Goal: Task Accomplishment & Management: Use online tool/utility

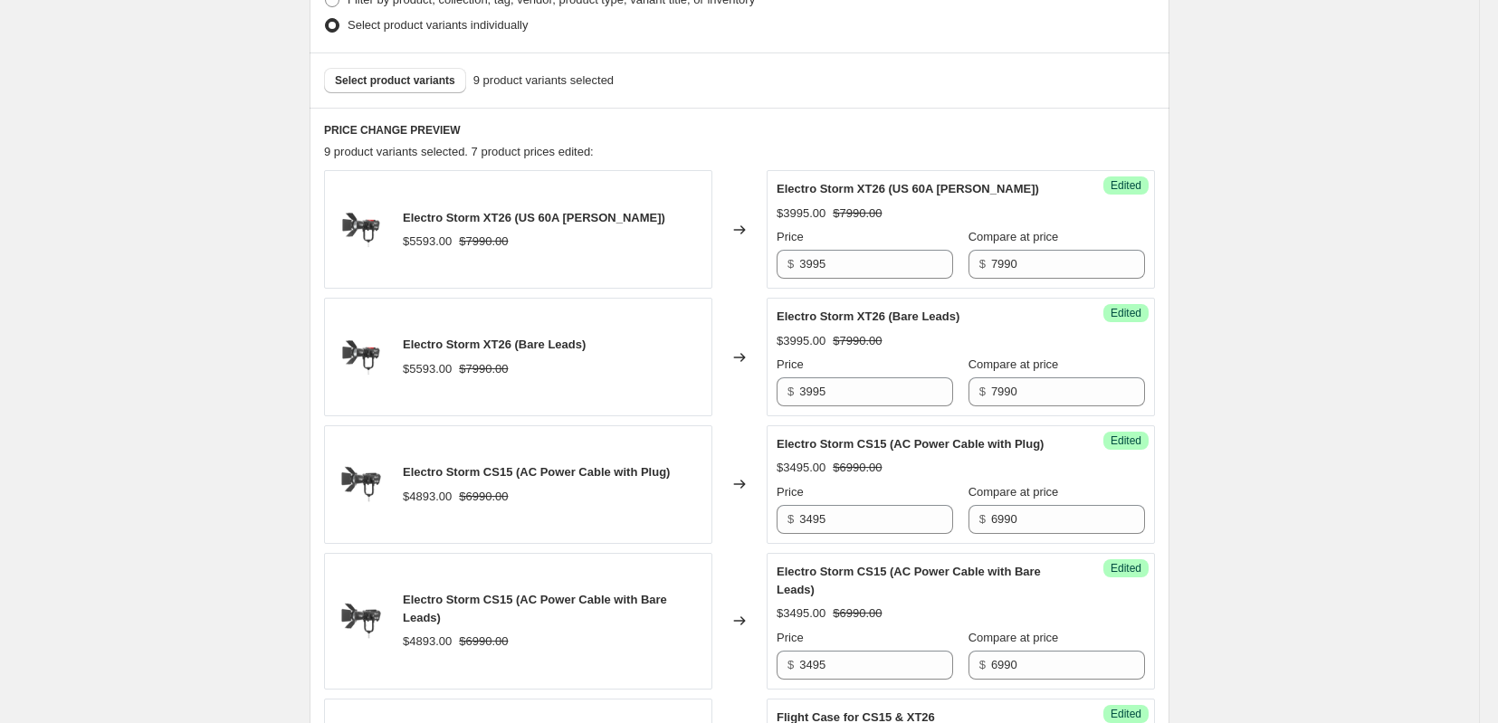
scroll to position [604, 0]
drag, startPoint x: 869, startPoint y: 317, endPoint x: 785, endPoint y: 316, distance: 84.2
click at [785, 280] on div "$ 3995" at bounding box center [865, 265] width 177 height 29
paste input "4474"
type input "4474"
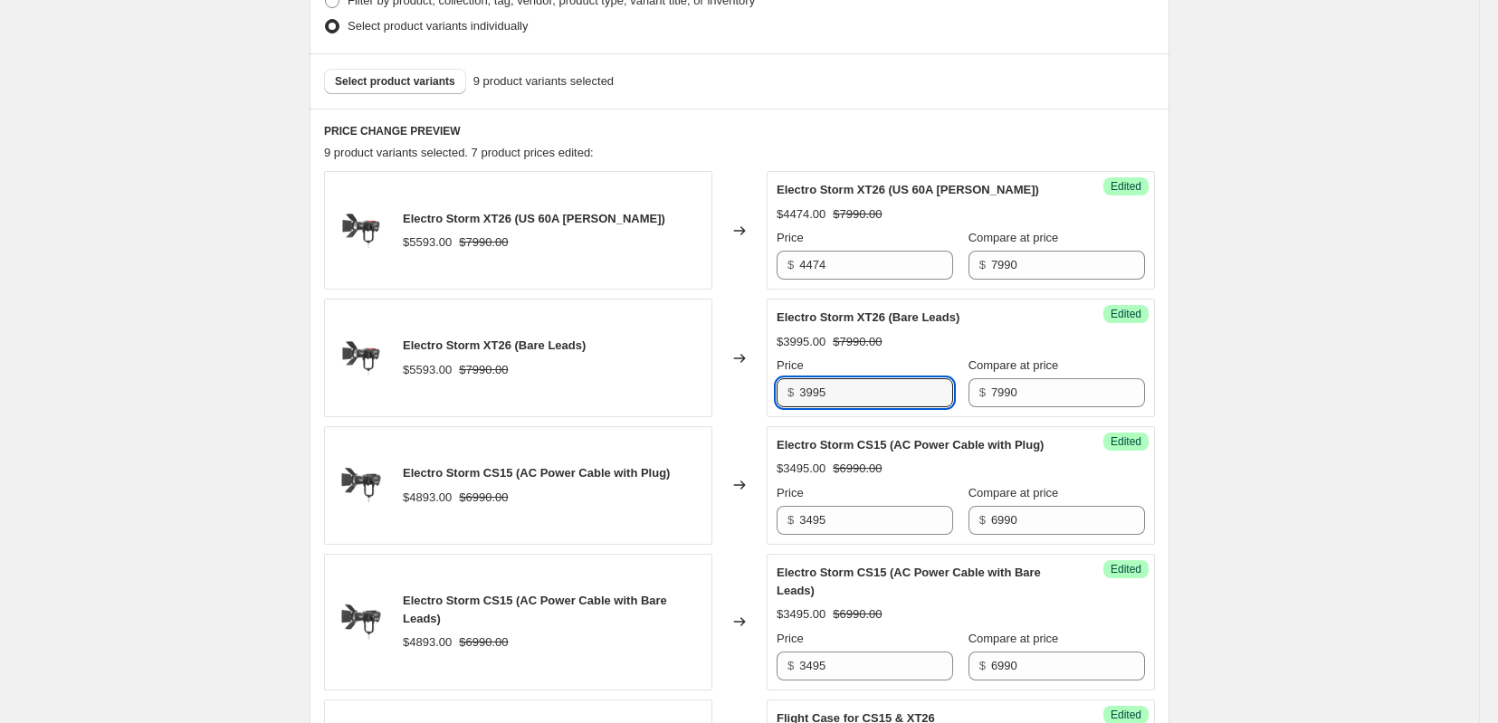
drag, startPoint x: 877, startPoint y: 438, endPoint x: 761, endPoint y: 444, distance: 116.0
click at [761, 417] on div "Electro Storm XT26 (Bare Leads) $5593.00 $7990.00 Changed to Success Edited Ele…" at bounding box center [739, 358] width 831 height 119
paste input "4474"
type input "4474"
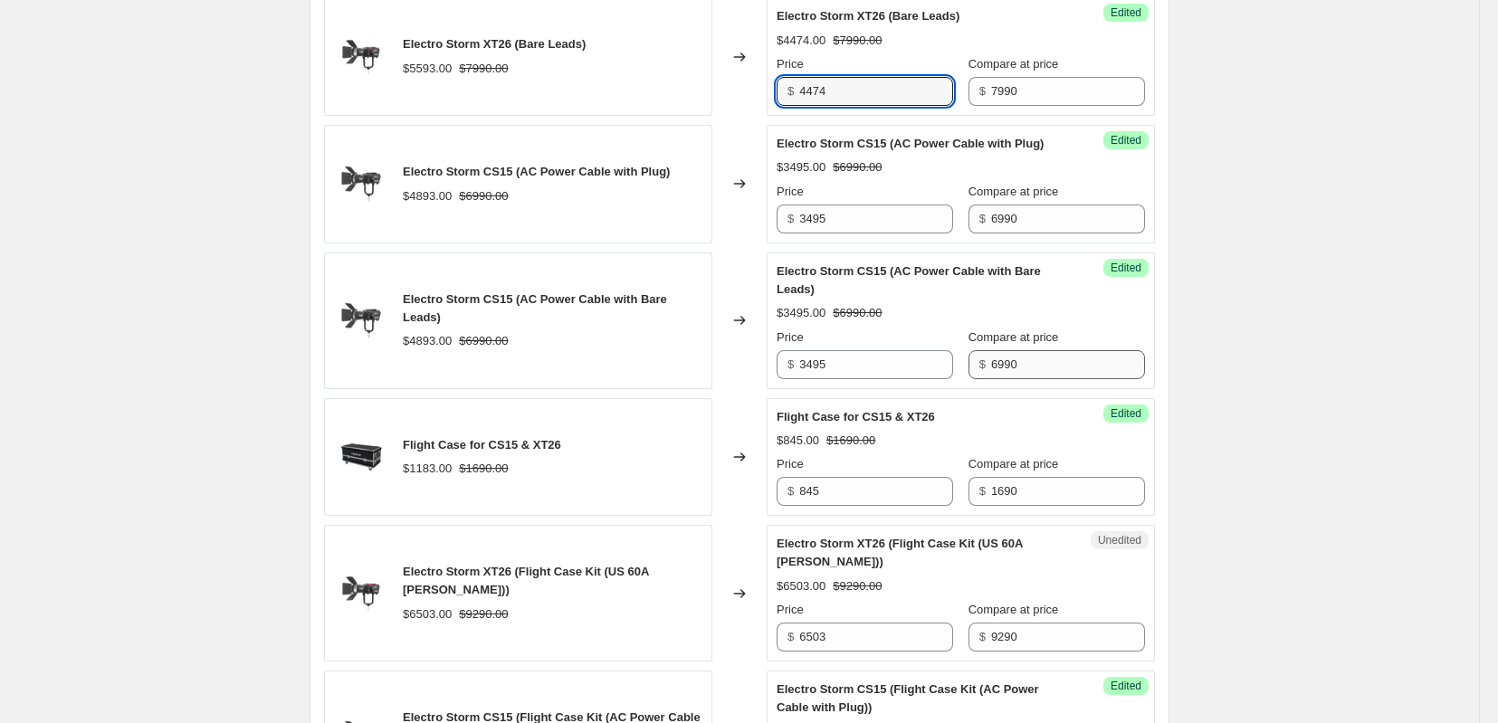
scroll to position [1207, 0]
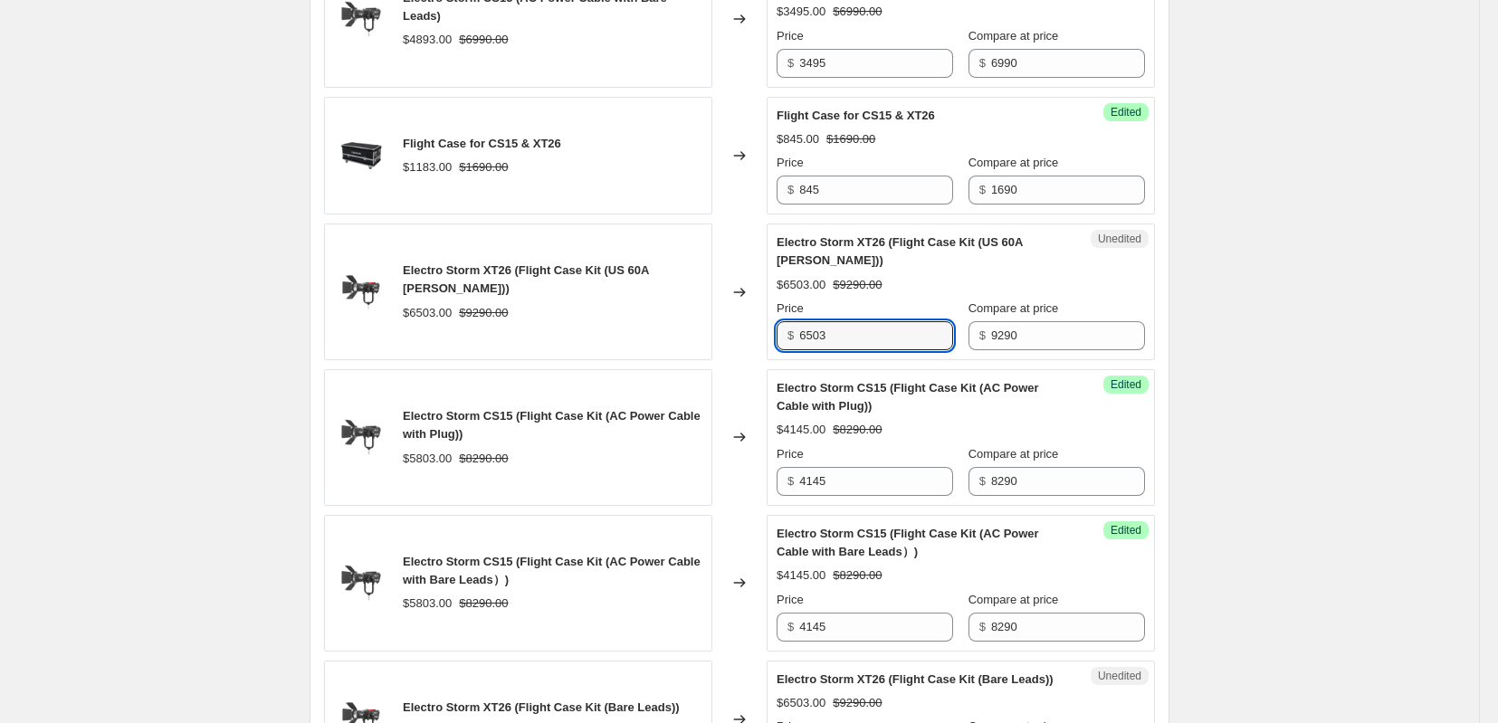
drag, startPoint x: 856, startPoint y: 392, endPoint x: 737, endPoint y: 398, distance: 118.8
click at [737, 360] on div "Electro Storm XT26 (Flight Case Kit (US 60A Bates)) $6503.00 $9290.00 Changed t…" at bounding box center [739, 292] width 831 height 137
paste input "5202"
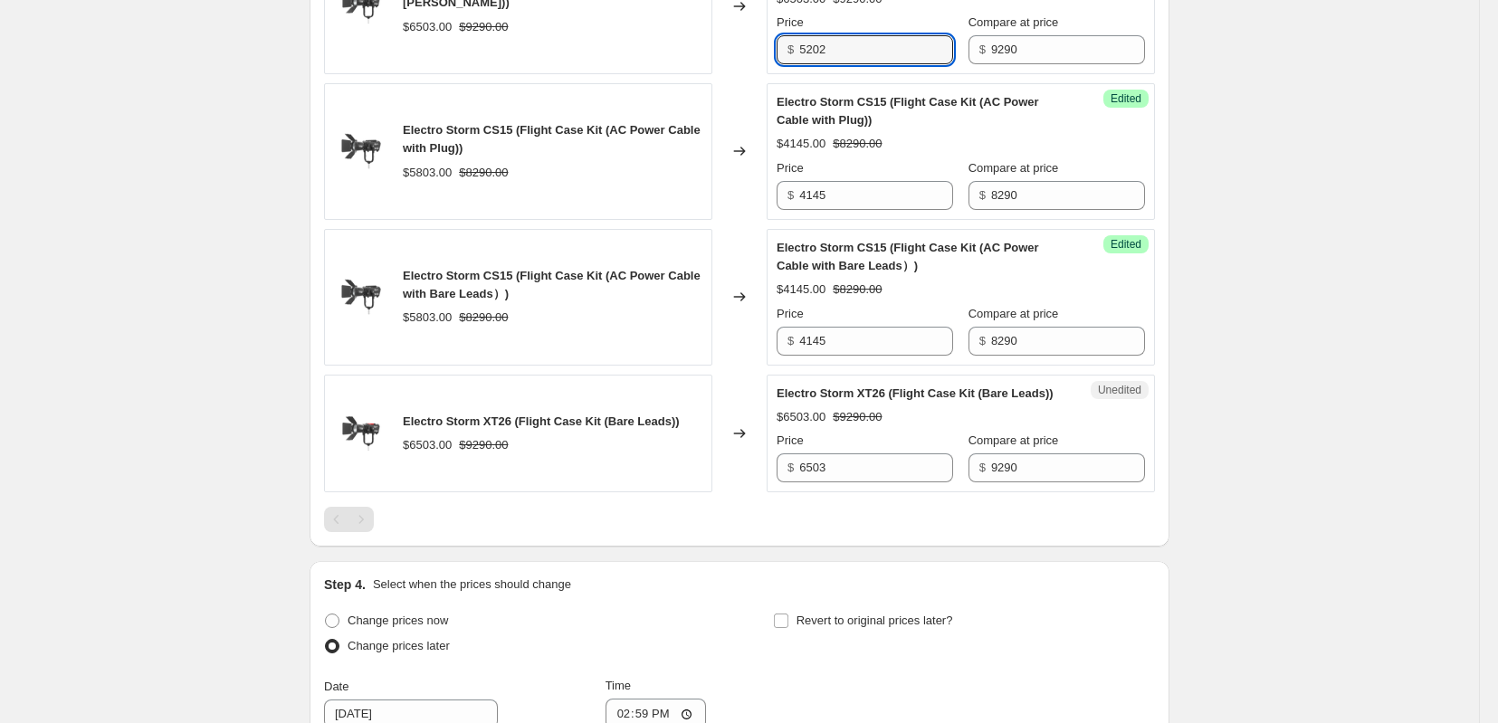
scroll to position [1509, 0]
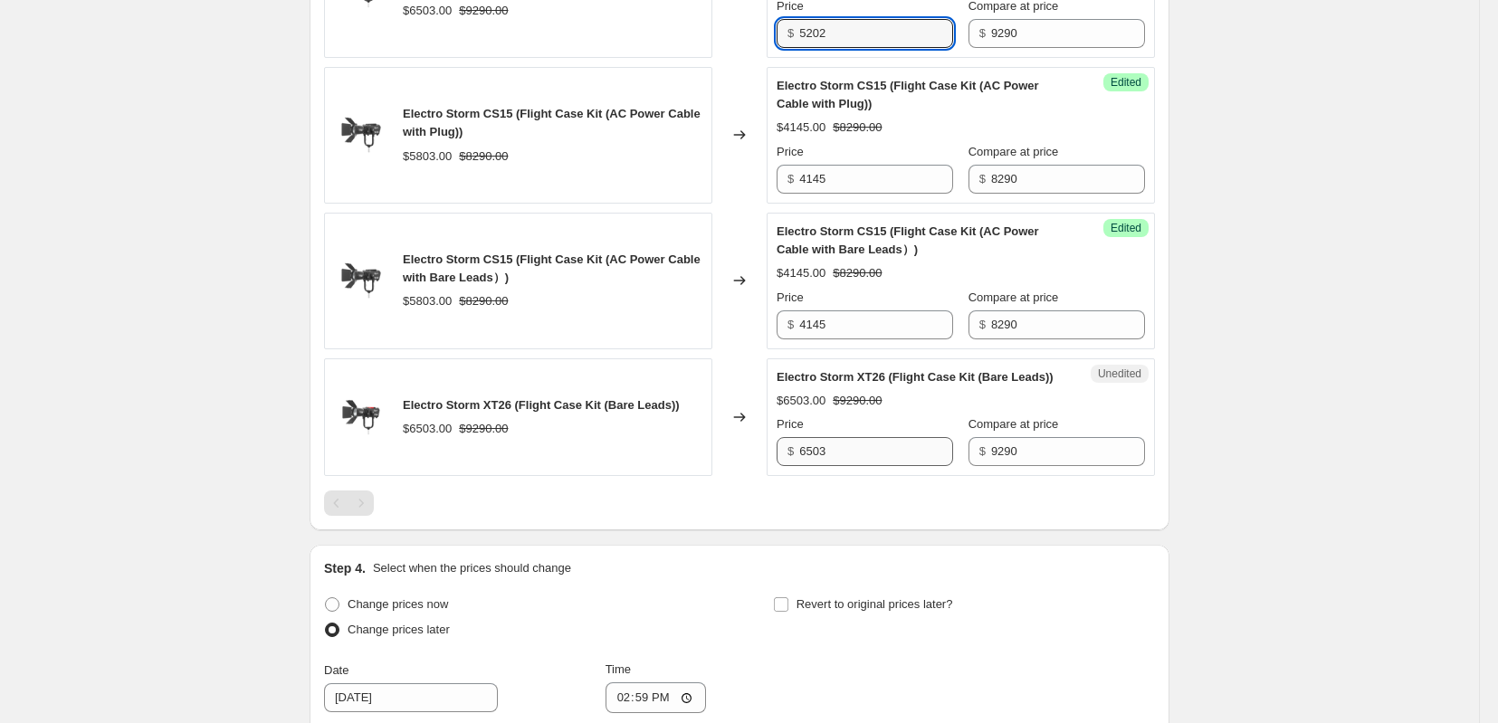
type input "5202"
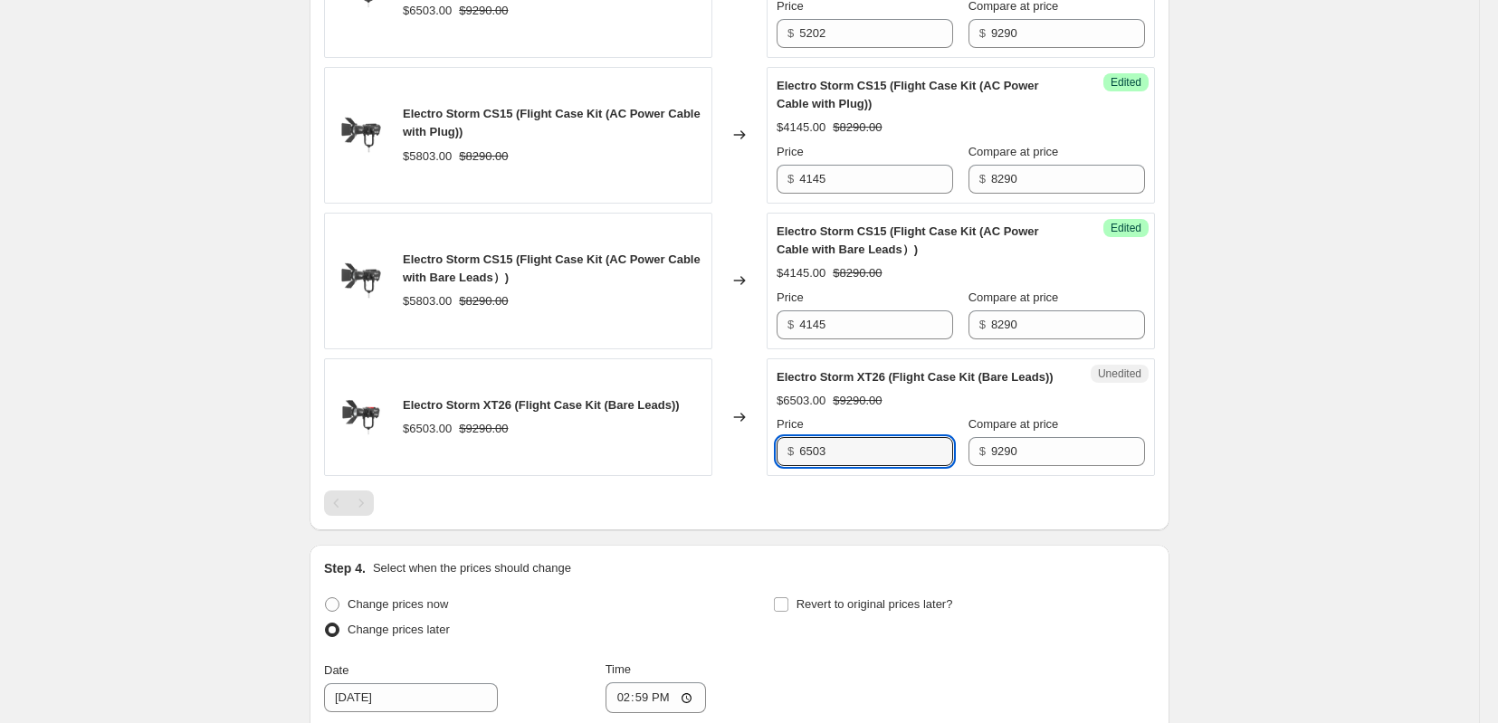
drag, startPoint x: 875, startPoint y: 535, endPoint x: 724, endPoint y: 534, distance: 151.2
click at [724, 477] on div "Electro Storm XT26 (Flight Case Kit (Bare Leads)) $6503.00 $9290.00 Changed to …" at bounding box center [739, 418] width 831 height 119
paste input "5202"
type input "5202"
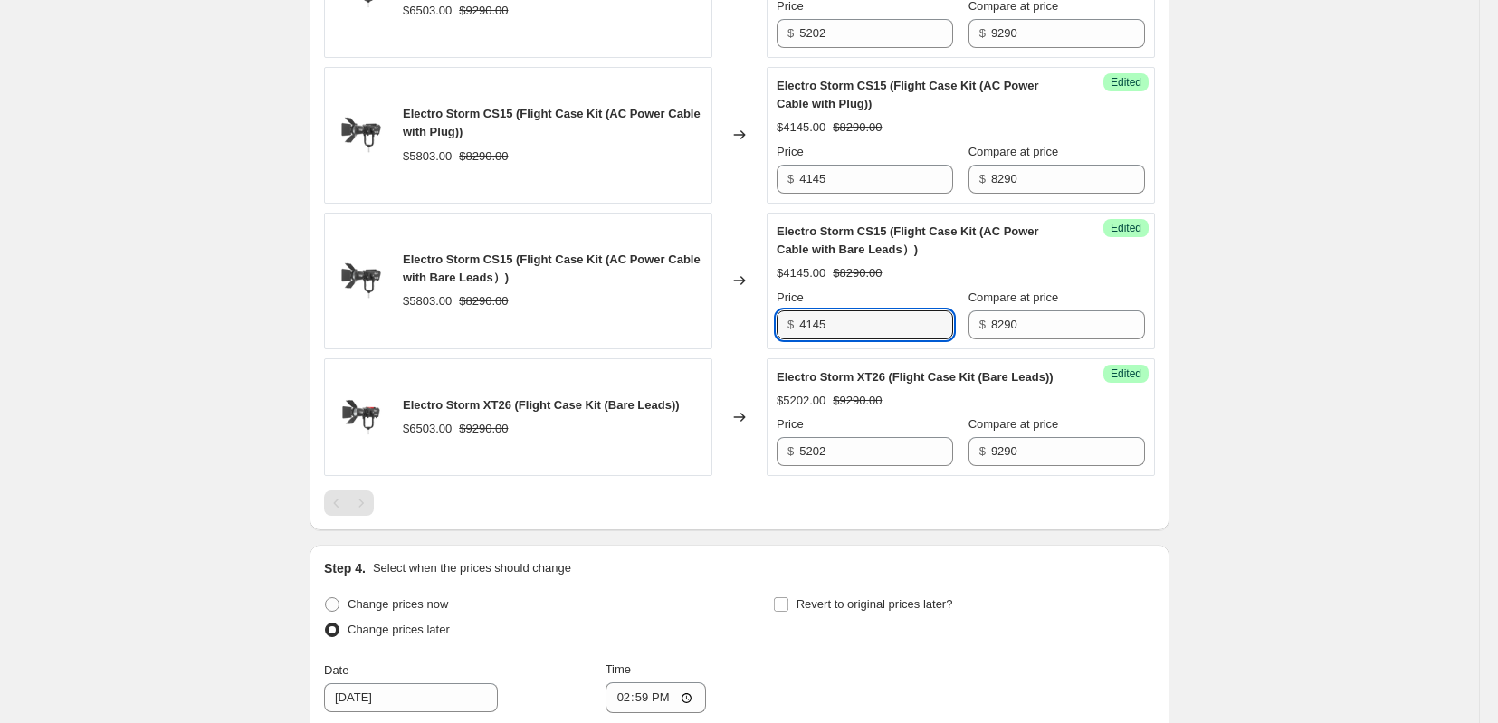
drag, startPoint x: 722, startPoint y: 405, endPoint x: 688, endPoint y: 406, distance: 33.5
click at [688, 349] on div "Electro Storm CS15 (Flight Case Kit (AC Power Cable with Bare Leads）) $5803.00 …" at bounding box center [739, 281] width 831 height 137
paste input "642"
type input "4642"
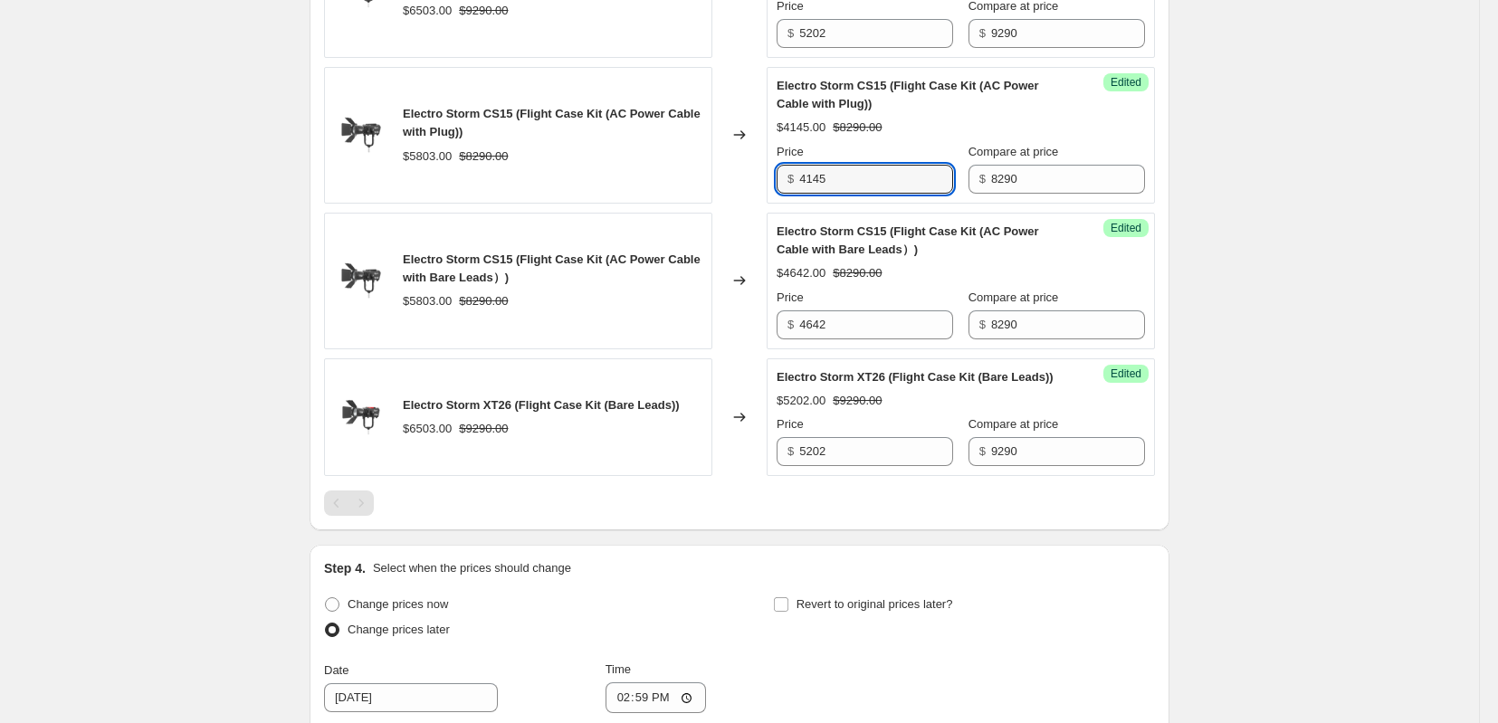
drag, startPoint x: 856, startPoint y: 244, endPoint x: 701, endPoint y: 245, distance: 154.8
click at [701, 204] on div "Electro Storm CS15 (Flight Case Kit (AC Power Cable with Plug)) $5803.00 $8290.…" at bounding box center [739, 135] width 831 height 137
paste input "642"
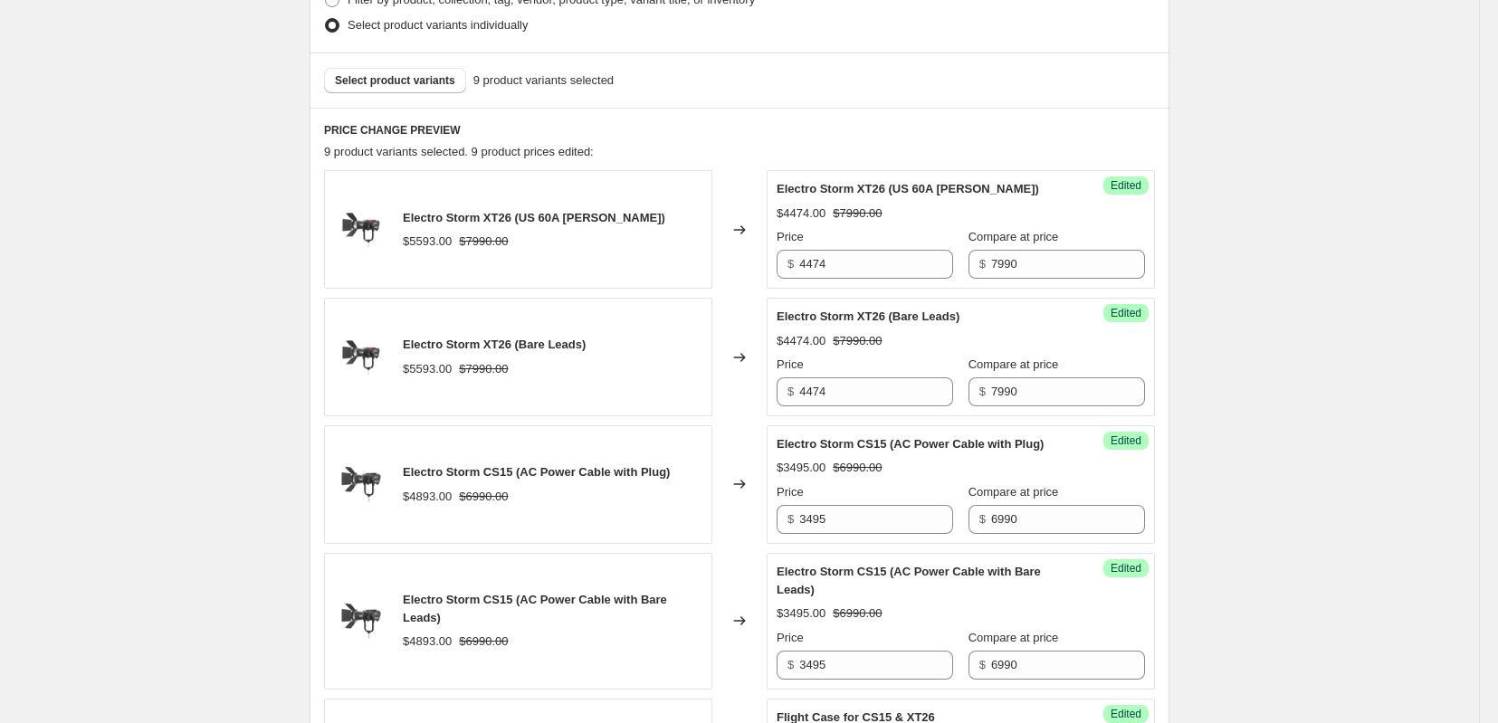
scroll to position [604, 0]
type input "4642"
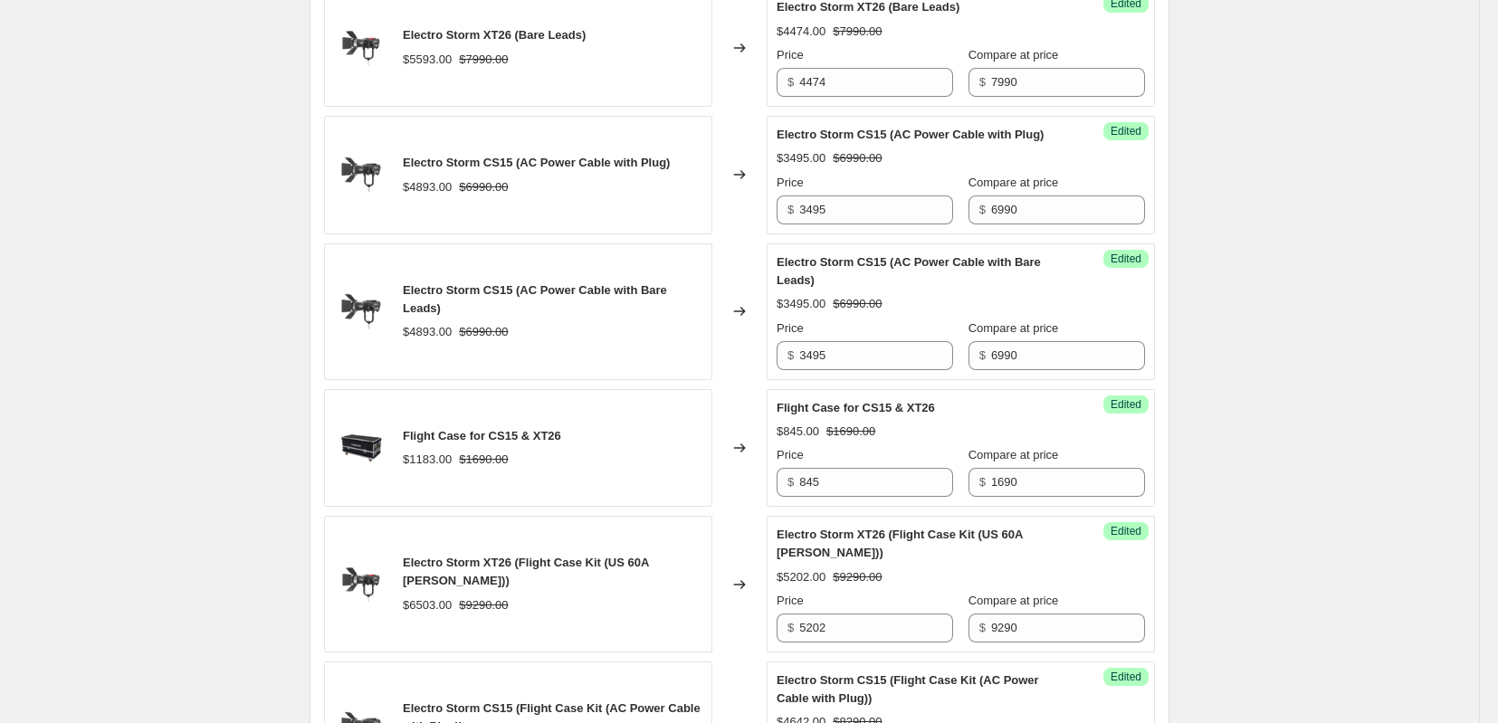
scroll to position [1207, 0]
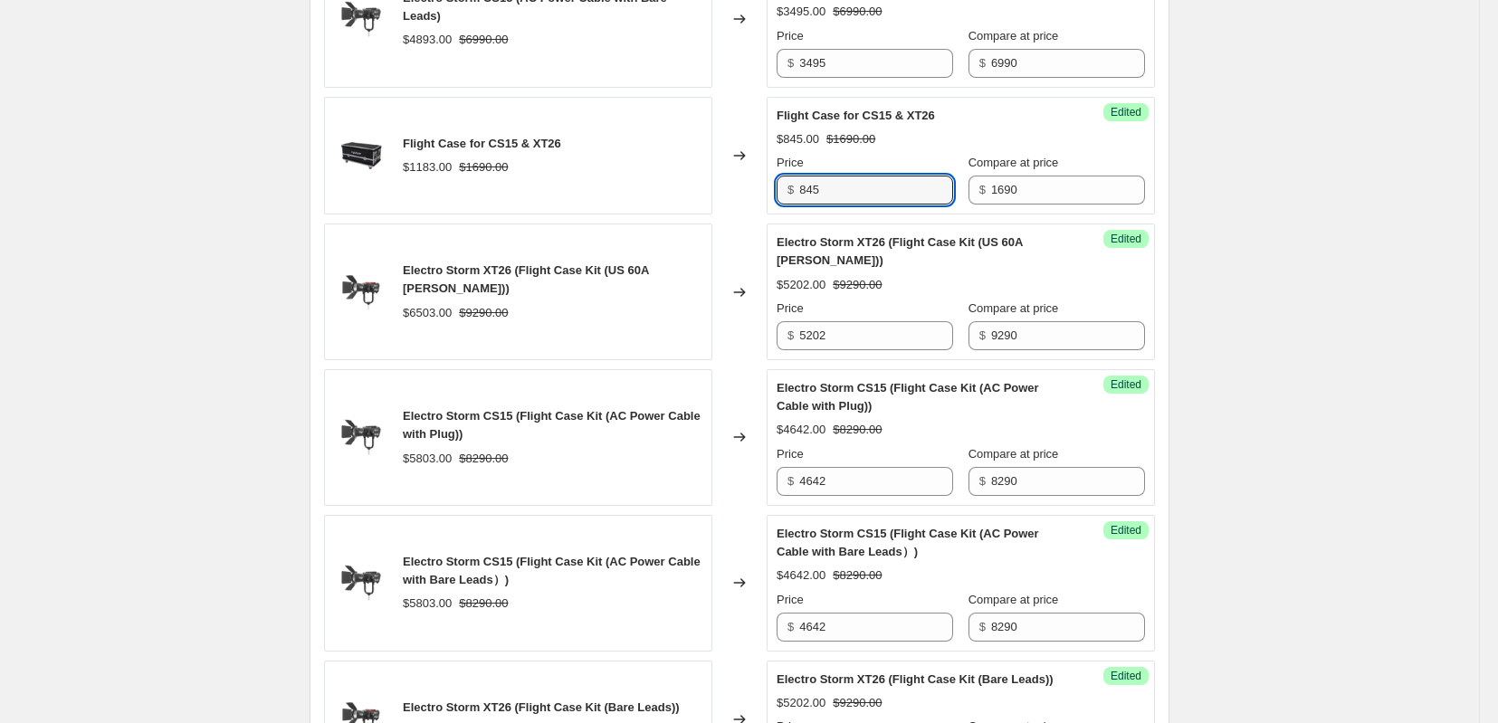
drag, startPoint x: 778, startPoint y: 263, endPoint x: 762, endPoint y: 263, distance: 15.4
click at [762, 215] on div "Flight Case for CS15 & XT26 $1183.00 $1690.00 Changed to Success Edited Flight …" at bounding box center [739, 156] width 831 height 119
paste input "946"
type input "946"
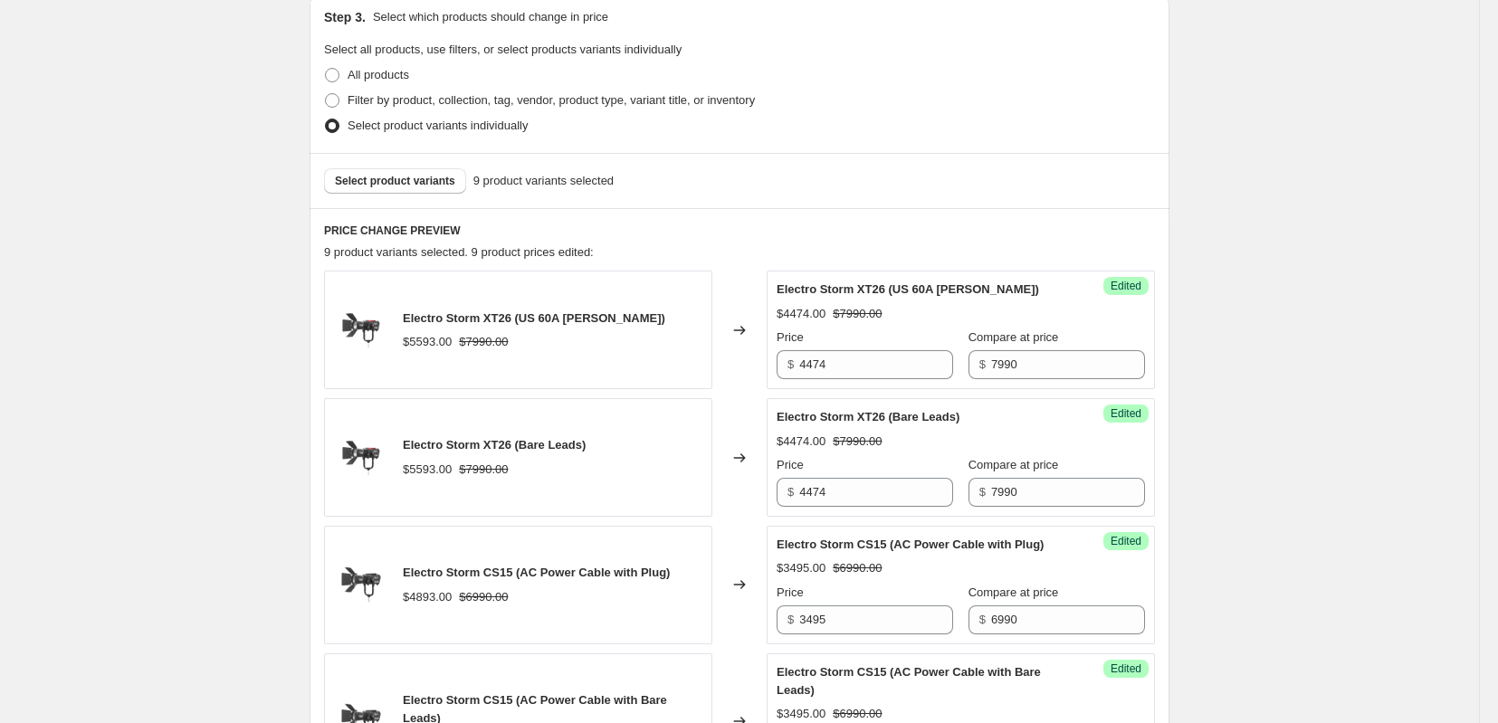
scroll to position [502, 0]
click at [405, 190] on span "Select product variants" at bounding box center [395, 183] width 120 height 14
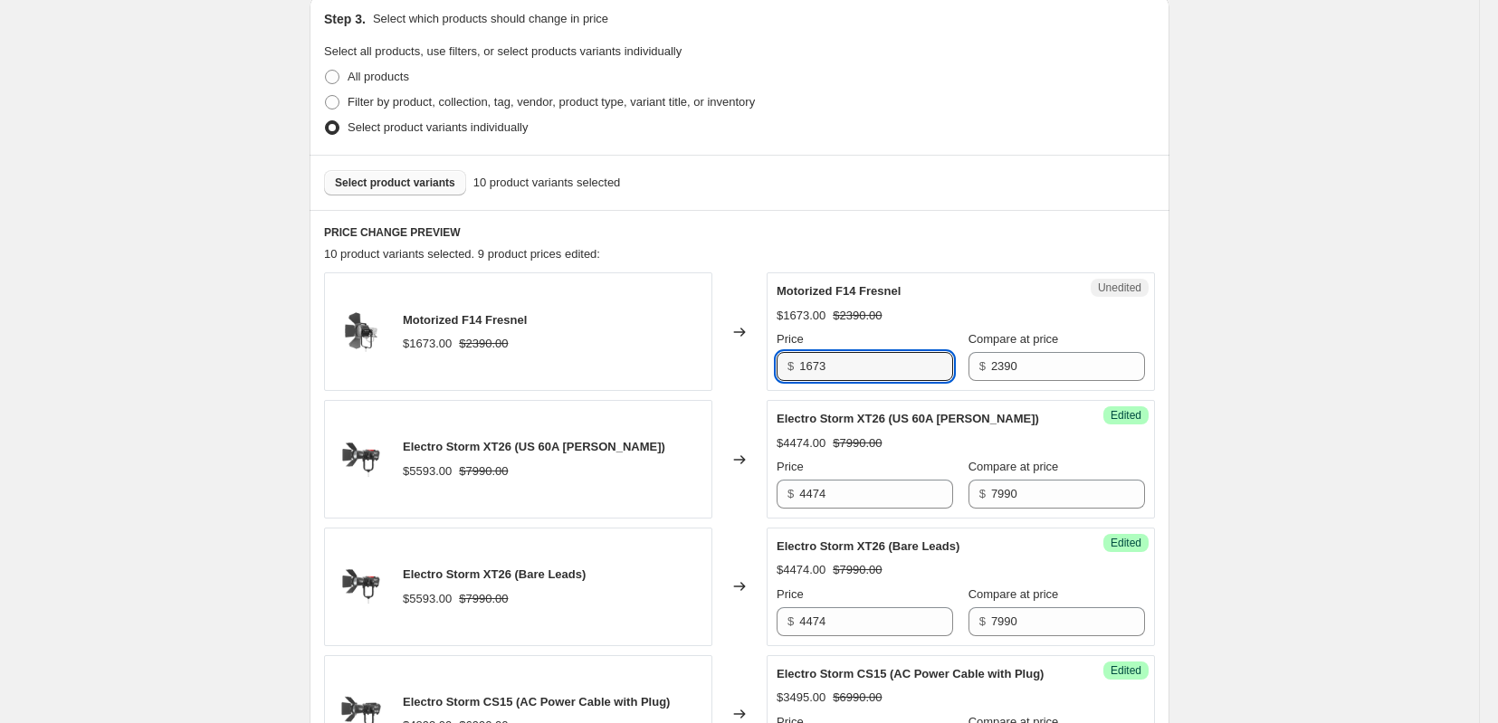
drag, startPoint x: 903, startPoint y: 409, endPoint x: 743, endPoint y: 408, distance: 159.3
click at [743, 391] on div "Motorized F14 Fresnel $1673.00 $2390.00 Changed to Unedited Motorized F14 Fresn…" at bounding box center [739, 332] width 831 height 119
paste input "338"
type input "1338"
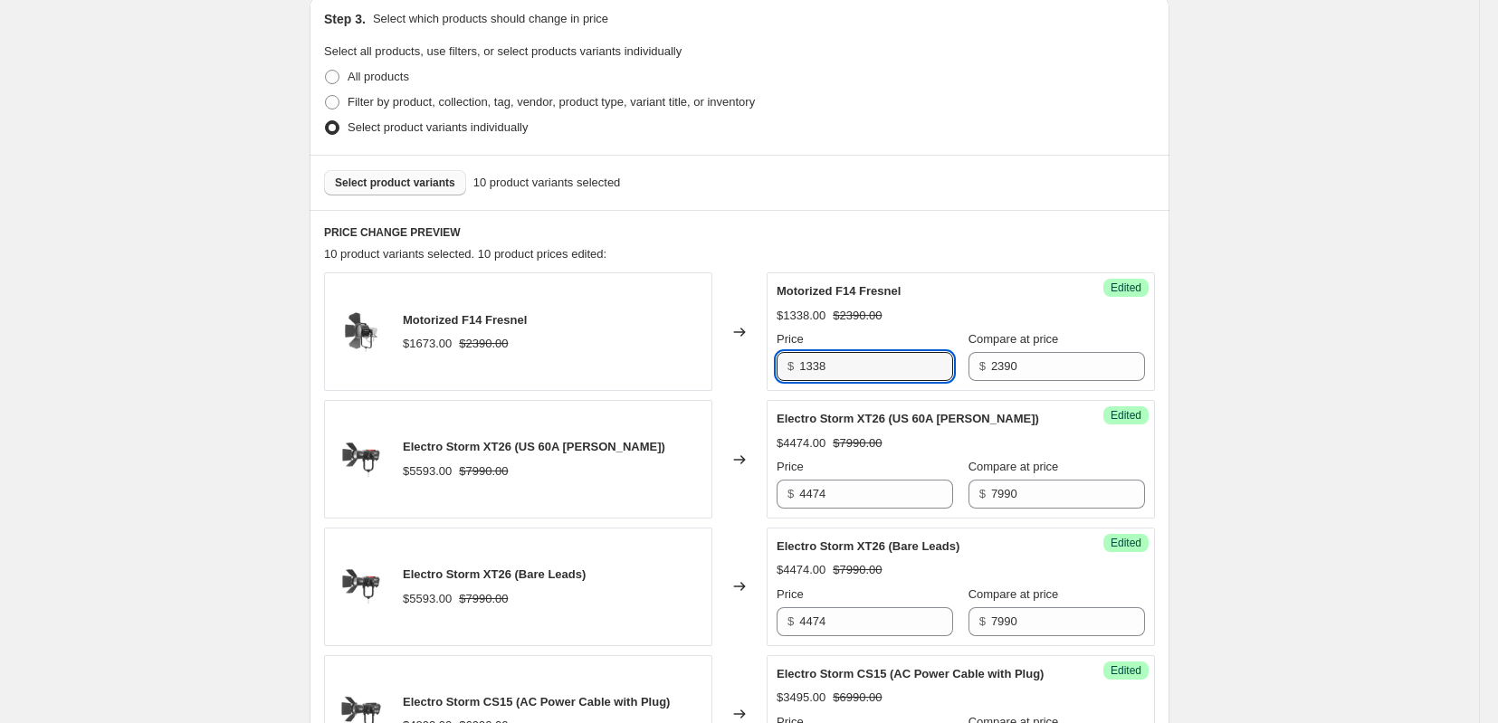
click at [908, 140] on div "Select product variants individually" at bounding box center [739, 127] width 831 height 25
click at [424, 190] on span "Select product variants" at bounding box center [395, 183] width 120 height 14
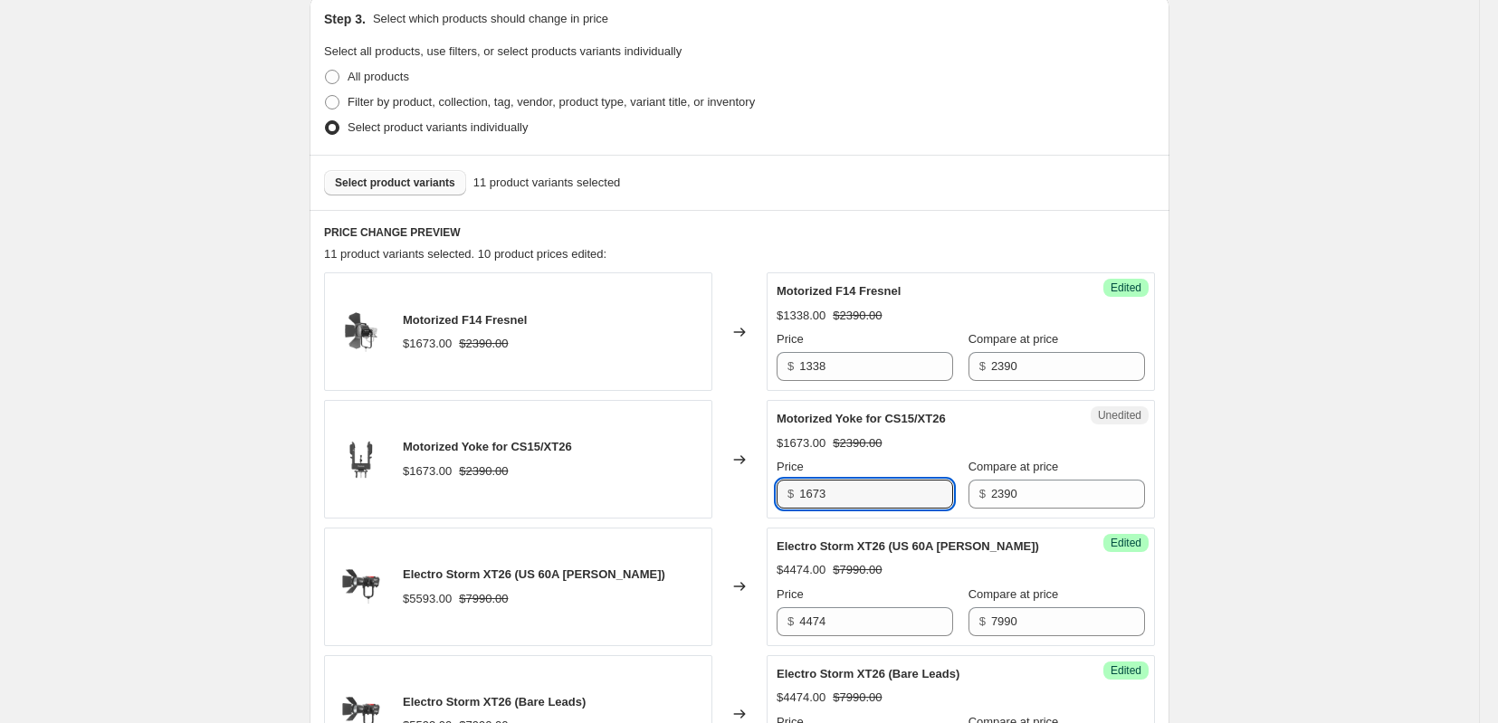
drag, startPoint x: 864, startPoint y: 543, endPoint x: 743, endPoint y: 543, distance: 120.4
click at [743, 519] on div "Motorized Yoke for CS15/XT26 $1673.00 $2390.00 Changed to Unedited Motorized Yo…" at bounding box center [739, 459] width 831 height 119
type input "1338"
click at [975, 140] on div "Select product variants individually" at bounding box center [739, 127] width 831 height 25
click at [408, 190] on span "Select product variants" at bounding box center [395, 183] width 120 height 14
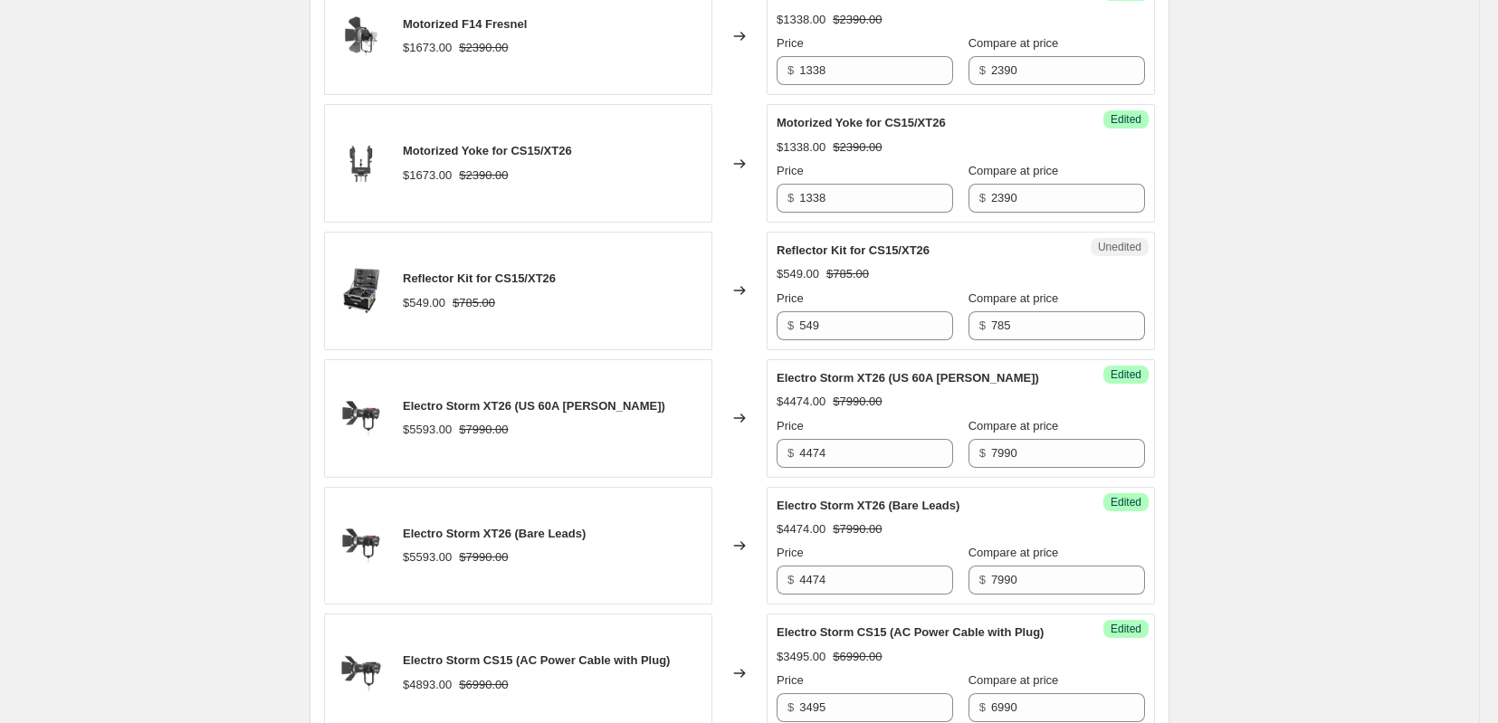
scroll to position [805, 0]
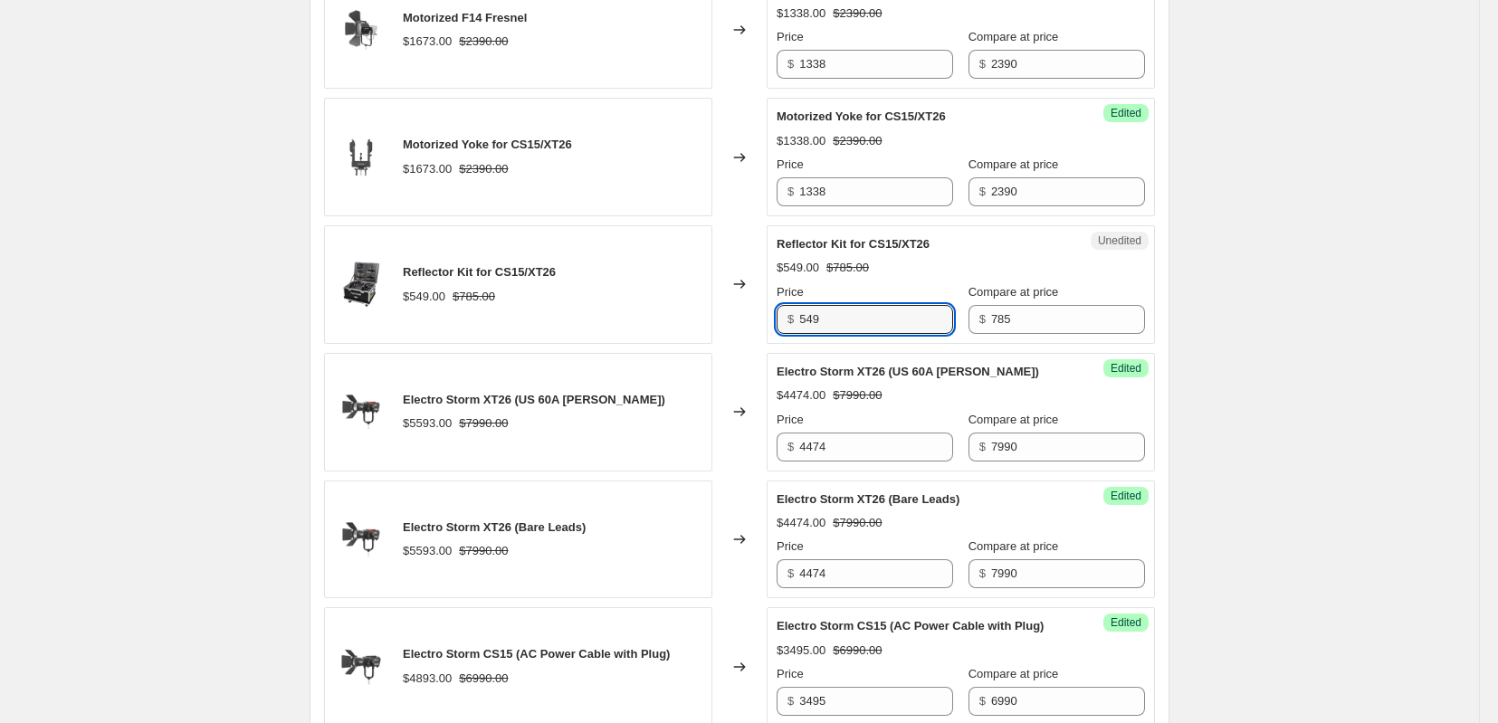
drag, startPoint x: 858, startPoint y: 375, endPoint x: 703, endPoint y: 383, distance: 155.9
click at [703, 344] on div "Reflector Kit for CS15/XT26 $549.00 $785.00 Changed to Unedited Reflector Kit f…" at bounding box center [739, 284] width 831 height 119
type input "439"
click at [1388, 313] on div "2025年10月2日 14:59:00 Price change job CS15 XT26. This page is ready 2025年10月2日 1…" at bounding box center [739, 701] width 1479 height 3013
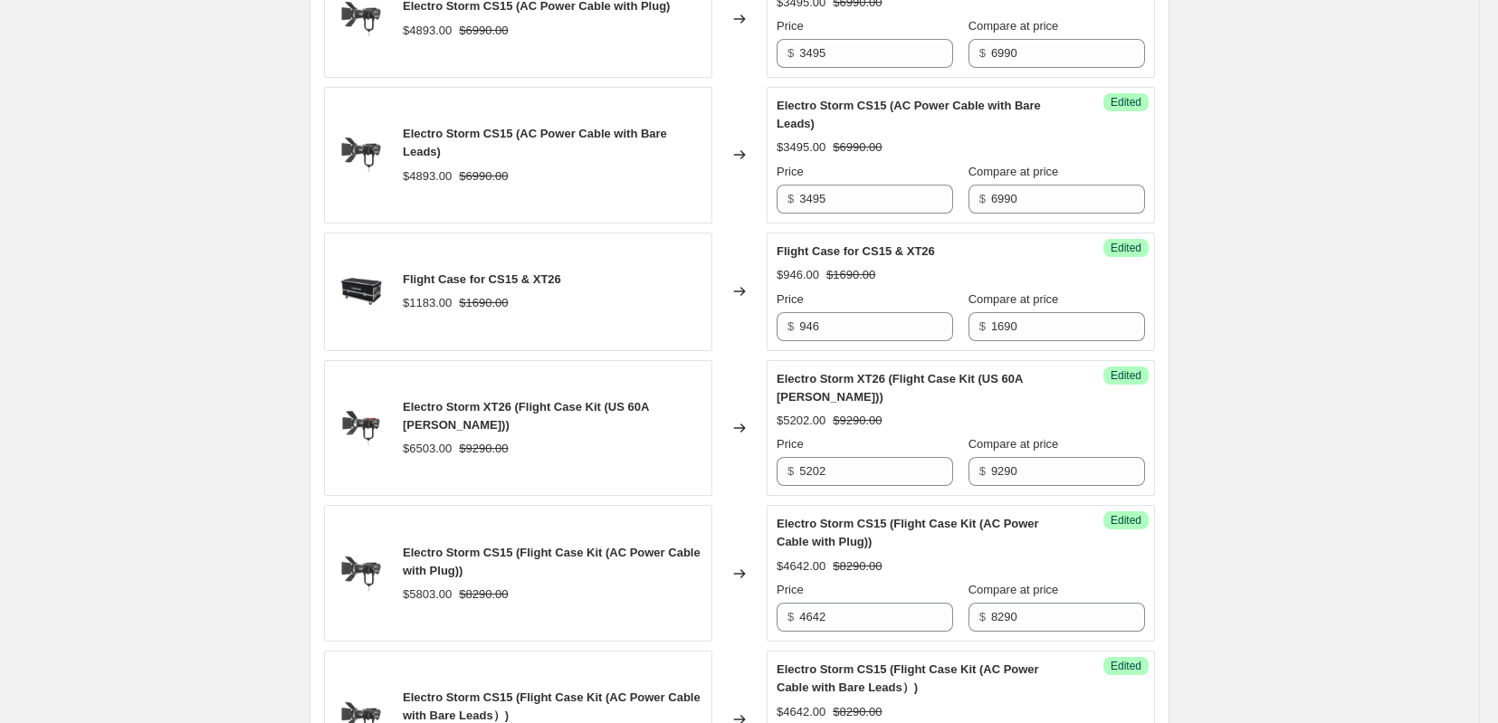
scroll to position [1408, 0]
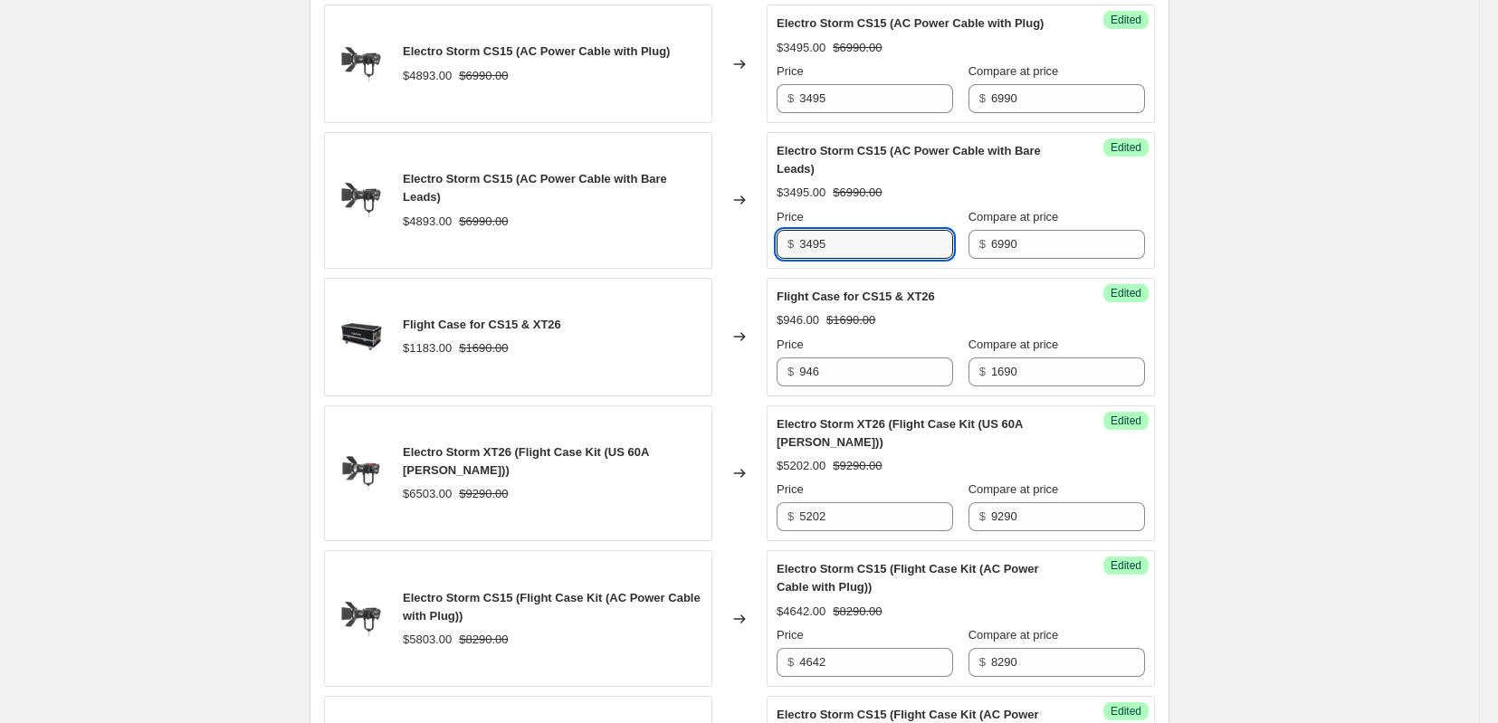
drag, startPoint x: 849, startPoint y: 335, endPoint x: 716, endPoint y: 332, distance: 133.1
click at [716, 269] on div "Electro Storm CS15 (AC Power Cable with Bare Leads) $4893.00 $6990.00 Changed t…" at bounding box center [739, 200] width 831 height 137
paste input "914"
type input "3914"
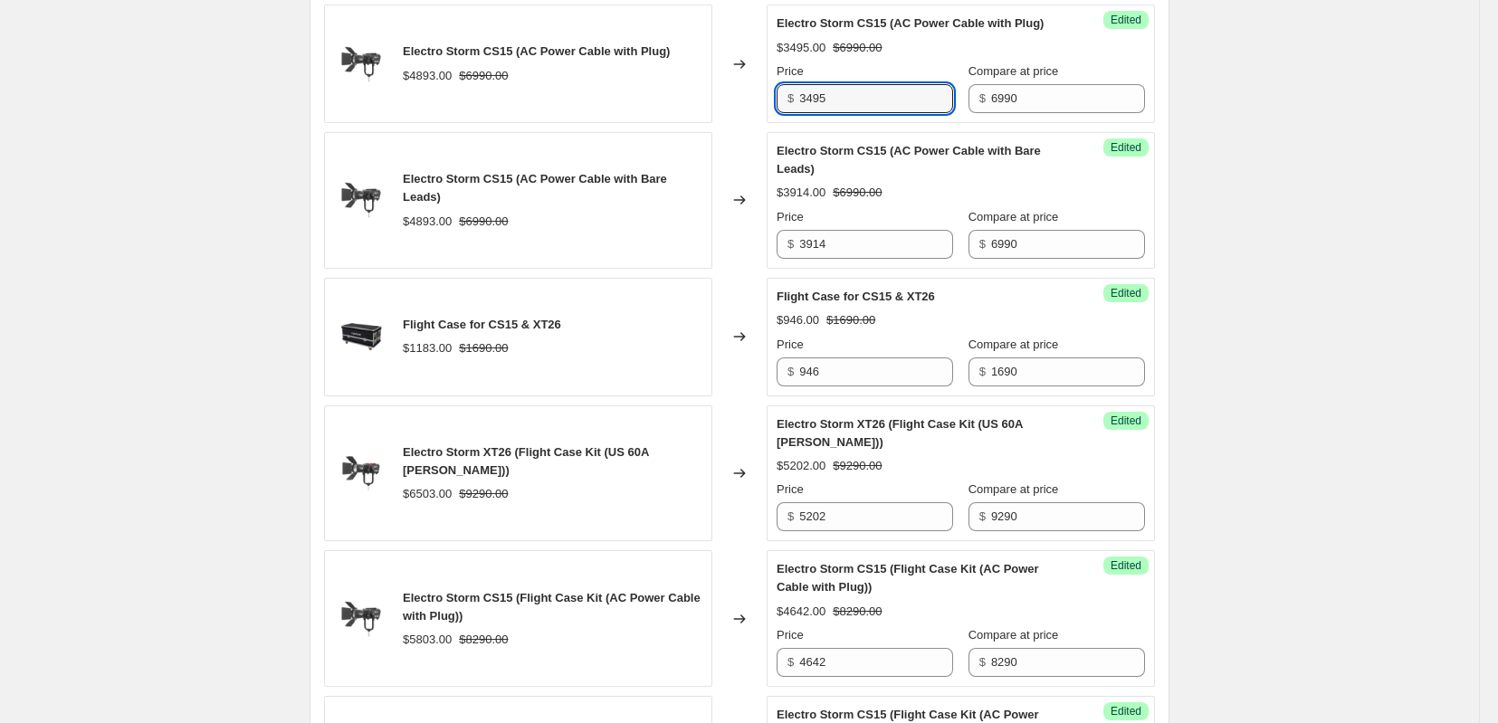
drag, startPoint x: 880, startPoint y: 163, endPoint x: 753, endPoint y: 167, distance: 126.8
click at [753, 123] on div "Electro Storm CS15 (AC Power Cable with Plug) $4893.00 $6990.00 Changed to Succ…" at bounding box center [739, 64] width 831 height 119
paste input "914"
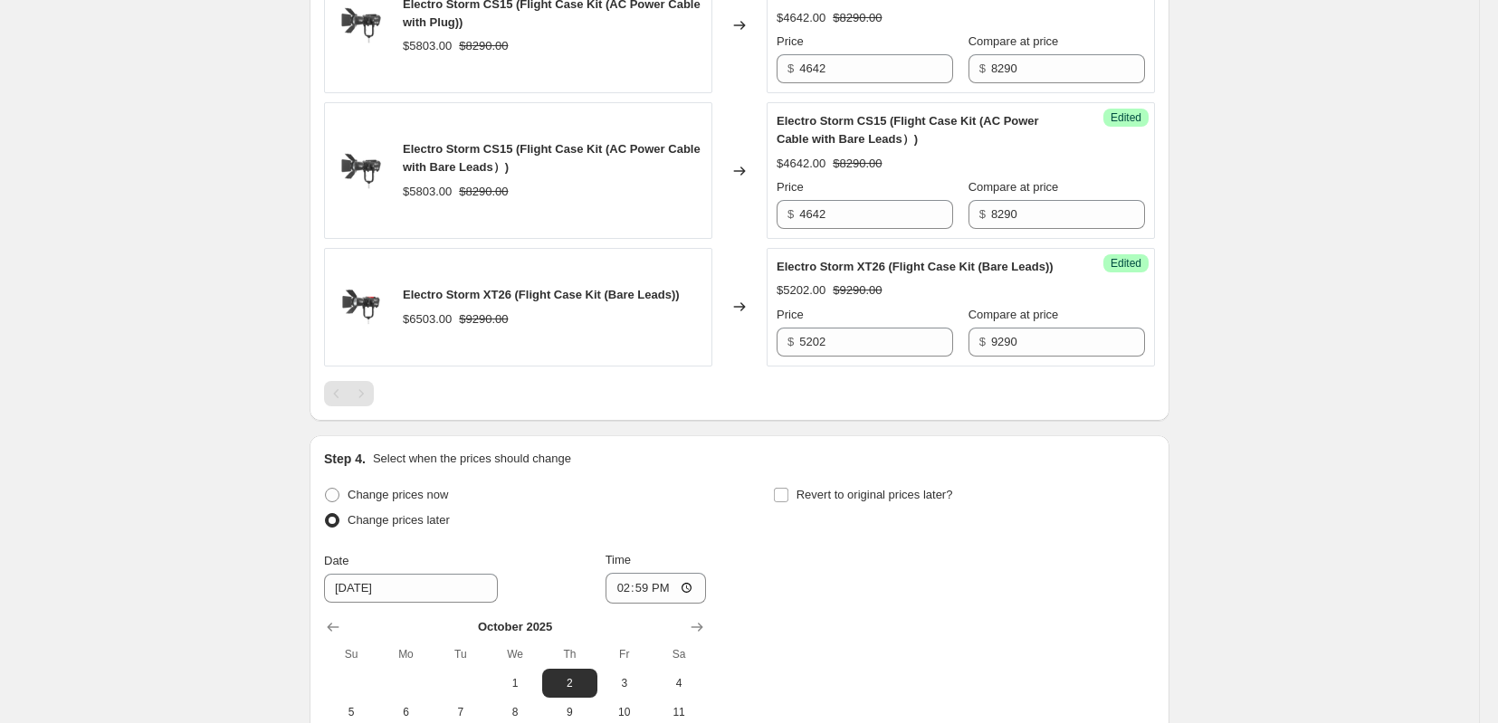
scroll to position [2012, 0]
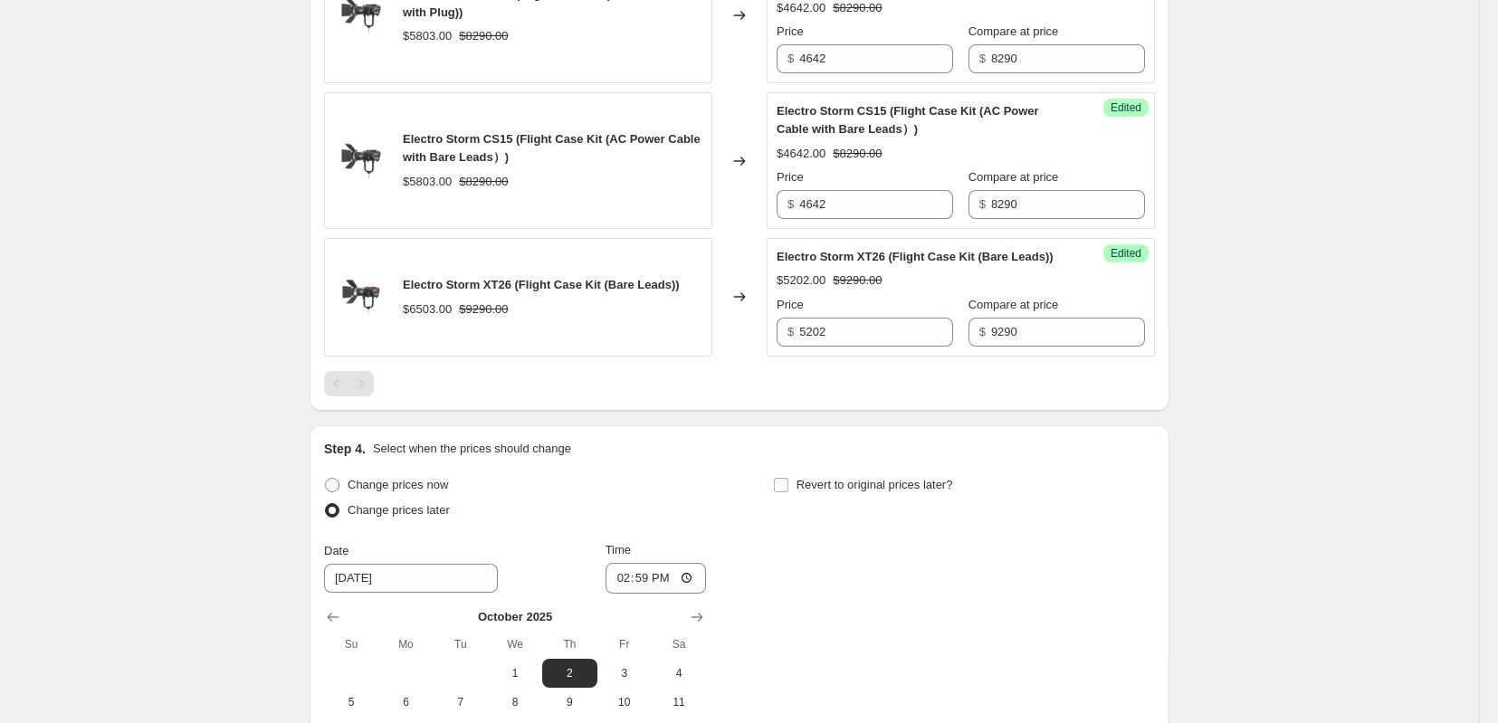
type input "3914"
click at [937, 397] on div at bounding box center [739, 383] width 831 height 25
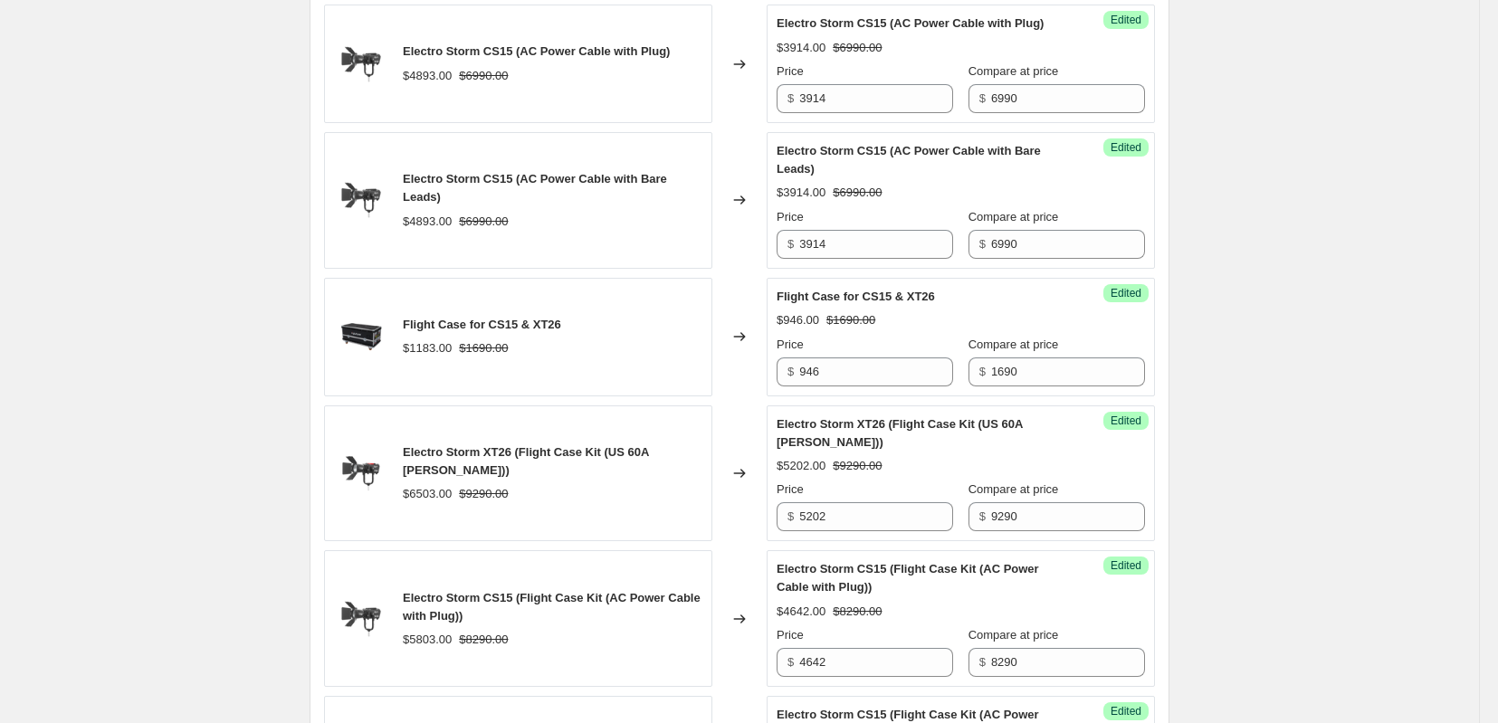
scroll to position [1710, 0]
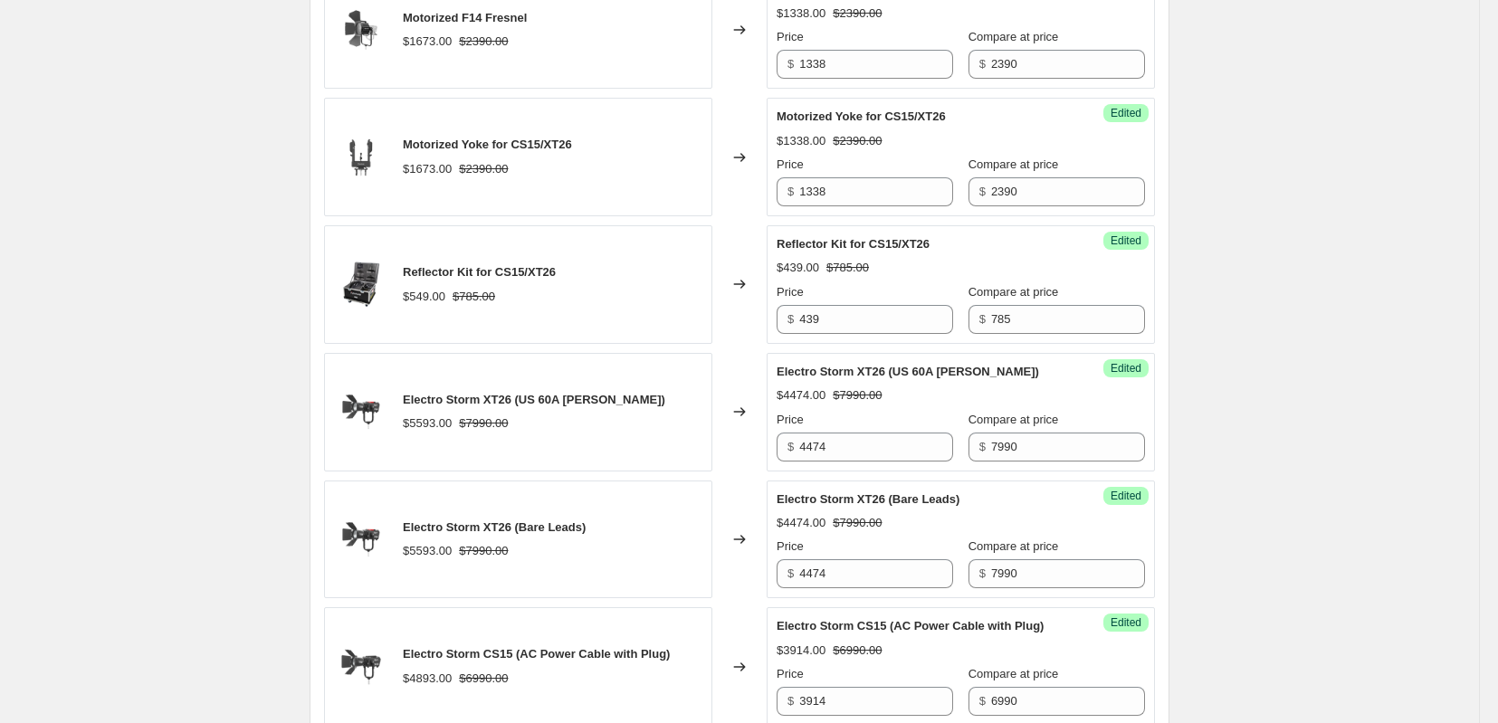
scroll to position [502, 0]
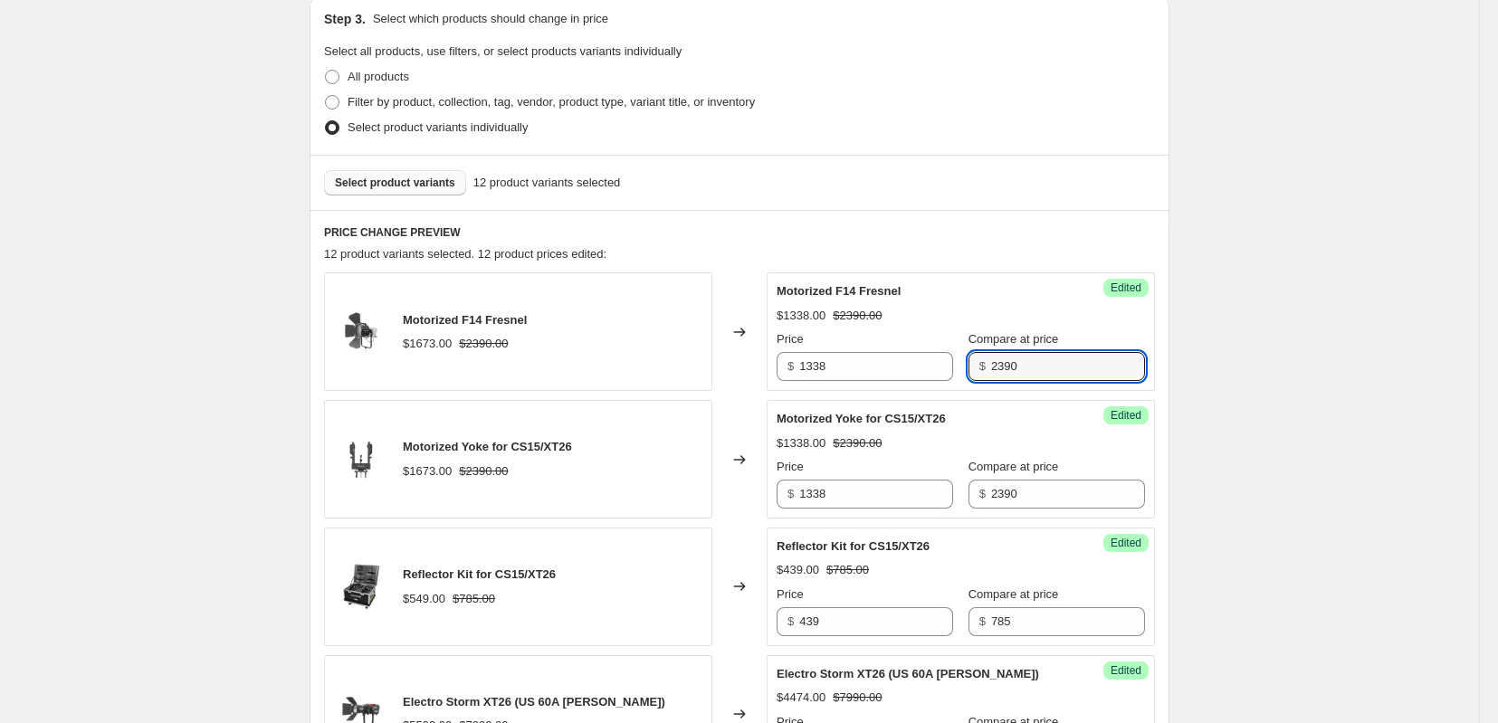
drag, startPoint x: 1053, startPoint y: 412, endPoint x: 990, endPoint y: 409, distance: 63.4
click at [990, 381] on div "$ 2390" at bounding box center [1057, 366] width 177 height 29
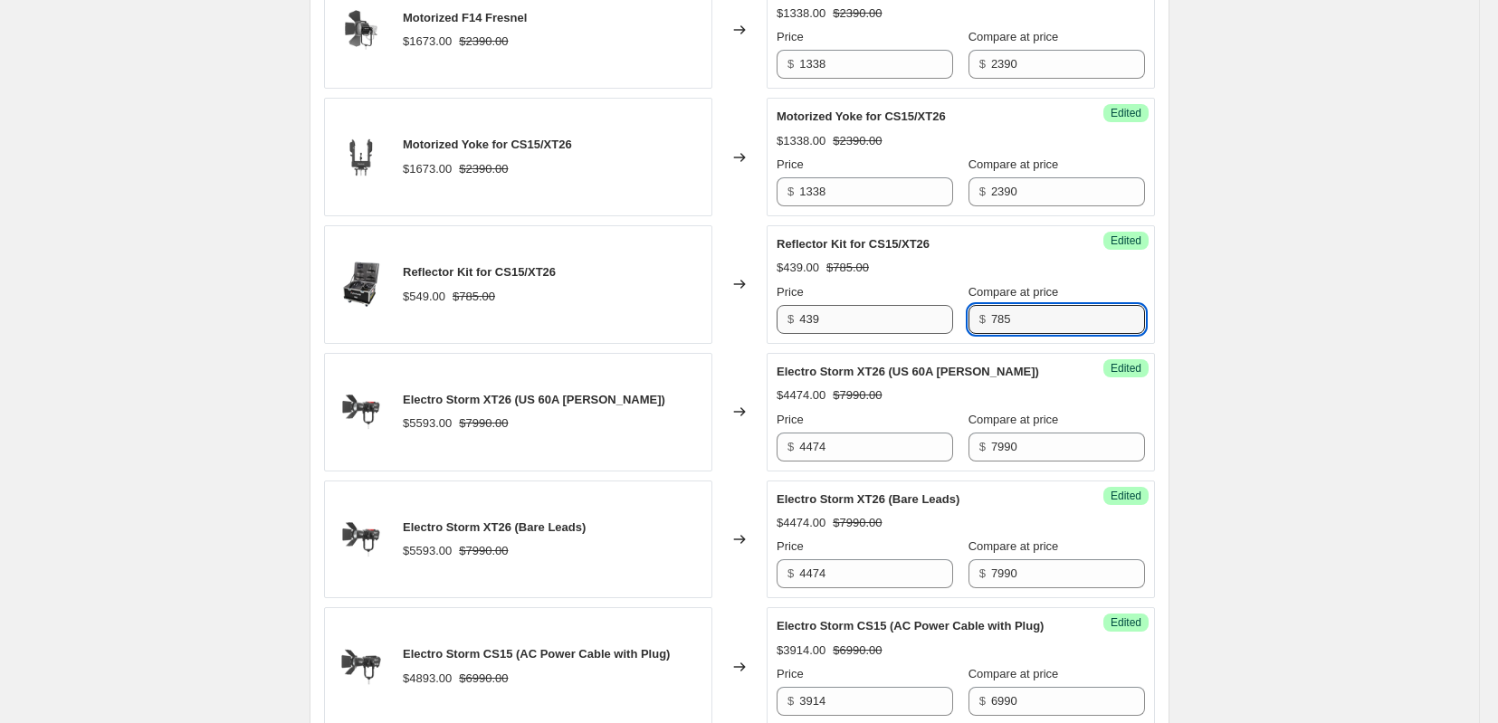
drag, startPoint x: 997, startPoint y: 373, endPoint x: 933, endPoint y: 374, distance: 63.4
click at [933, 334] on div "Price $ 439 Compare at price $ 785" at bounding box center [961, 308] width 368 height 51
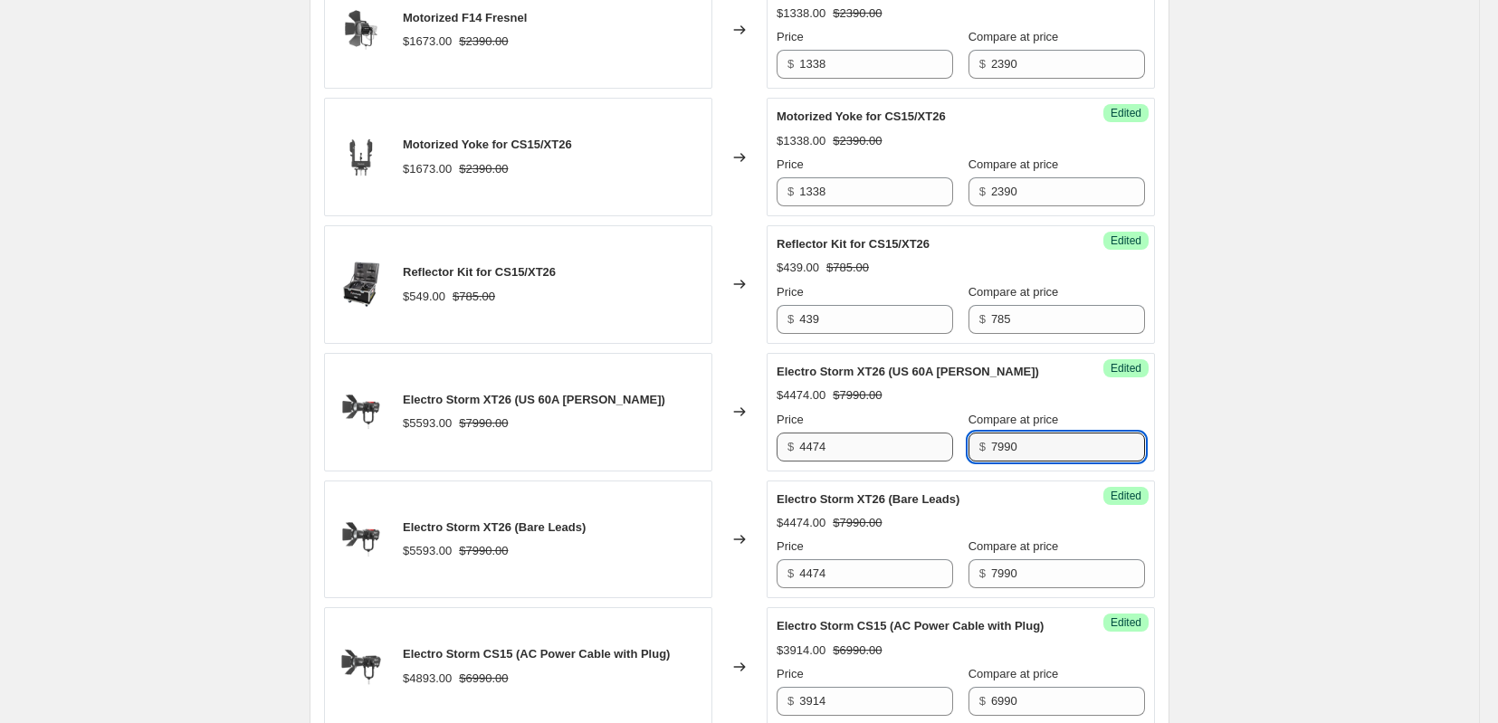
drag, startPoint x: 1064, startPoint y: 509, endPoint x: 957, endPoint y: 509, distance: 106.8
click at [957, 462] on div "Price $ 4474 Compare at price $ 7990" at bounding box center [961, 436] width 368 height 51
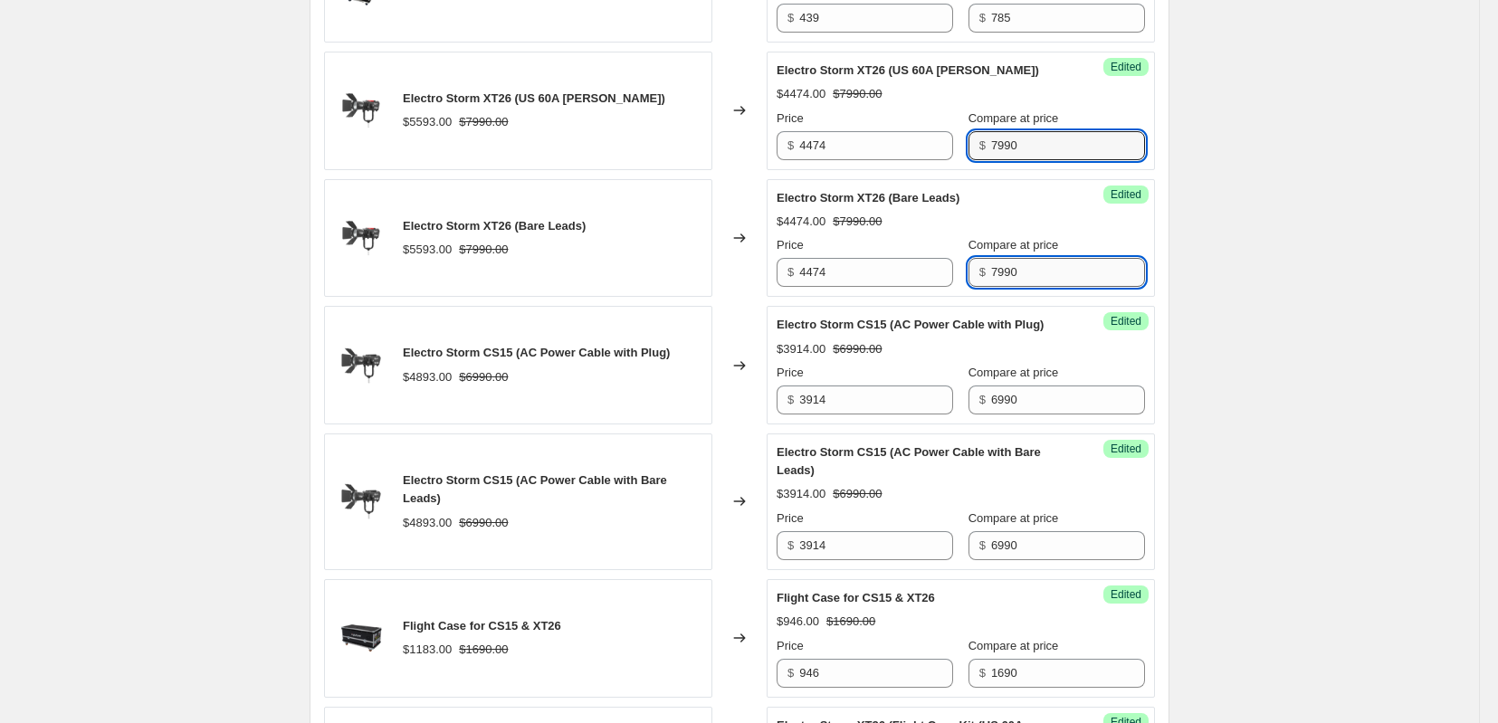
click at [1073, 287] on input "7990" at bounding box center [1068, 272] width 154 height 29
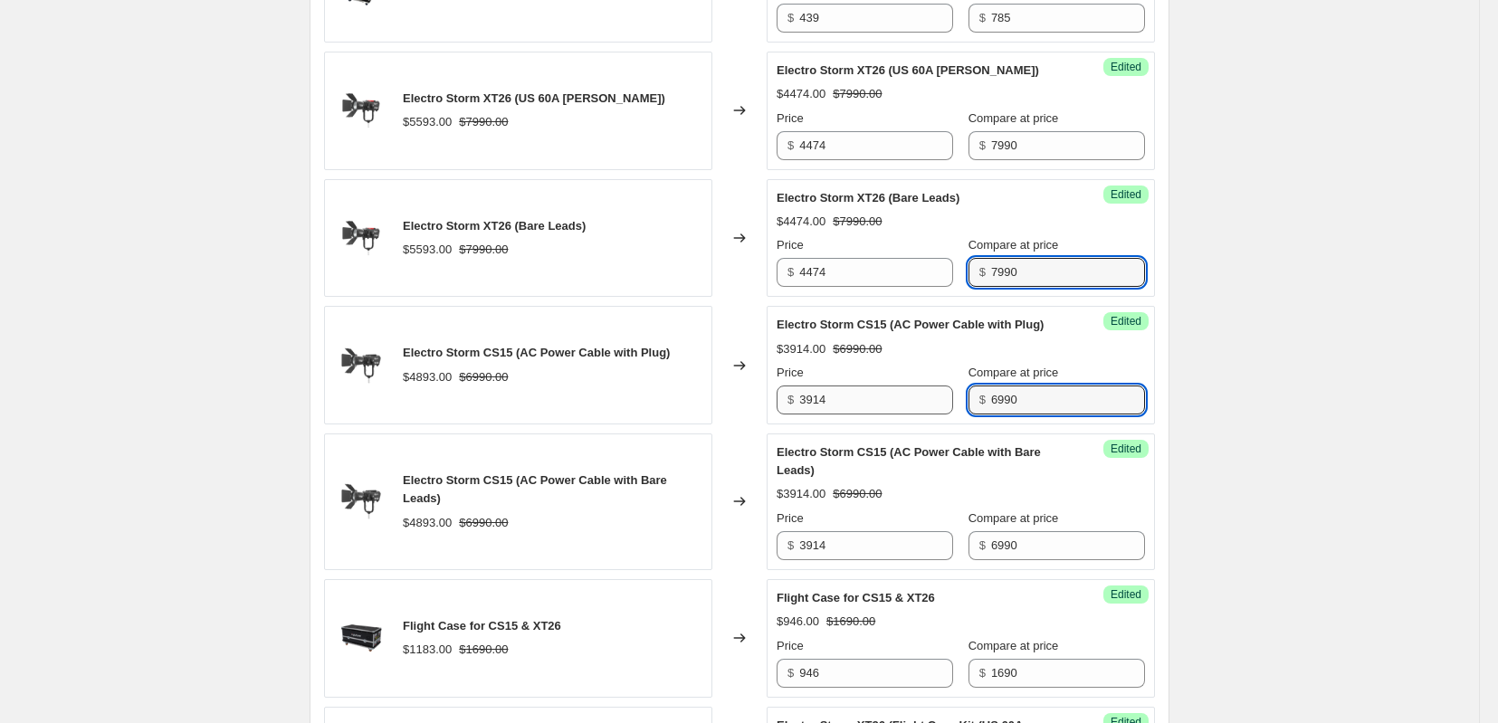
click at [941, 415] on div "Price $ 3914 Compare at price $ 6990" at bounding box center [961, 389] width 368 height 51
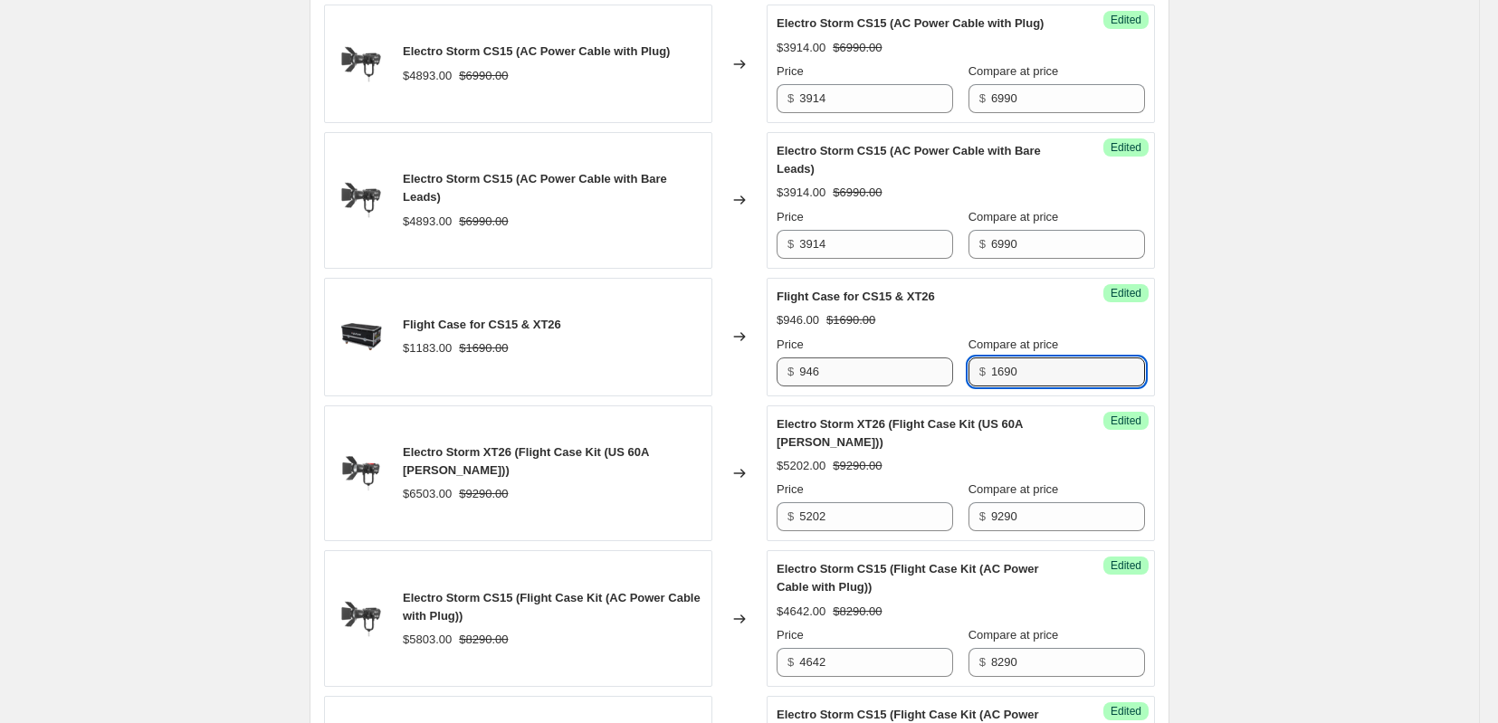
click at [949, 387] on div "Price $ 946 Compare at price $ 1690" at bounding box center [961, 361] width 368 height 51
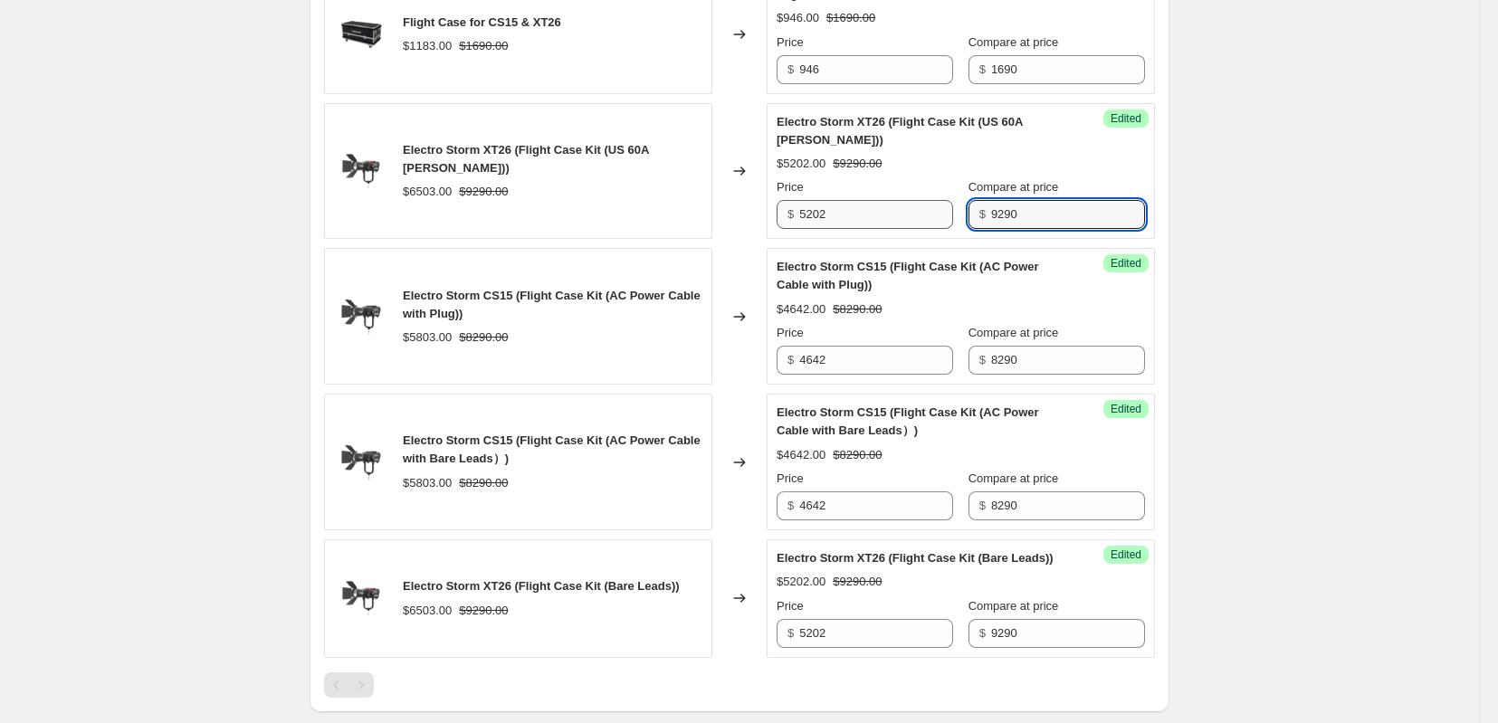
drag, startPoint x: 1061, startPoint y: 292, endPoint x: 962, endPoint y: 292, distance: 98.7
click at [962, 229] on div "Price $ 5202 Compare at price $ 9290" at bounding box center [961, 203] width 368 height 51
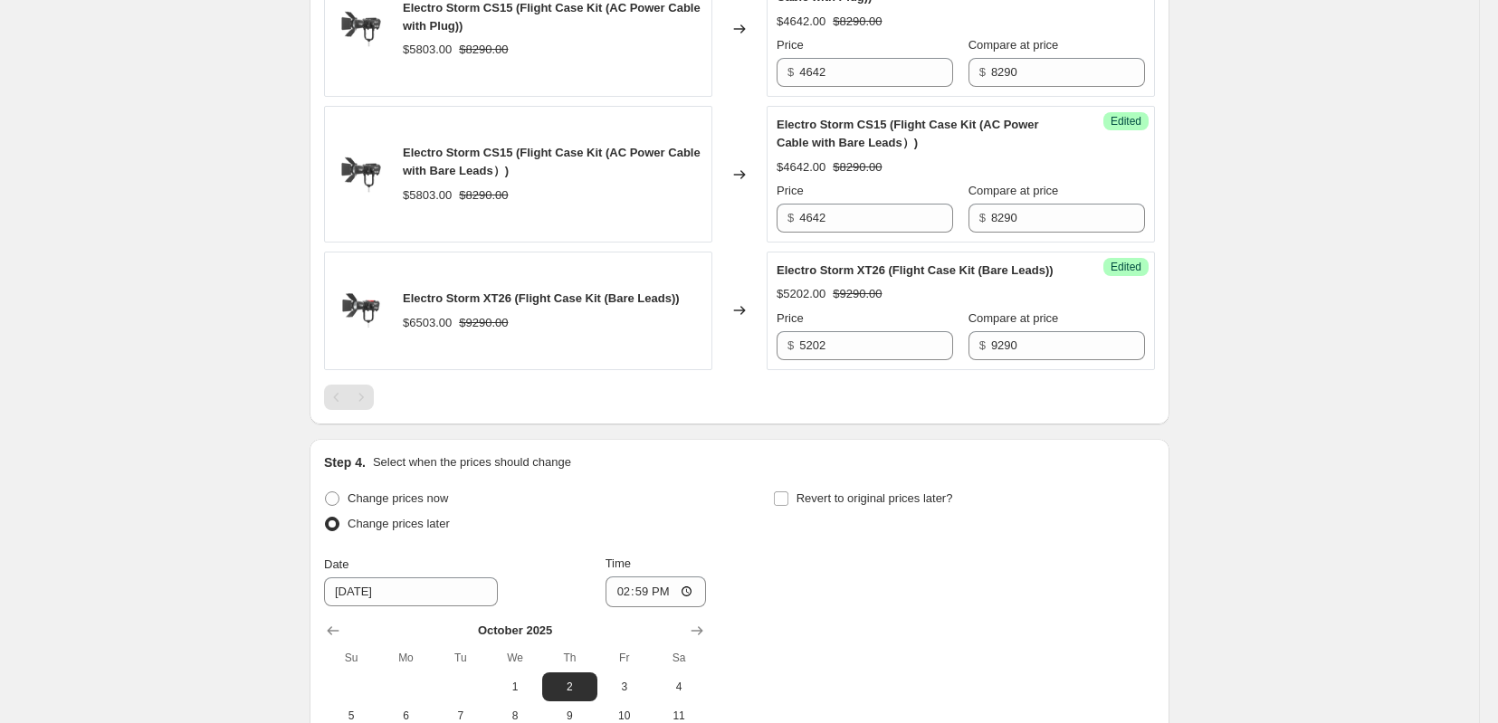
scroll to position [2012, 0]
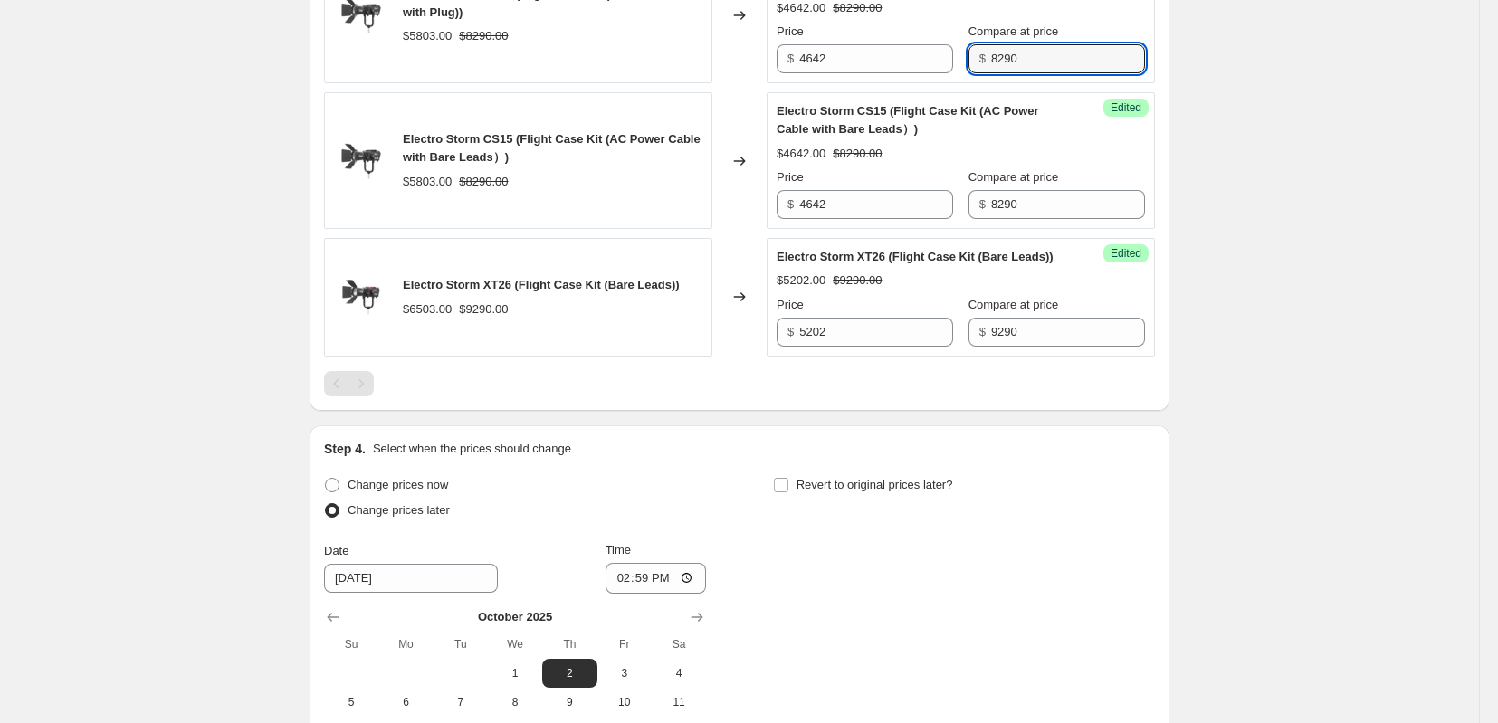
drag, startPoint x: 1073, startPoint y: 144, endPoint x: 979, endPoint y: 153, distance: 94.6
click at [979, 73] on div "Price $ 4642 Compare at price $ 8290" at bounding box center [961, 48] width 368 height 51
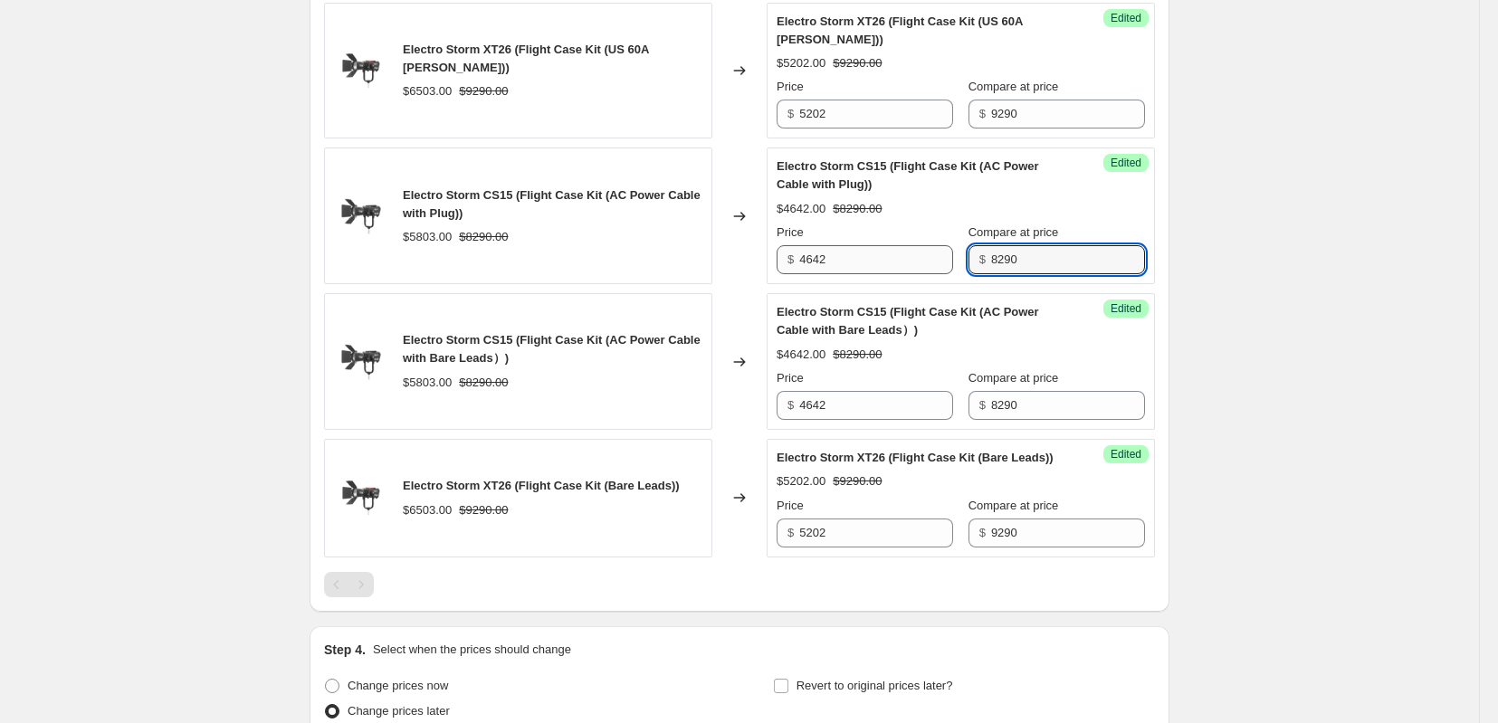
scroll to position [2413, 0]
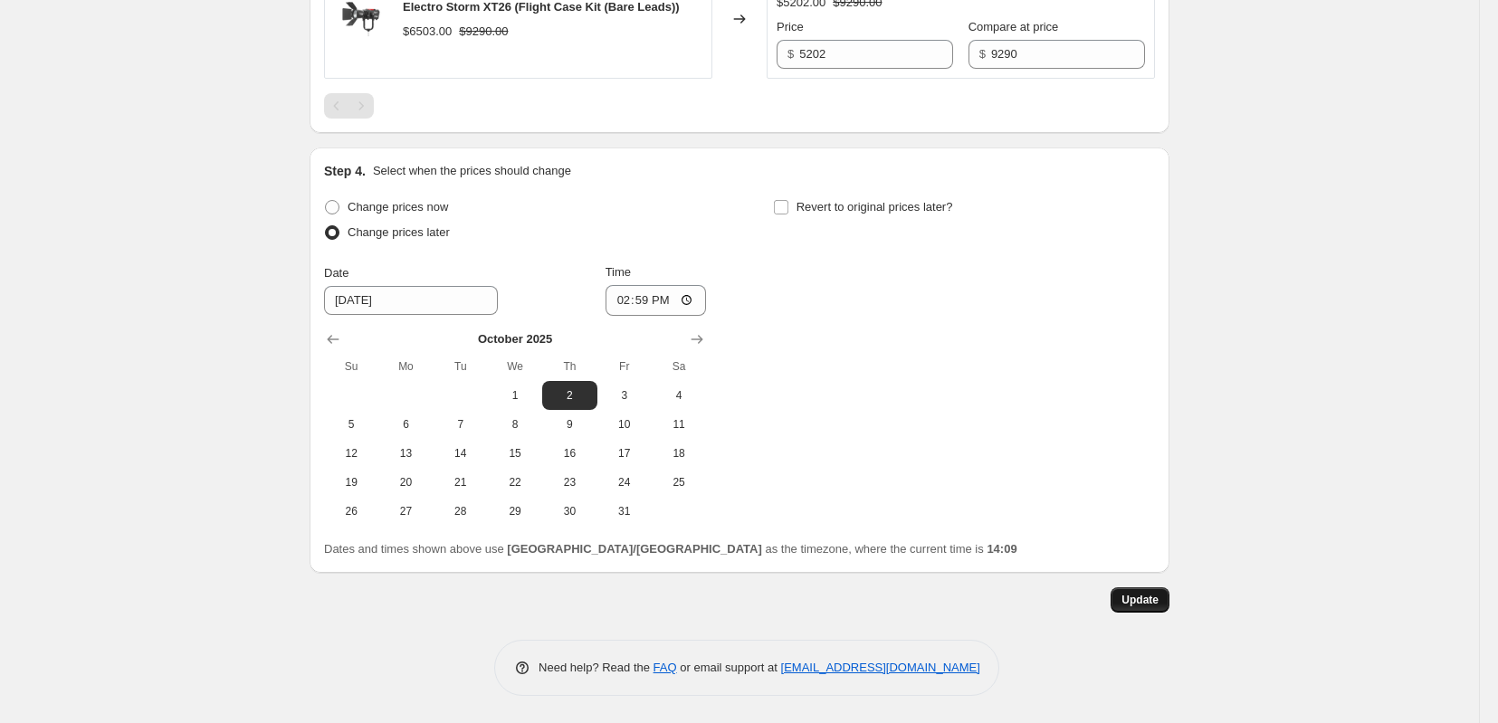
click at [1159, 598] on span "Update" at bounding box center [1140, 600] width 37 height 14
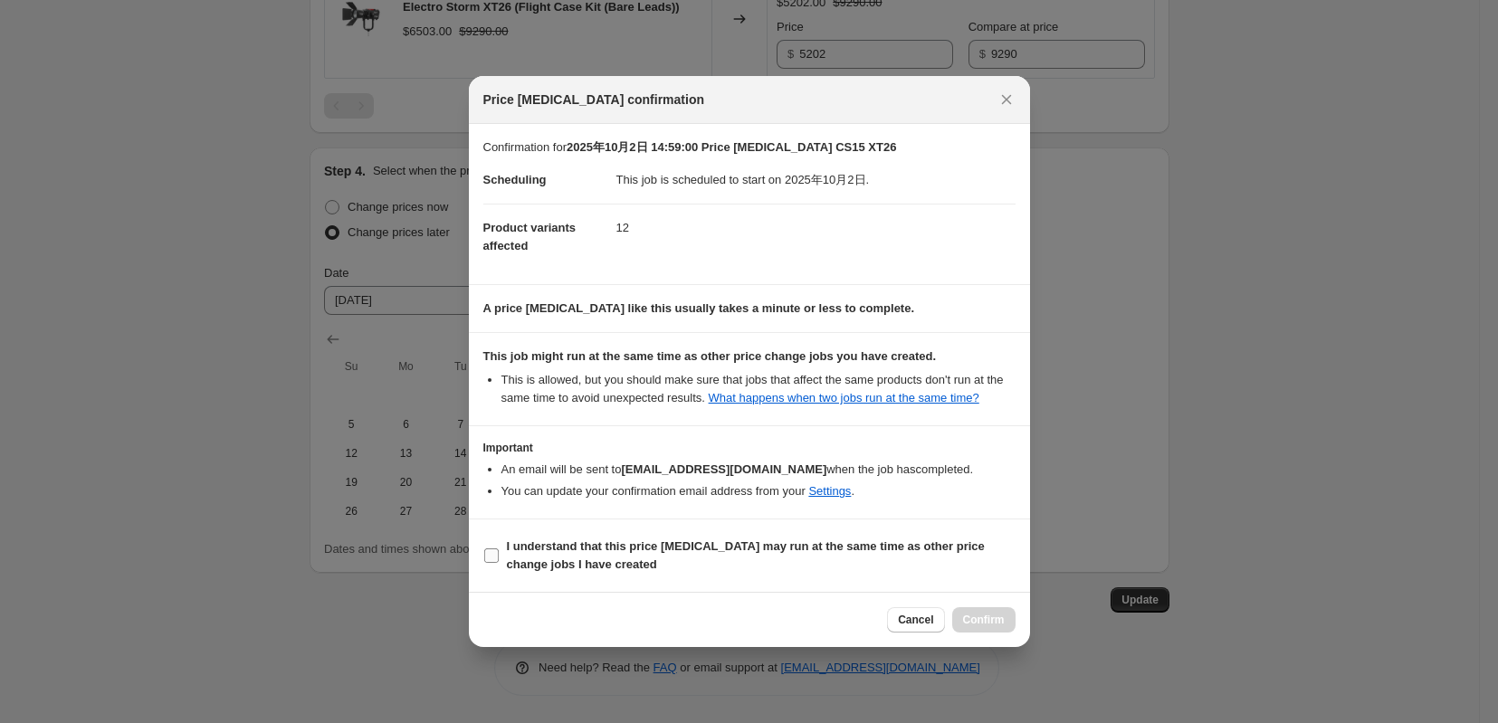
click at [484, 563] on input "I understand that this price change job may run at the same time as other price…" at bounding box center [491, 556] width 14 height 14
checkbox input "true"
click at [981, 627] on span "Confirm" at bounding box center [984, 620] width 42 height 14
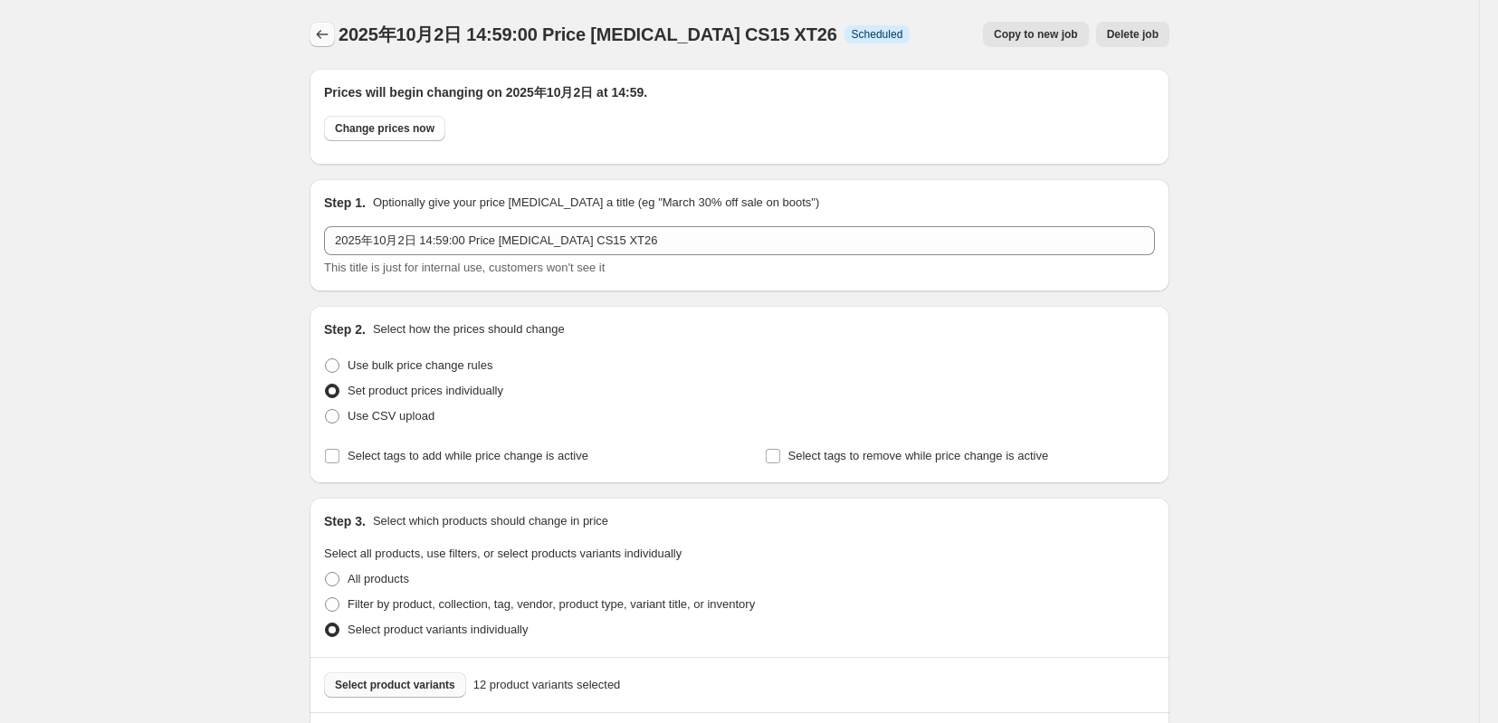
click at [313, 35] on icon "Price change jobs" at bounding box center [322, 34] width 18 height 18
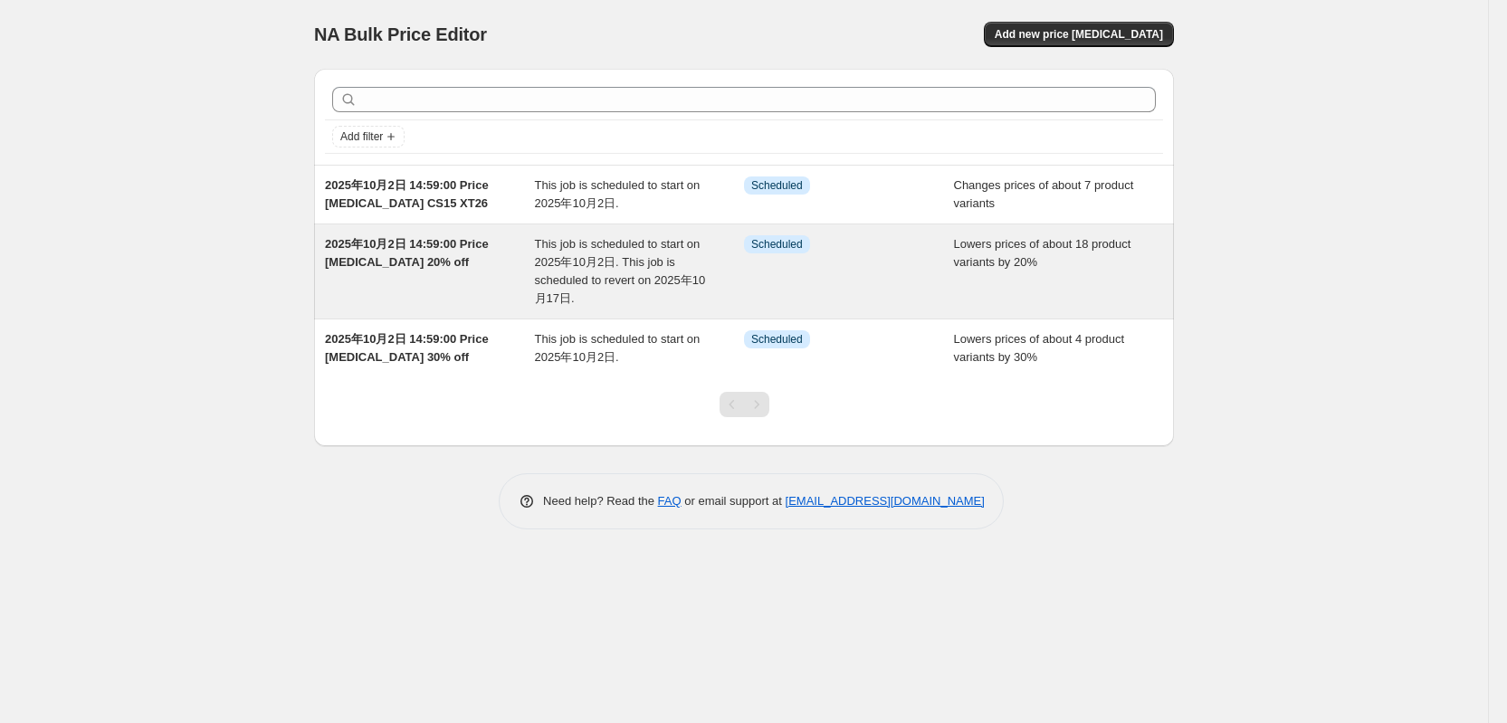
click at [454, 262] on span "2025年10月2日 14:59:00 Price change job 20% off" at bounding box center [407, 253] width 164 height 32
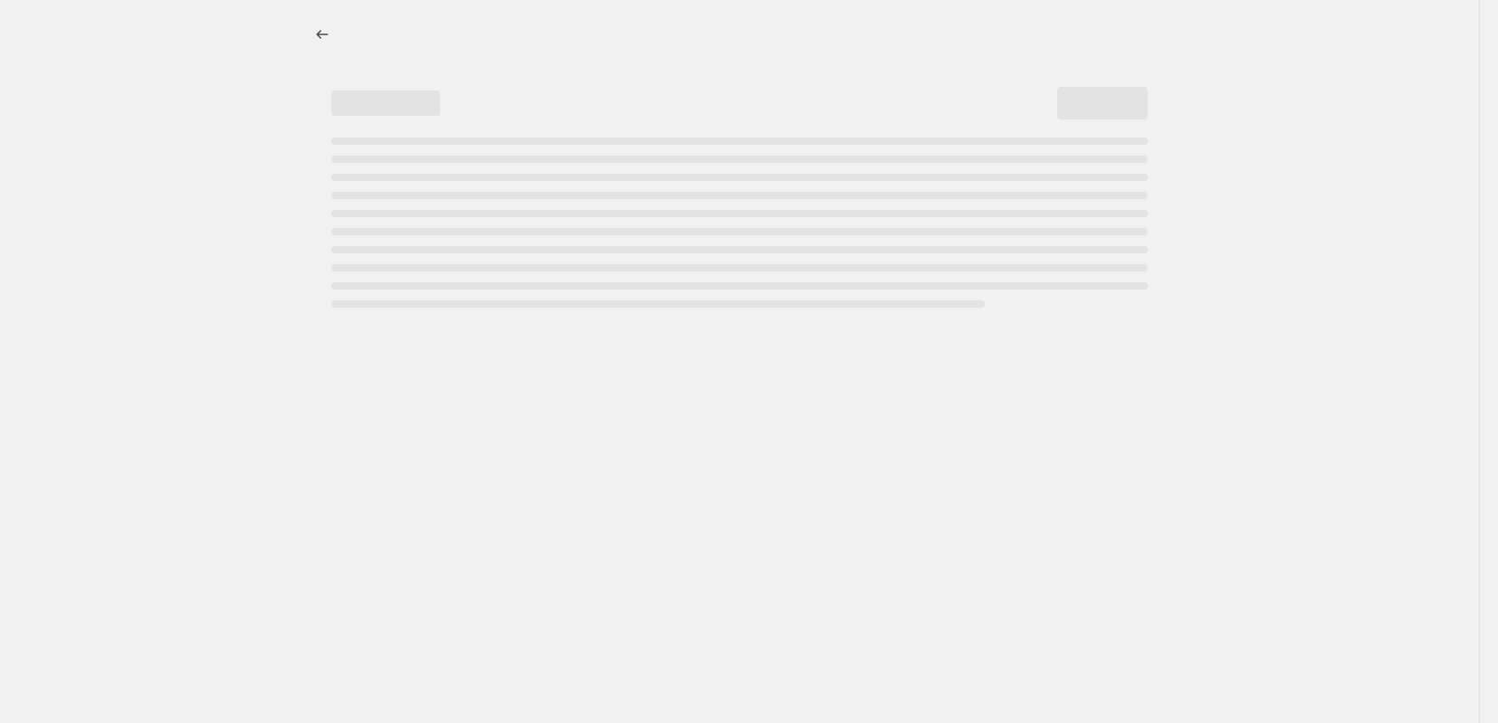
select select "percentage"
select select "tag"
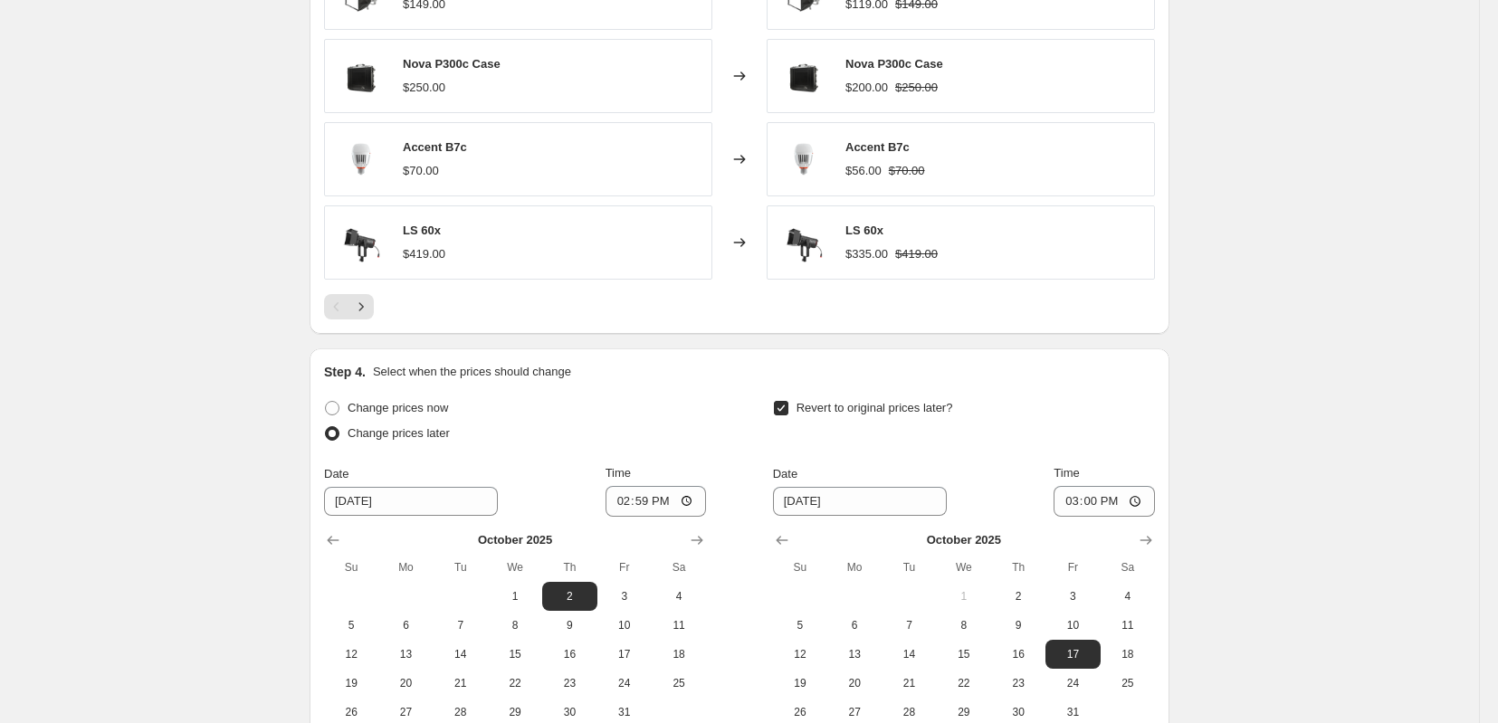
scroll to position [1207, 0]
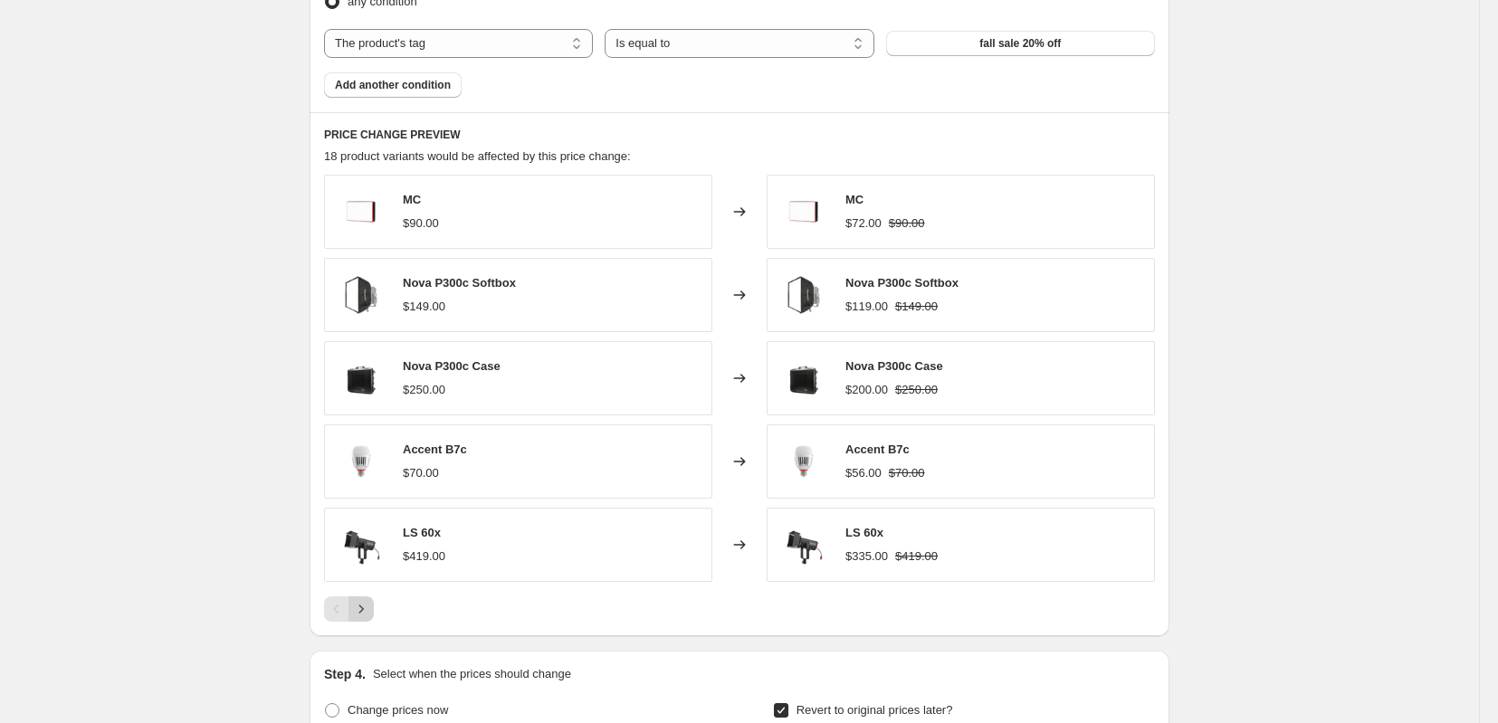
click at [352, 618] on icon "Next" at bounding box center [361, 609] width 18 height 18
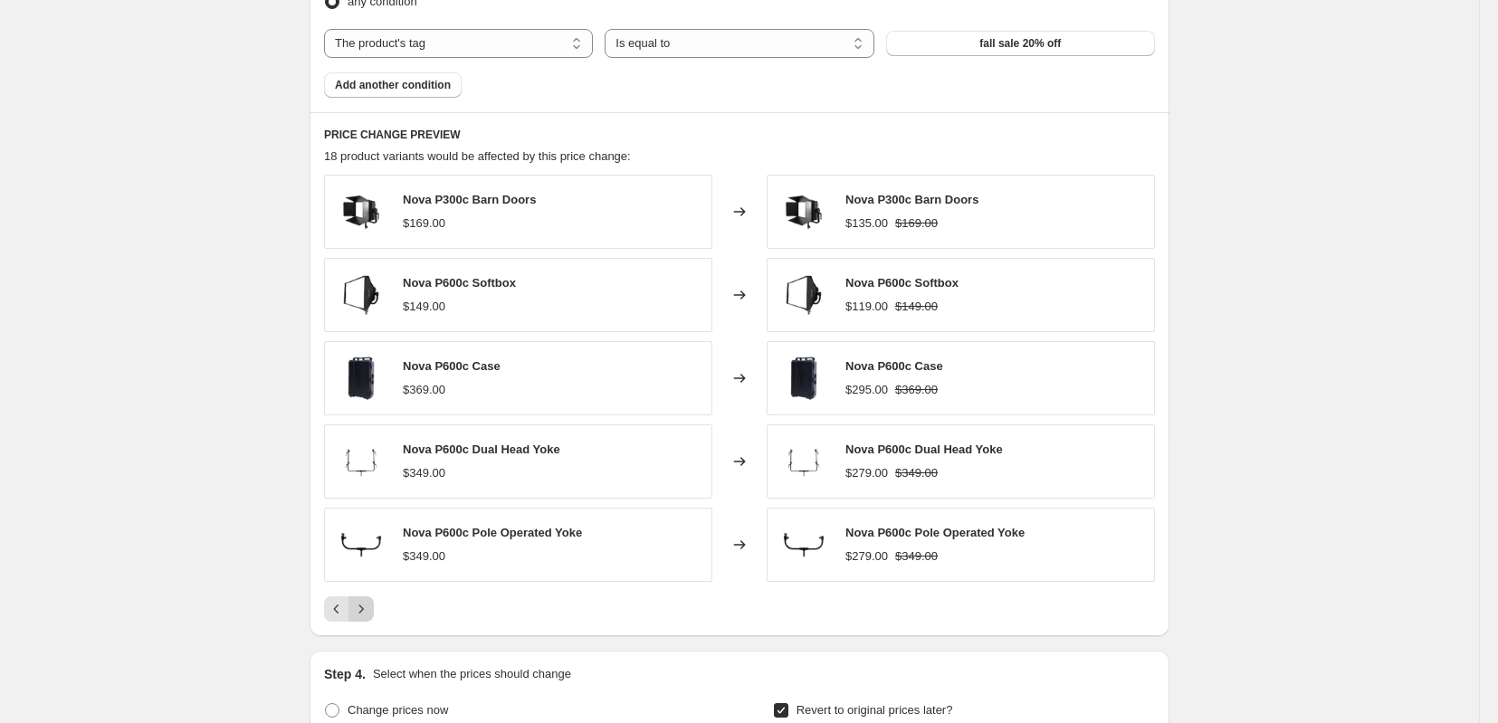
click at [352, 618] on icon "Next" at bounding box center [361, 609] width 18 height 18
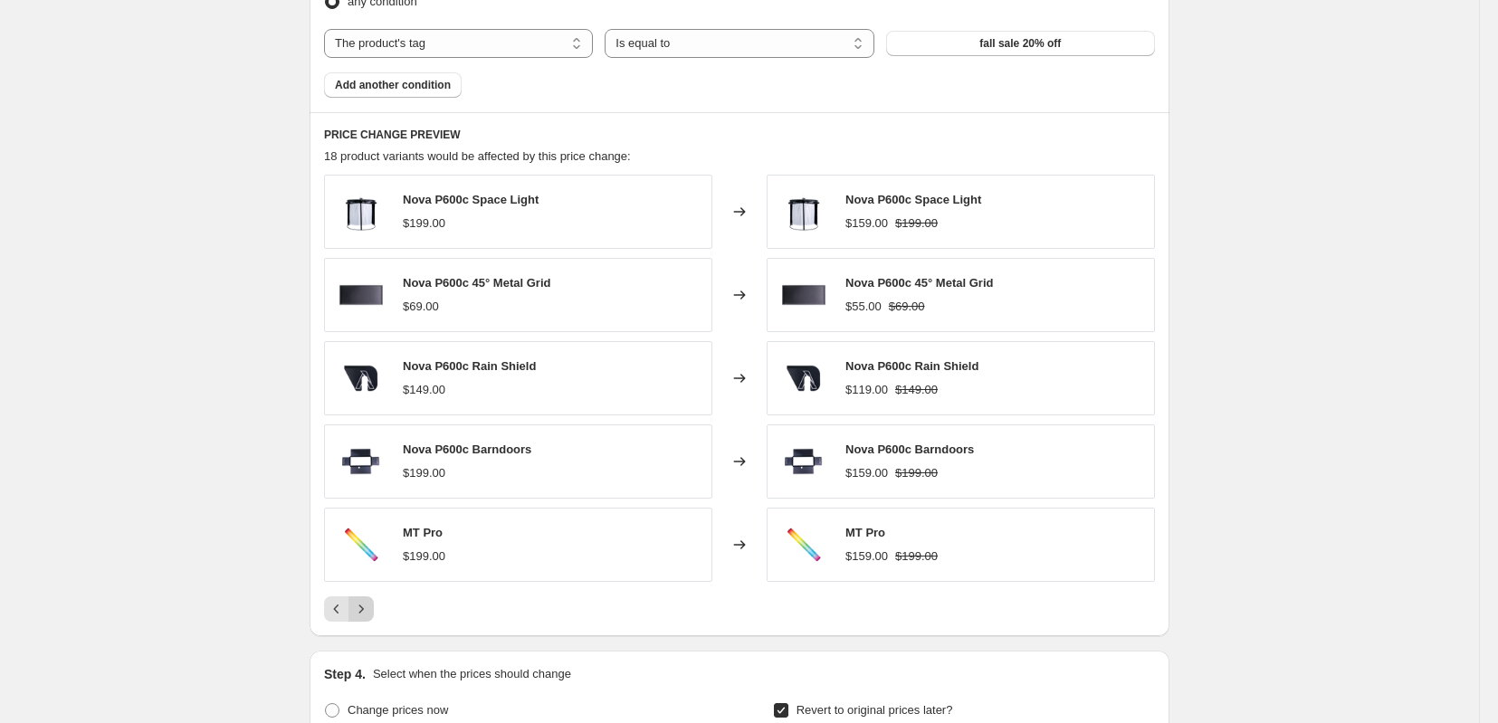
click at [352, 618] on icon "Next" at bounding box center [361, 609] width 18 height 18
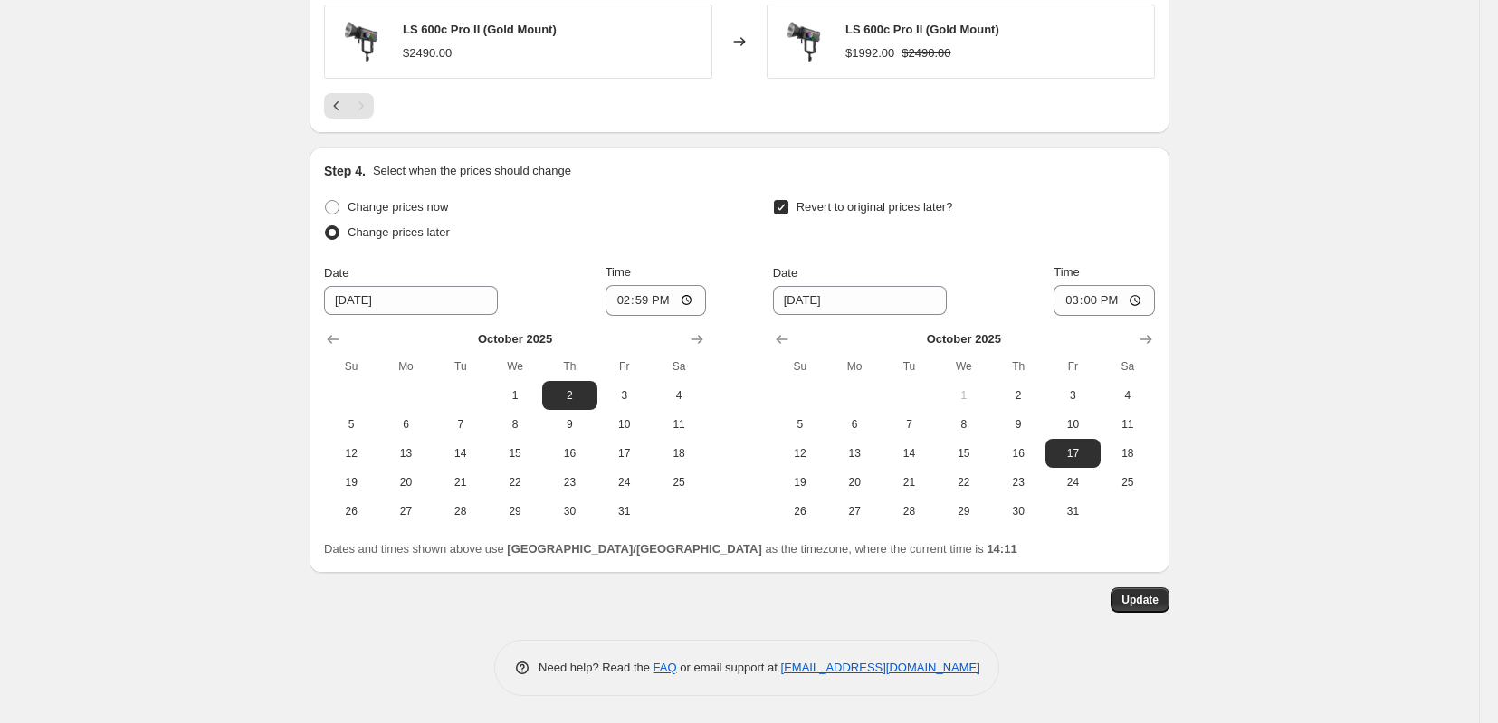
scroll to position [1335, 0]
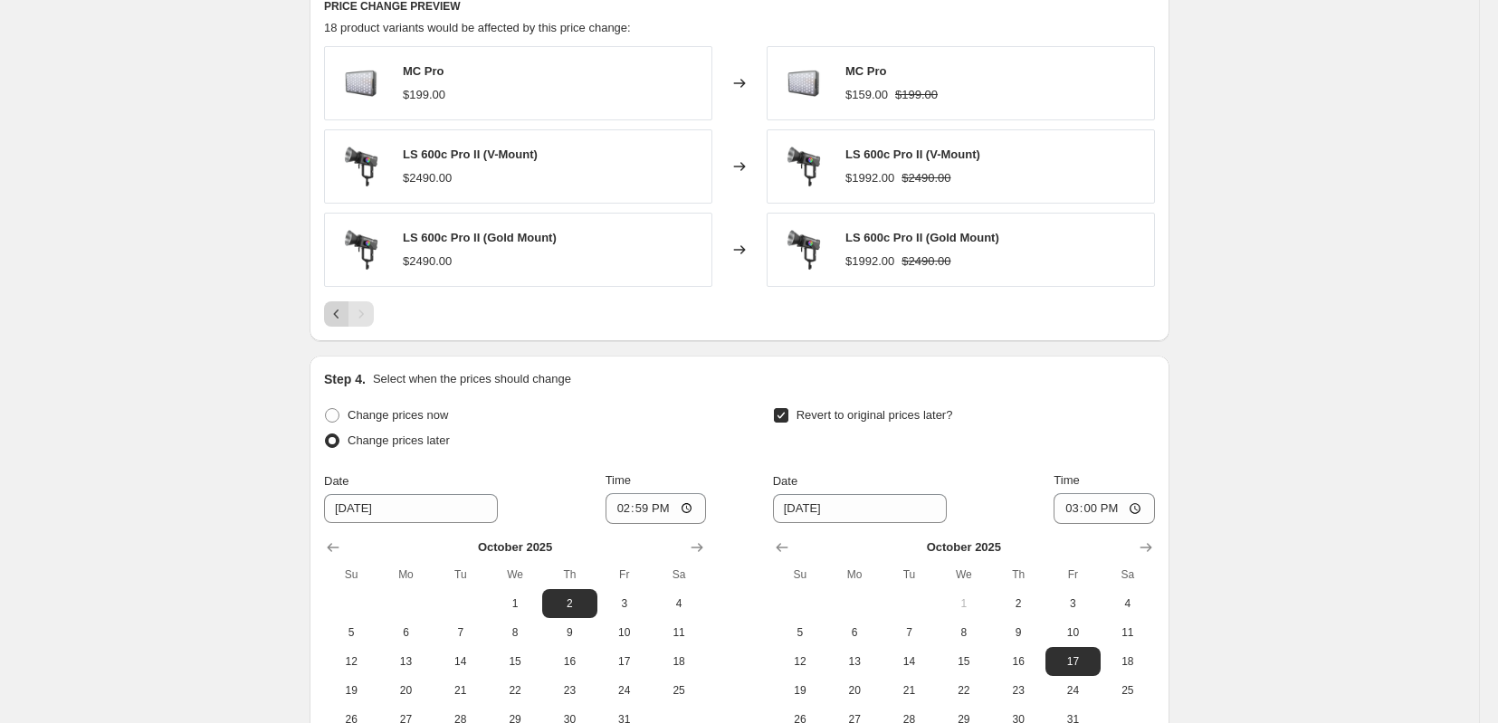
click at [324, 327] on button "Previous" at bounding box center [336, 313] width 25 height 25
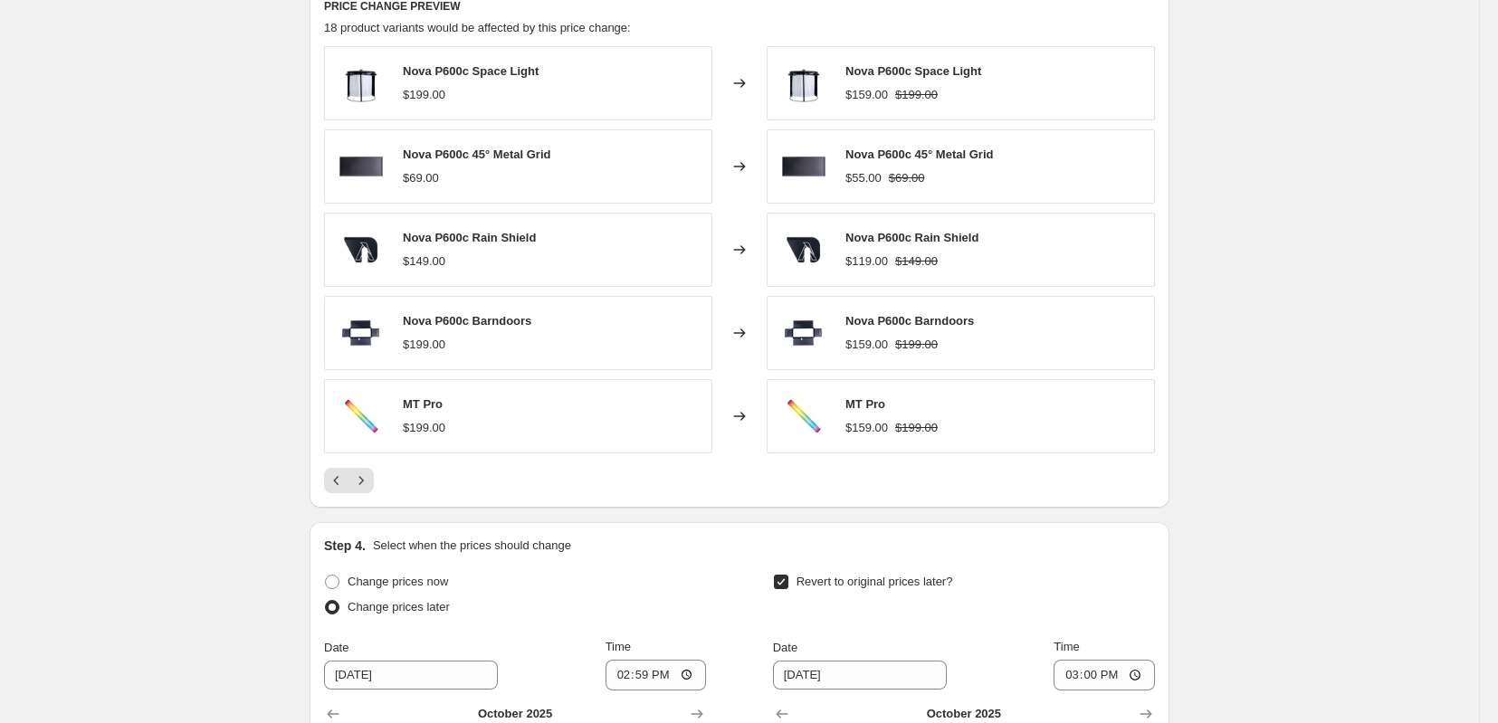
scroll to position [0, 0]
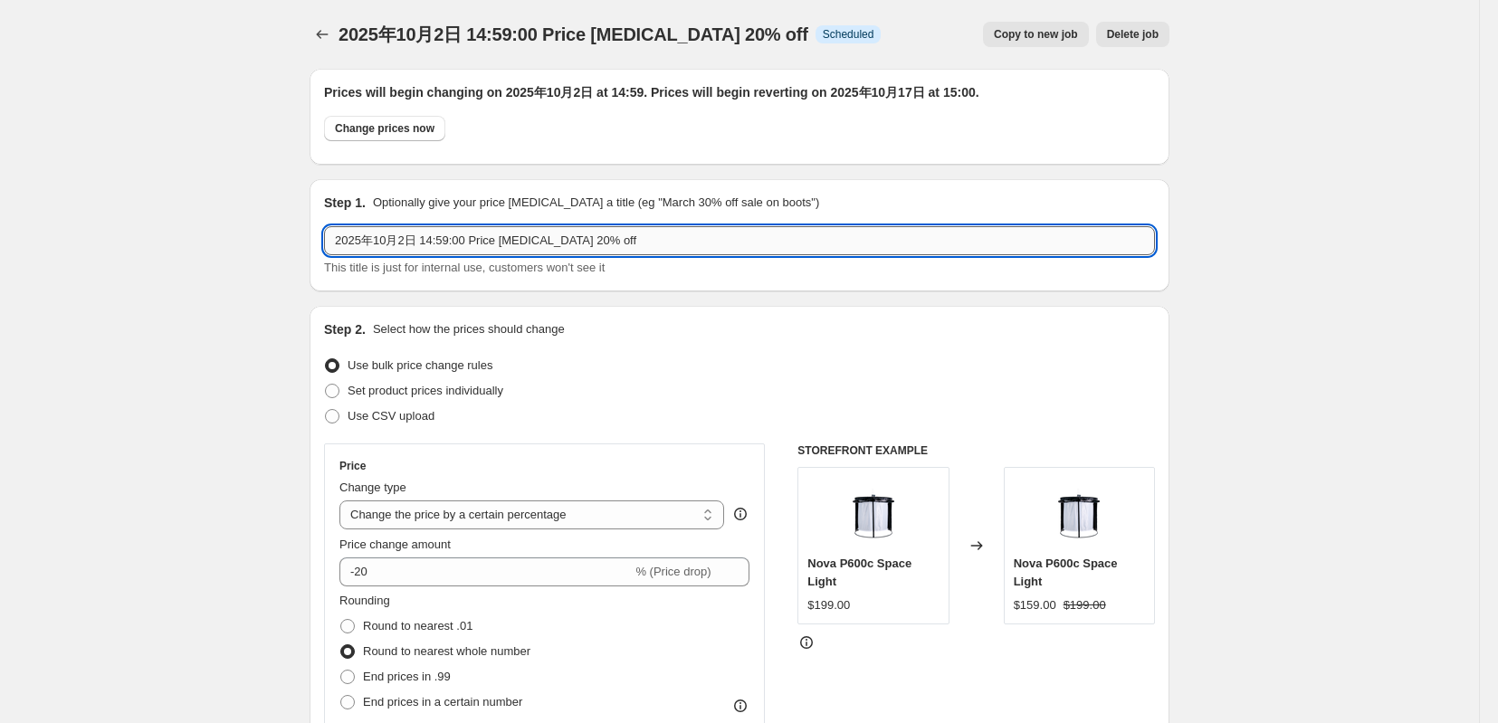
click at [664, 255] on input "2025年10月2日 14:59:00 Price change job 20% off" at bounding box center [739, 240] width 831 height 29
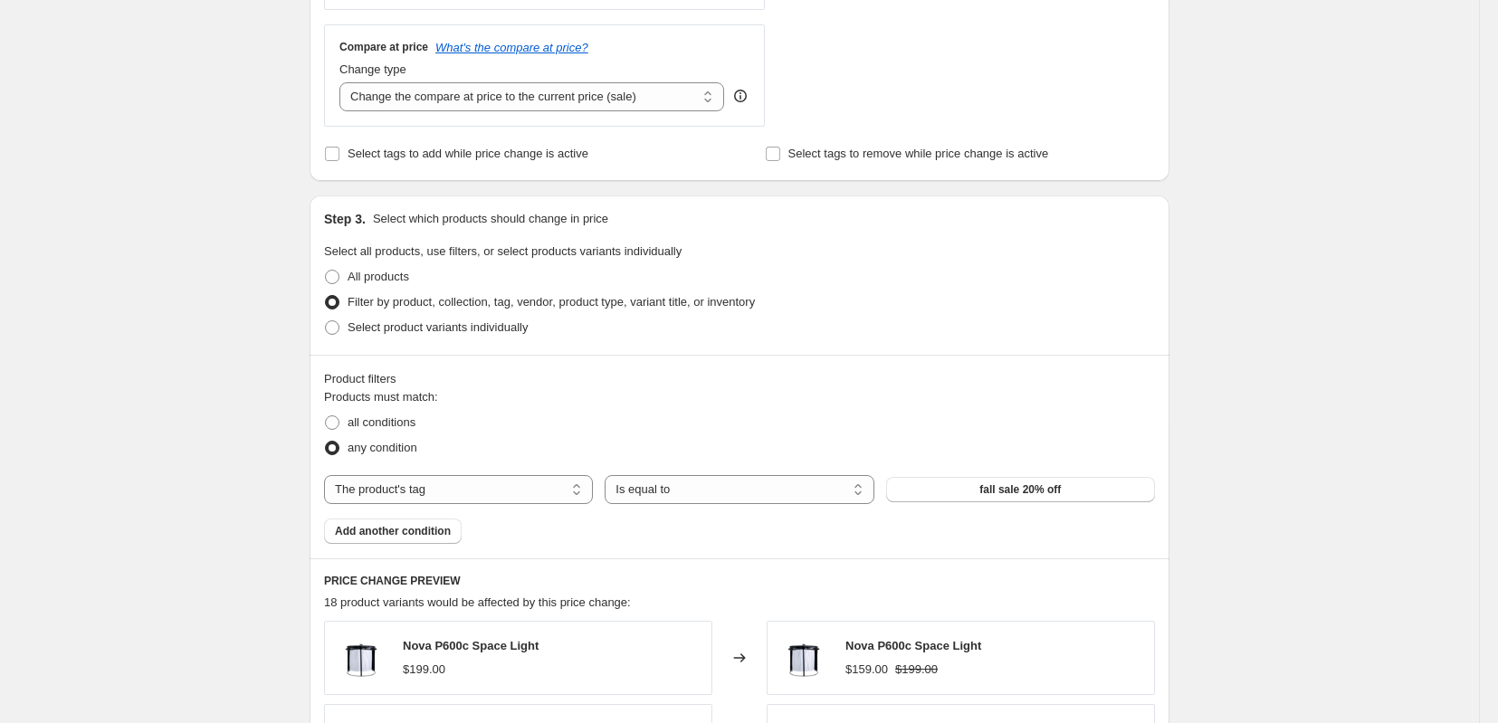
scroll to position [1509, 0]
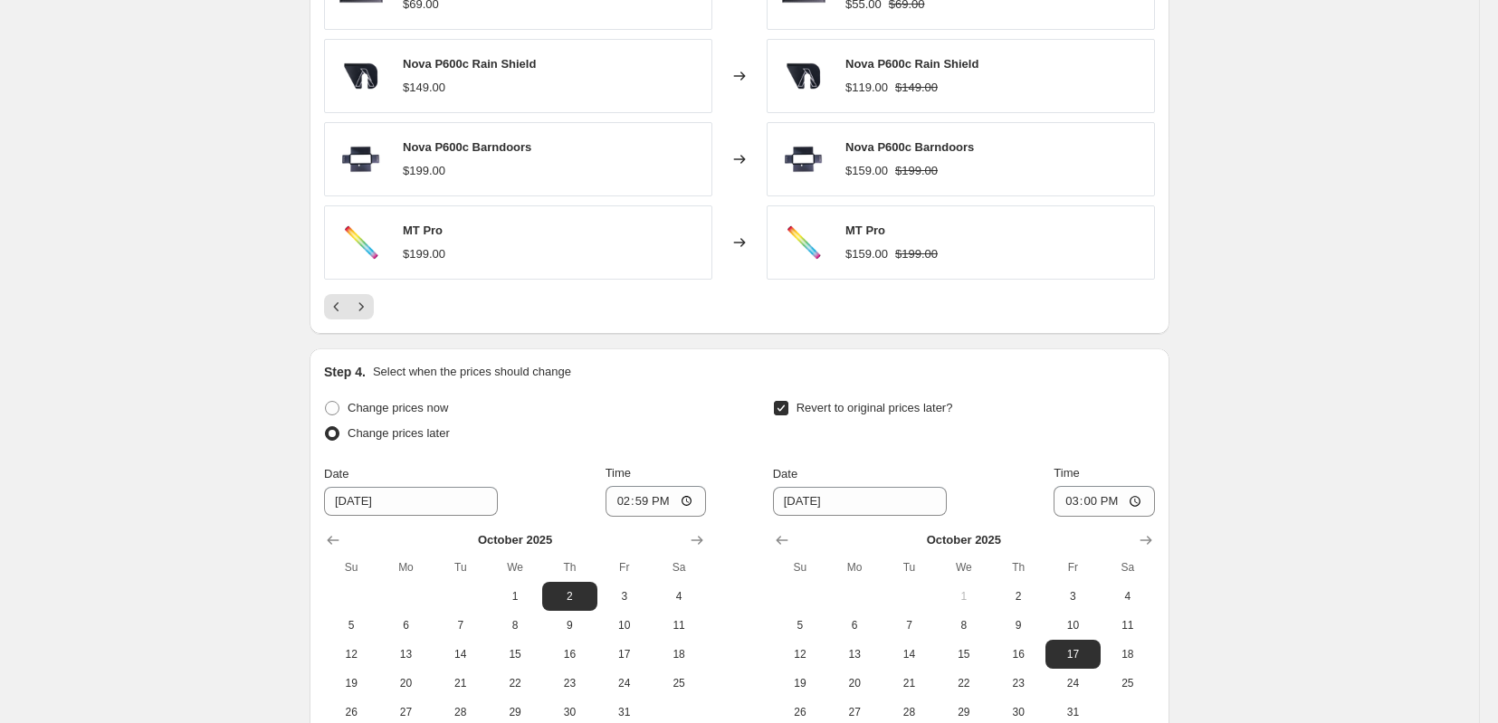
type input "2025年10月2日 14:59:00 Price [MEDICAL_DATA] 20% off keep the price"
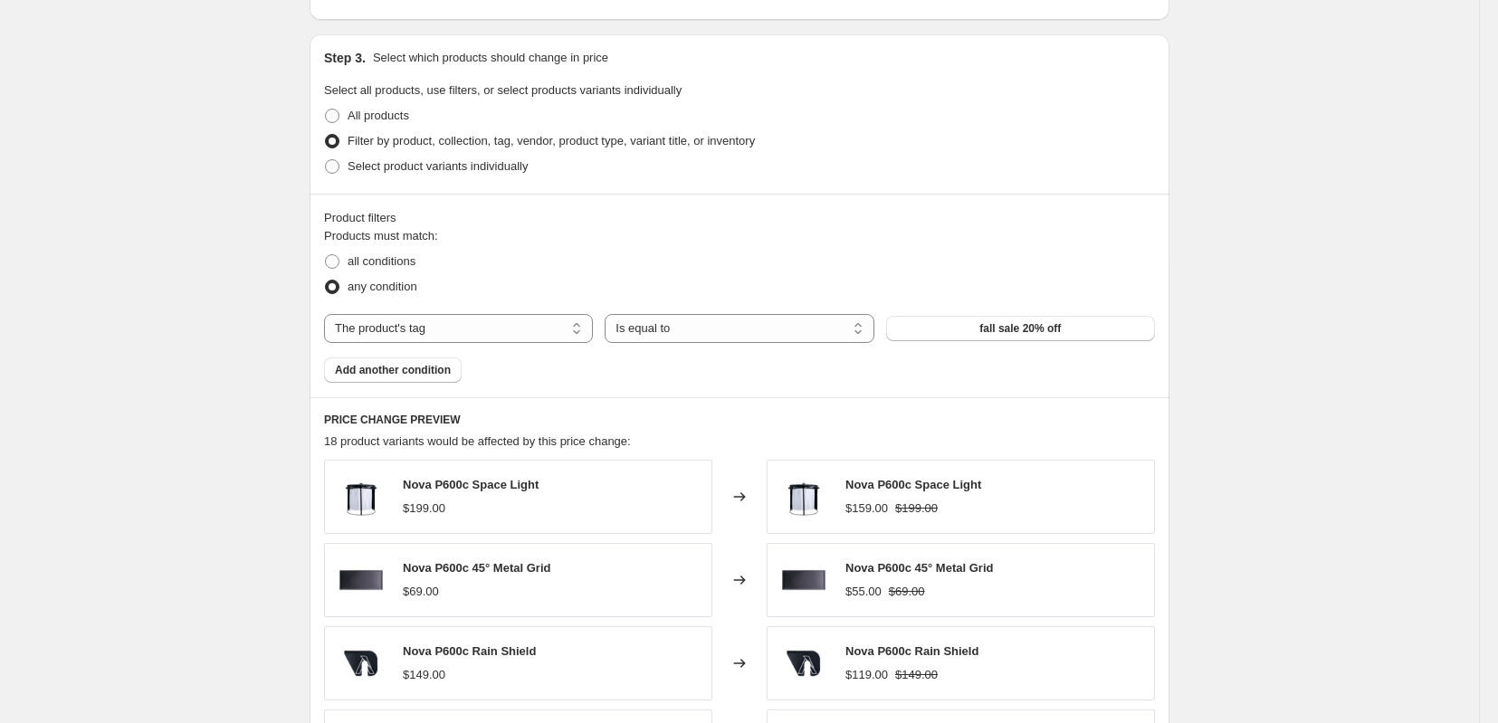
scroll to position [905, 0]
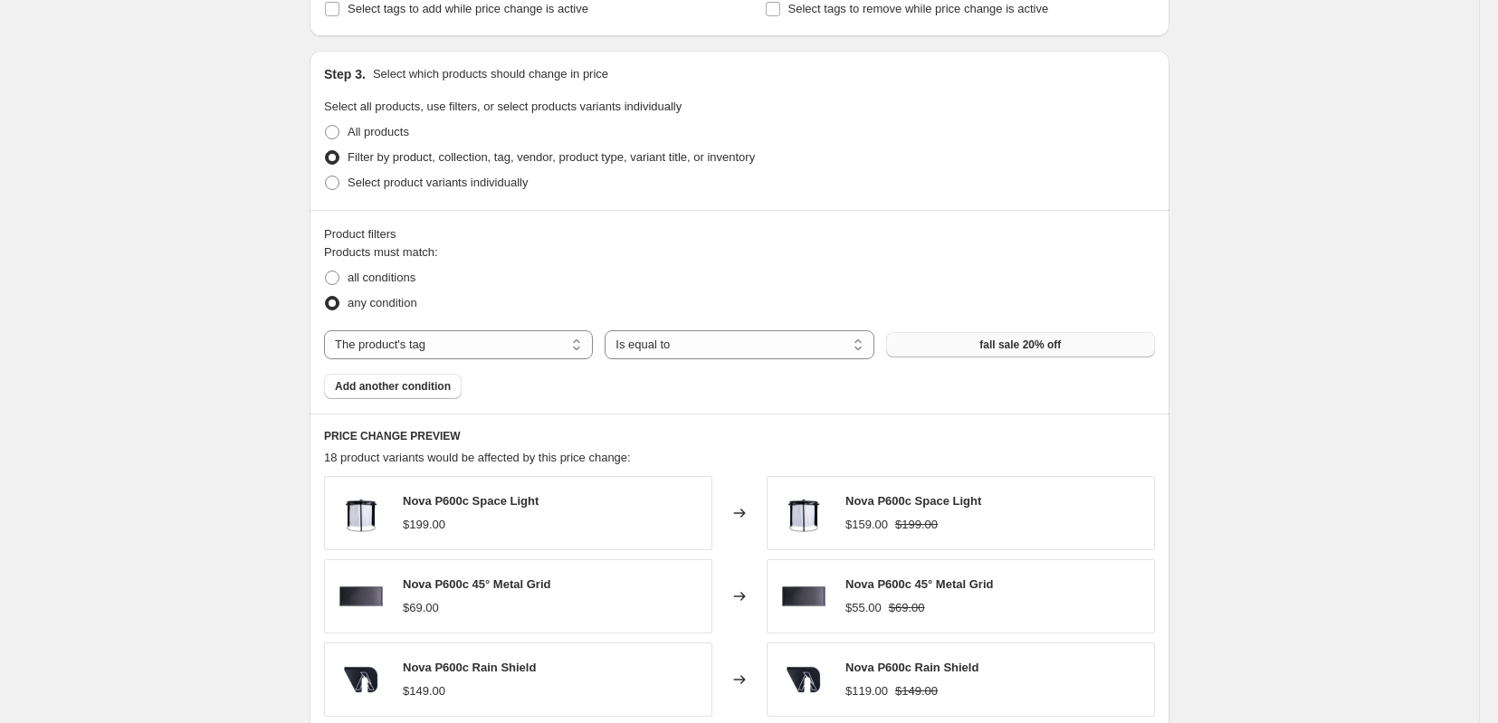
click at [1061, 352] on span "fall sale 20% off" at bounding box center [1020, 345] width 81 height 14
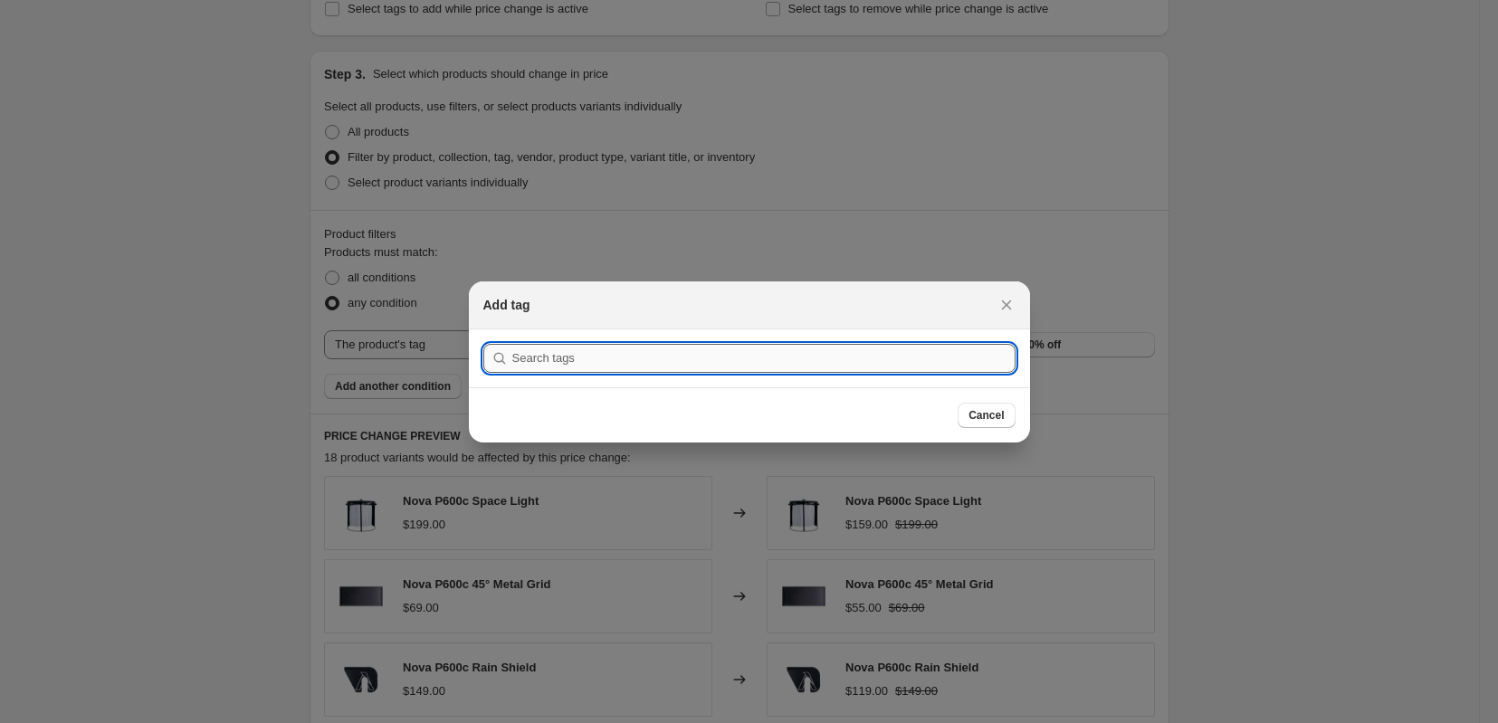
click at [616, 363] on input ":rb7:" at bounding box center [763, 358] width 503 height 29
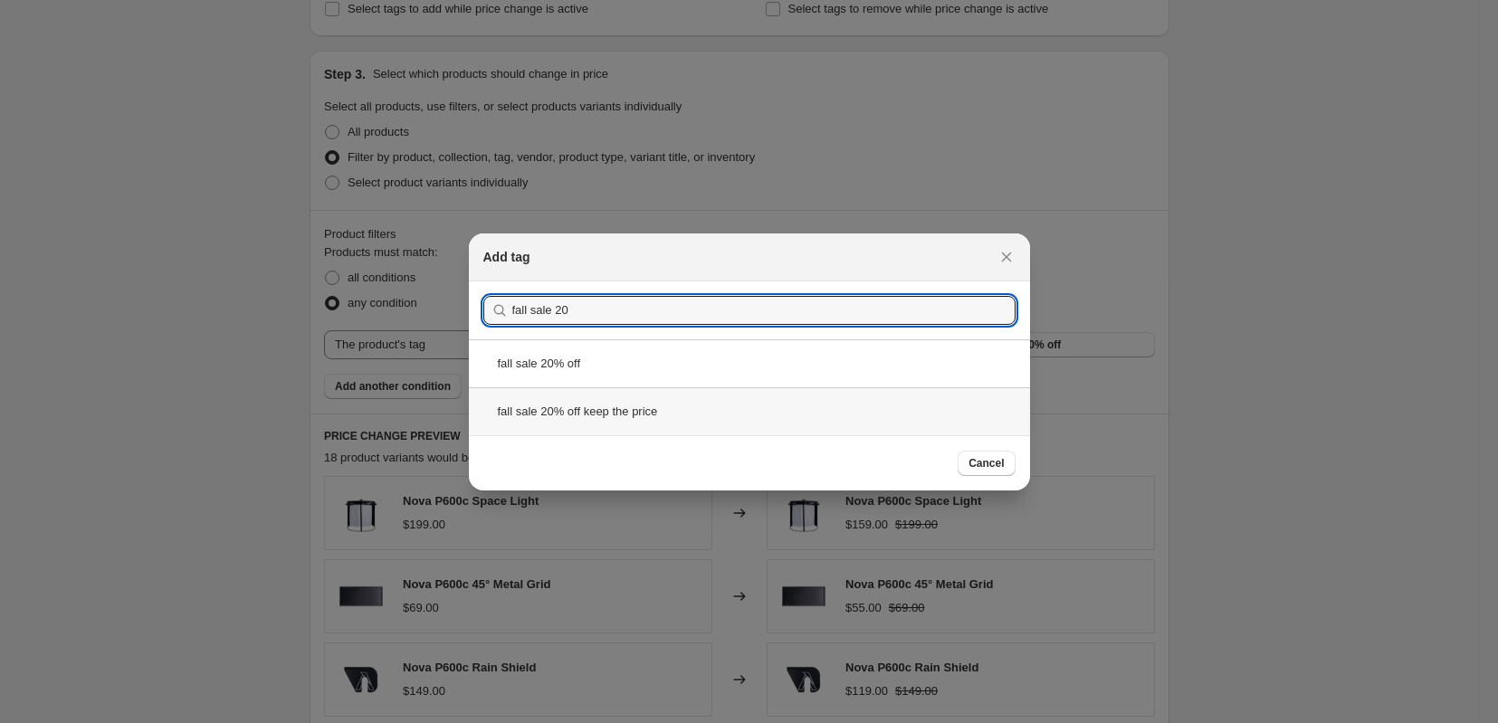
type input "fall sale 20"
click at [639, 416] on div "fall sale 20% off keep the price" at bounding box center [749, 411] width 561 height 48
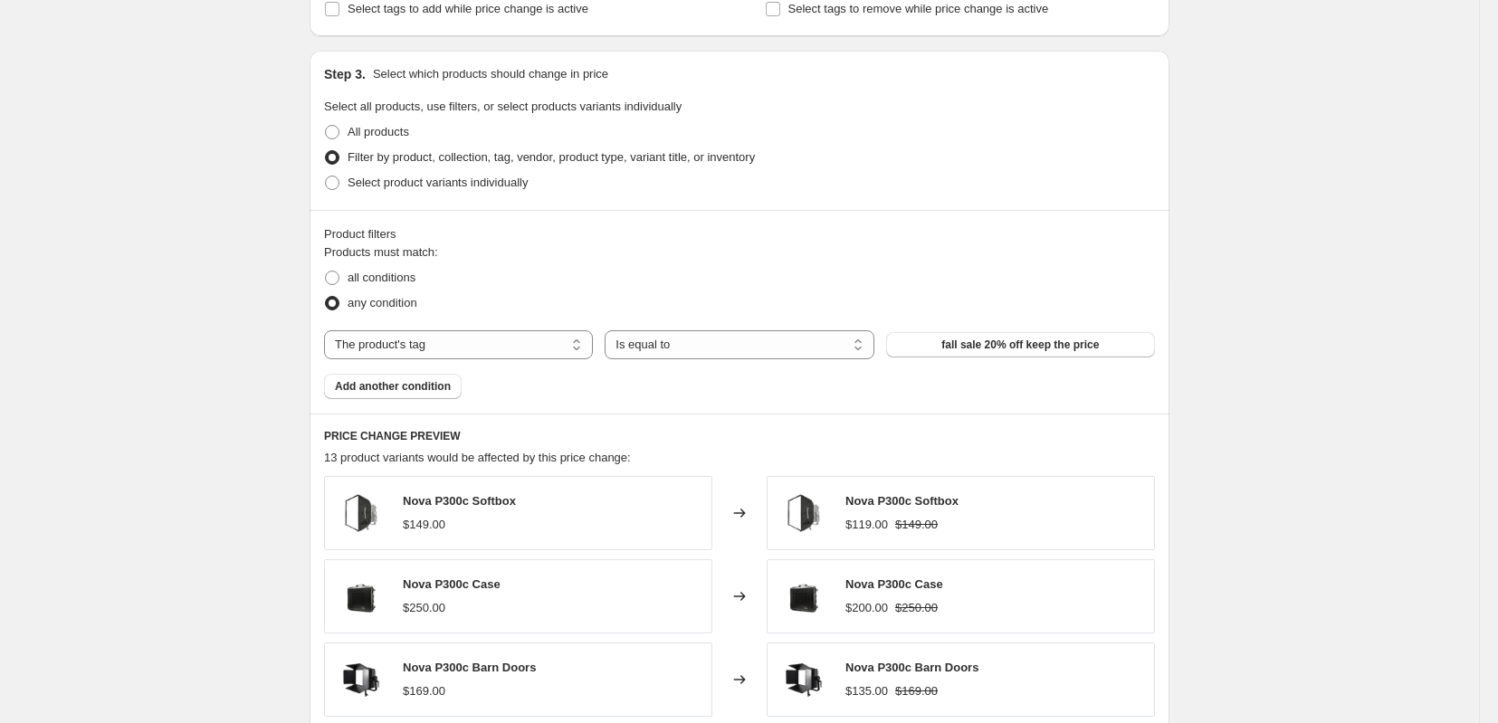
click at [829, 244] on div "Product filters" at bounding box center [739, 234] width 831 height 18
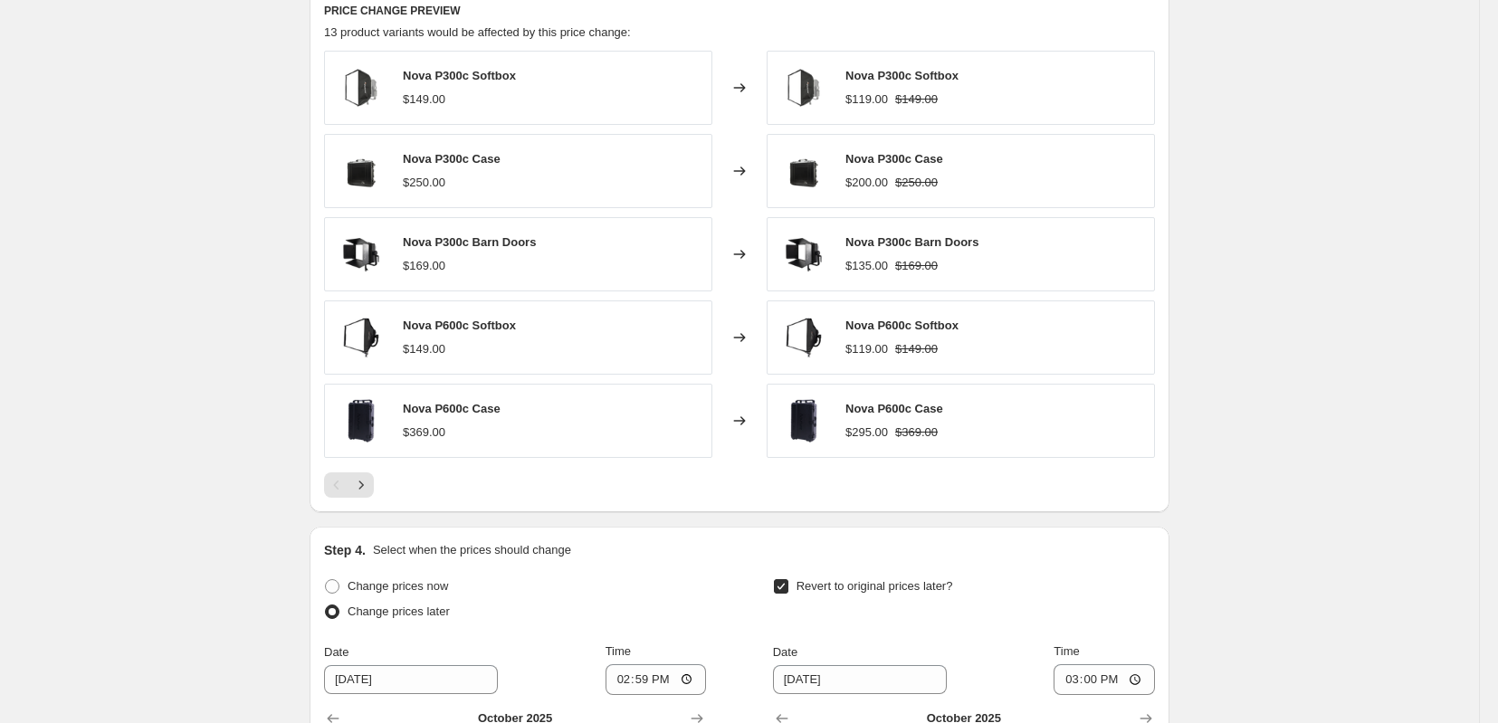
scroll to position [1803, 0]
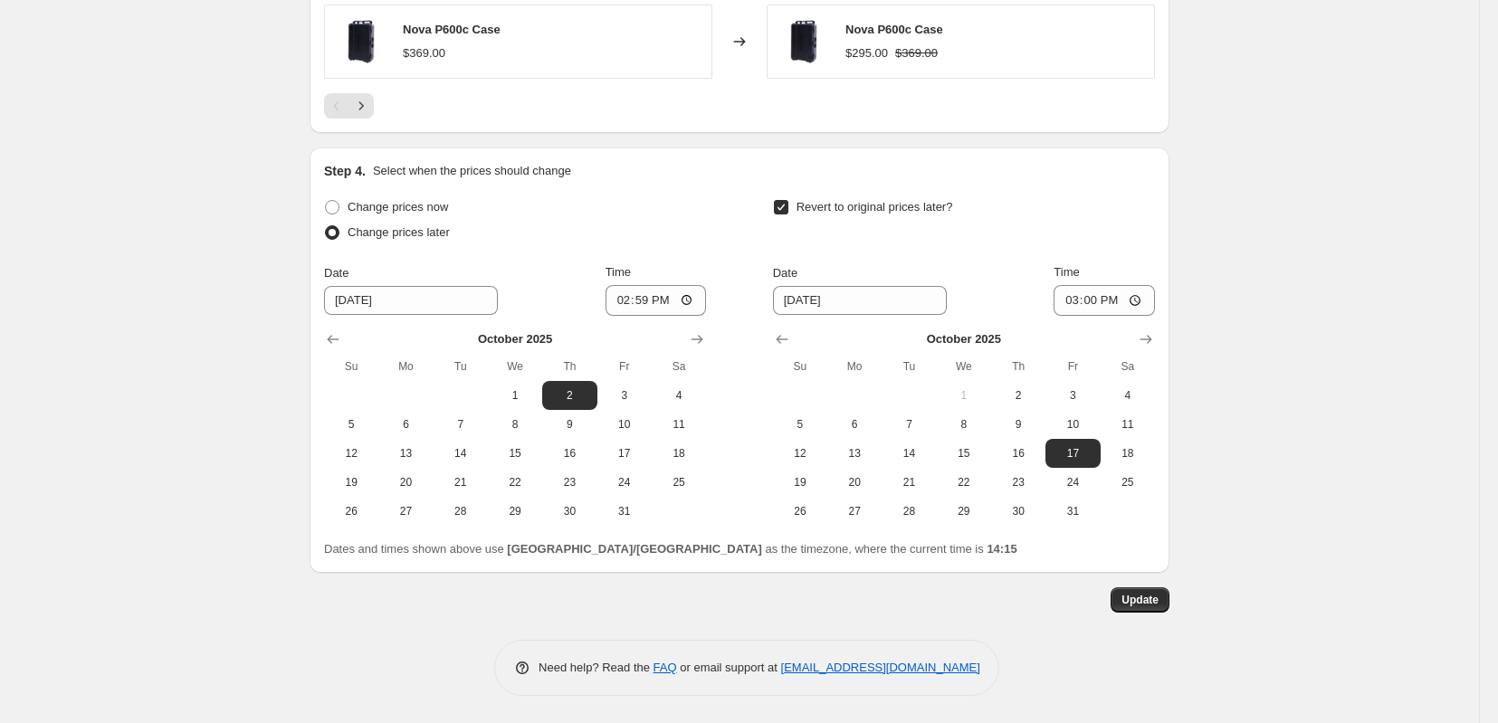
click at [789, 200] on input "Revert to original prices later?" at bounding box center [781, 207] width 14 height 14
checkbox input "false"
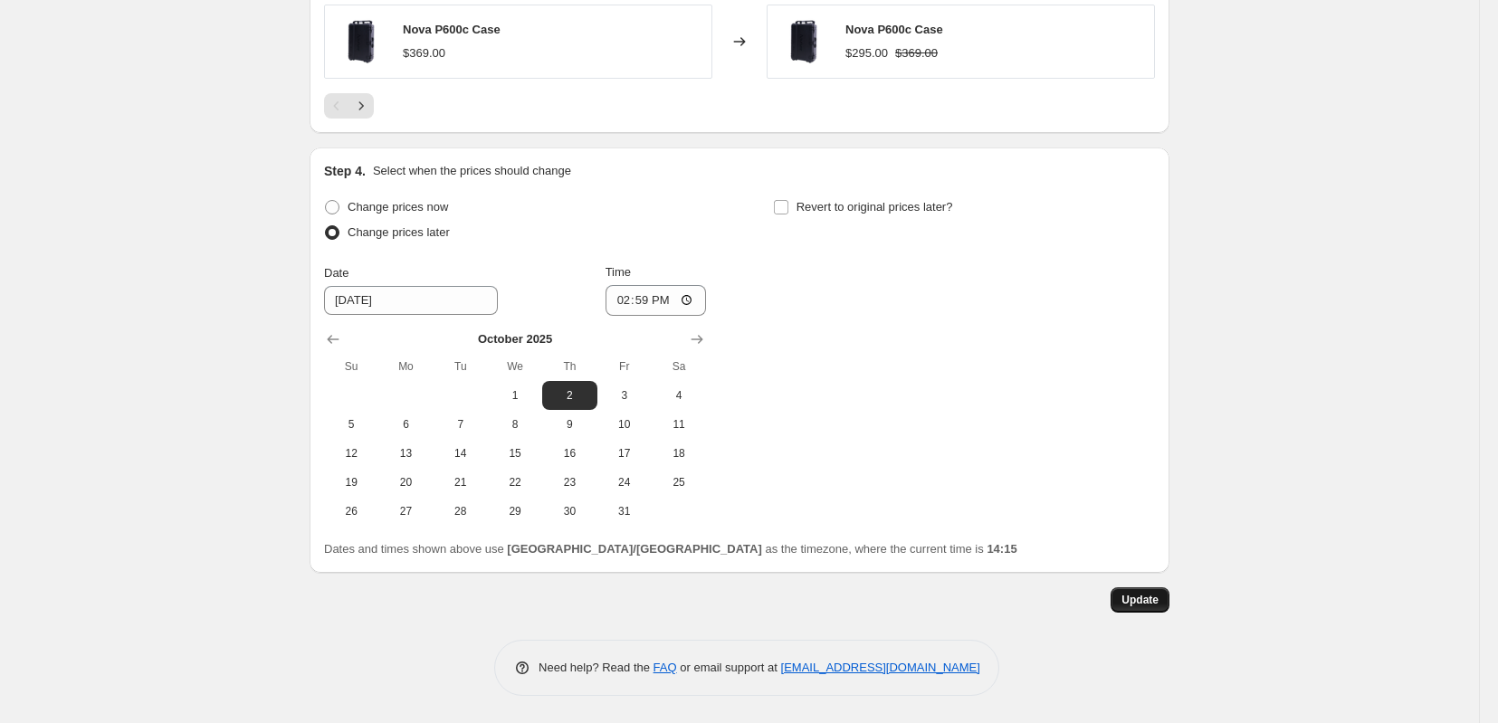
click at [1159, 598] on span "Update" at bounding box center [1140, 600] width 37 height 14
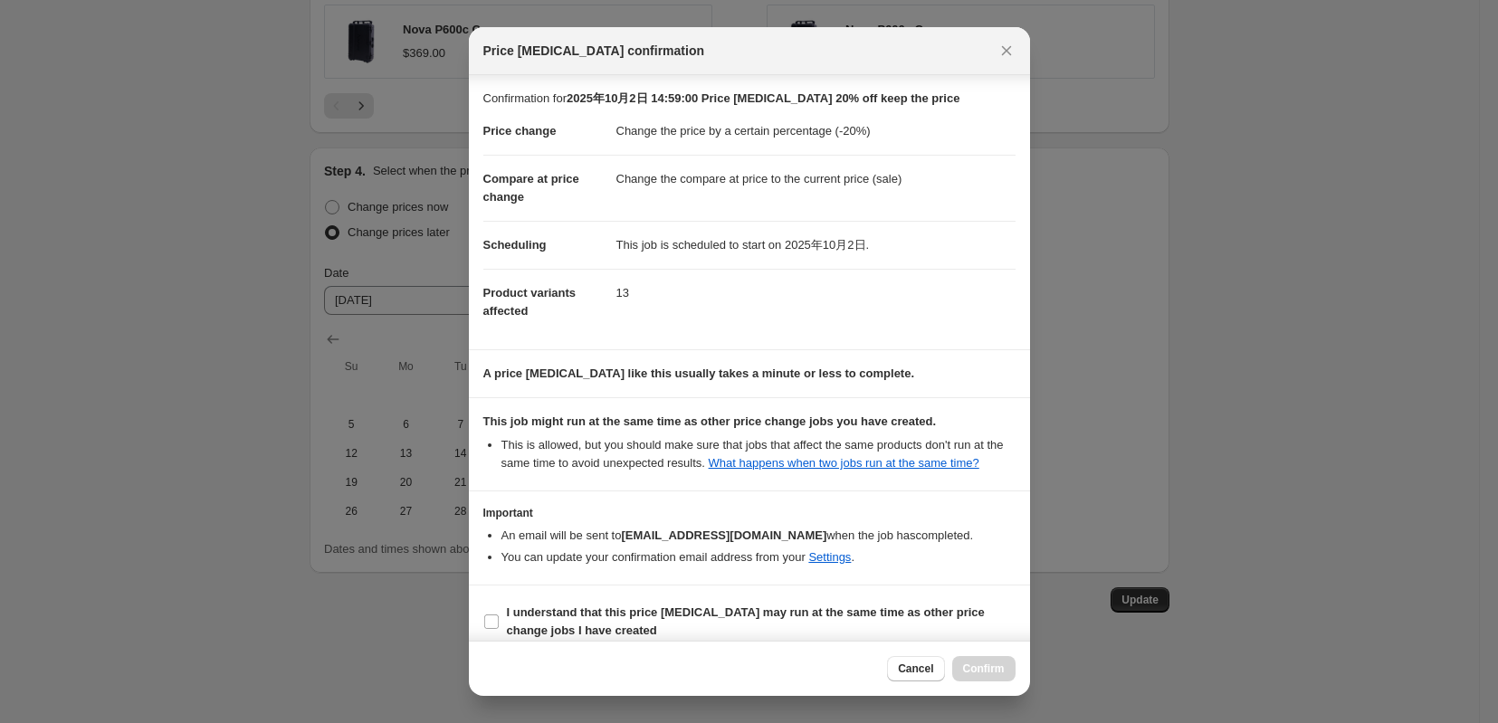
scroll to position [82, 0]
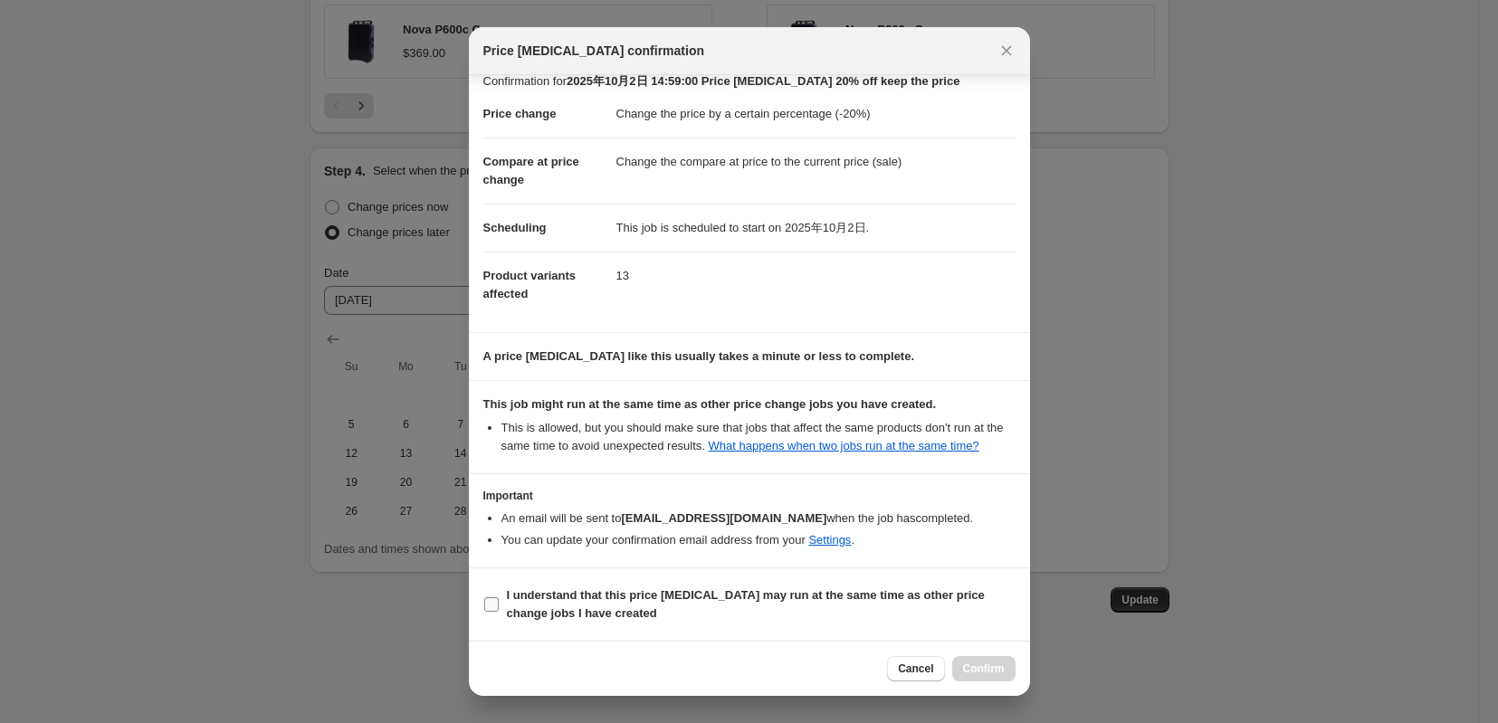
click at [580, 594] on b "I understand that this price change job may run at the same time as other price…" at bounding box center [746, 604] width 478 height 32
click at [499, 598] on input "I understand that this price change job may run at the same time as other price…" at bounding box center [491, 605] width 14 height 14
checkbox input "true"
click at [981, 656] on button "Confirm" at bounding box center [983, 668] width 63 height 25
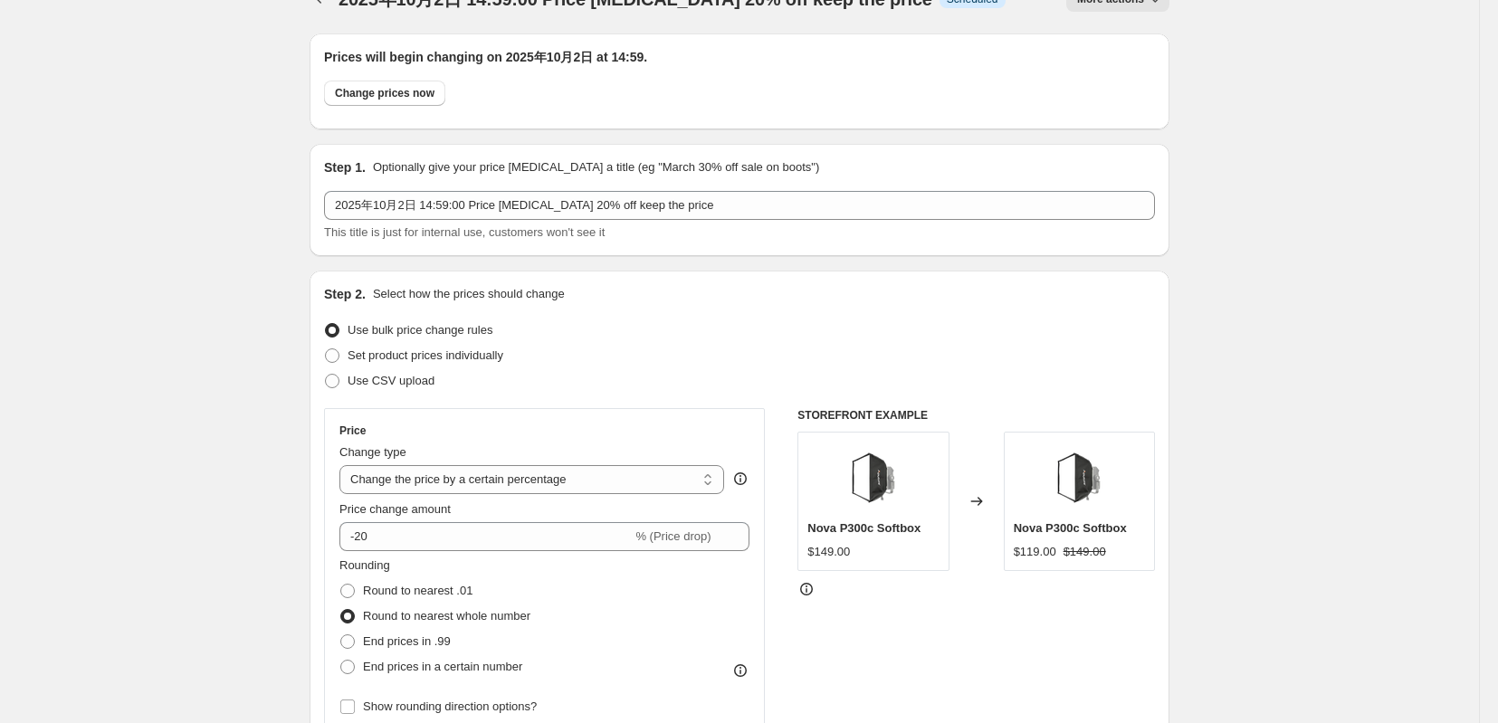
scroll to position [0, 0]
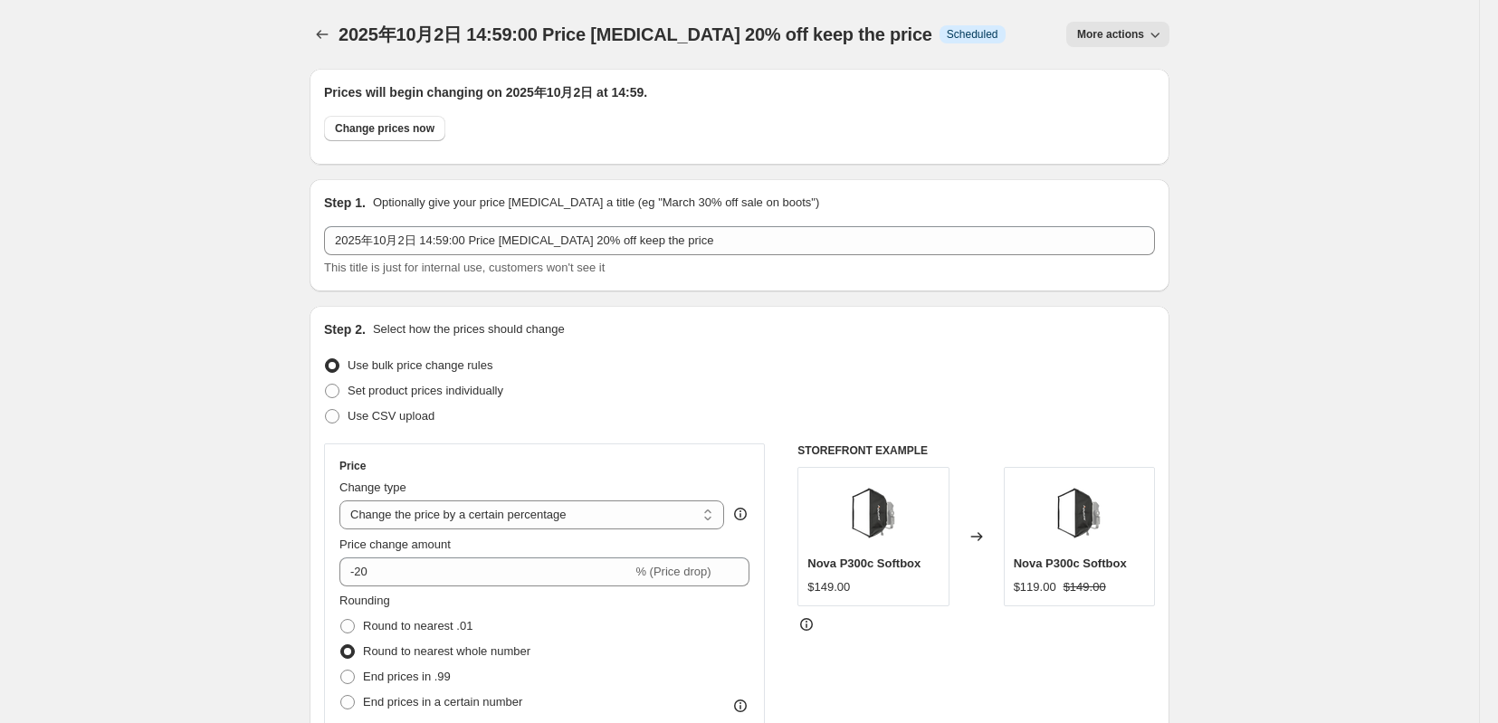
click at [1147, 46] on button "More actions" at bounding box center [1118, 34] width 103 height 25
click at [313, 33] on icon "Price change jobs" at bounding box center [322, 34] width 18 height 18
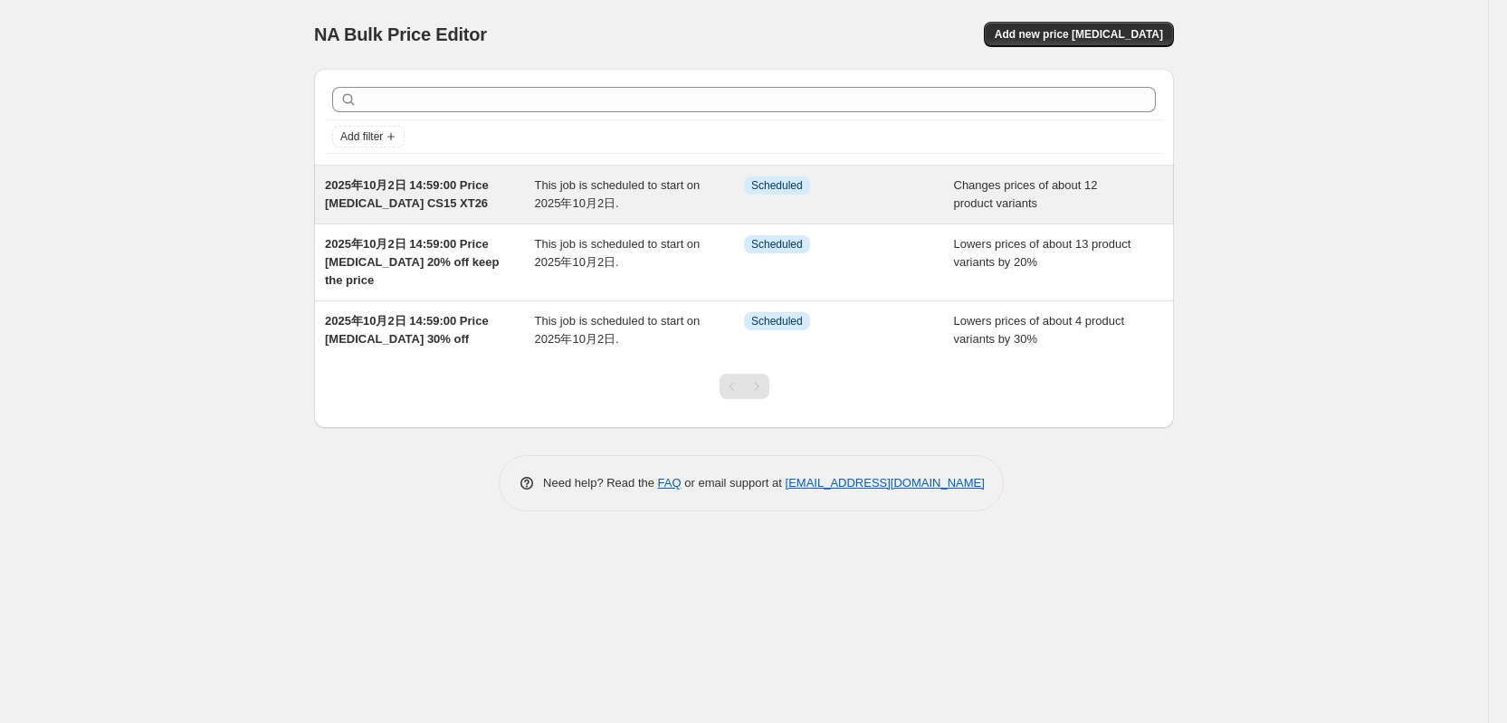
click at [403, 206] on div "2025年10月2日 14:59:00 Price change job CS15 XT26" at bounding box center [430, 195] width 210 height 36
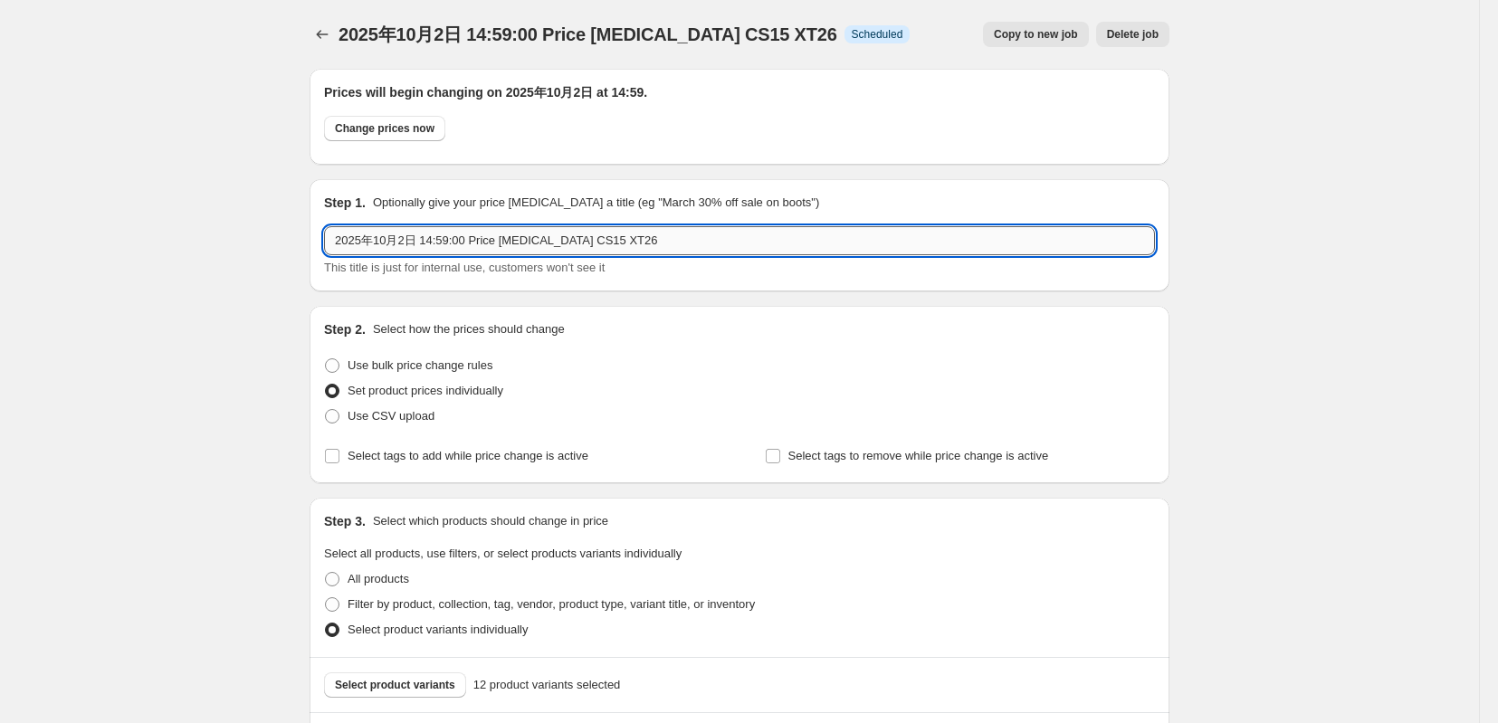
click at [566, 248] on input "2025年10月2日 14:59:00 Price change job CS15 XT26" at bounding box center [739, 240] width 831 height 29
click at [560, 245] on input "2025年10月2日 14:59:00 Price change job CS15 XT26" at bounding box center [739, 240] width 831 height 29
drag, startPoint x: 561, startPoint y: 253, endPoint x: 318, endPoint y: 261, distance: 243.7
click at [324, 255] on input "2025年10月2日 14:59:00 Price change job CS15 XT26" at bounding box center [739, 240] width 831 height 29
click at [313, 32] on icon "Price change jobs" at bounding box center [322, 34] width 18 height 18
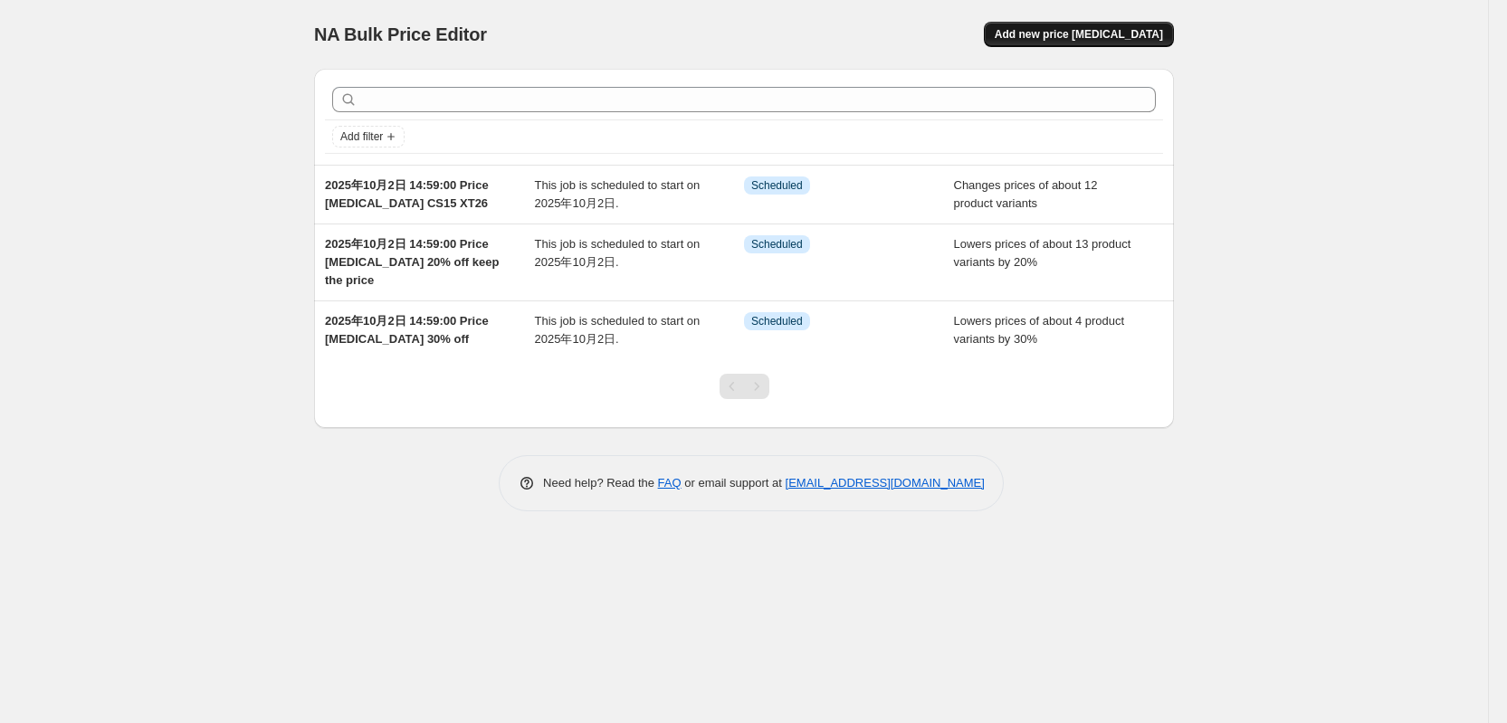
click at [1090, 45] on button "Add new price [MEDICAL_DATA]" at bounding box center [1079, 34] width 190 height 25
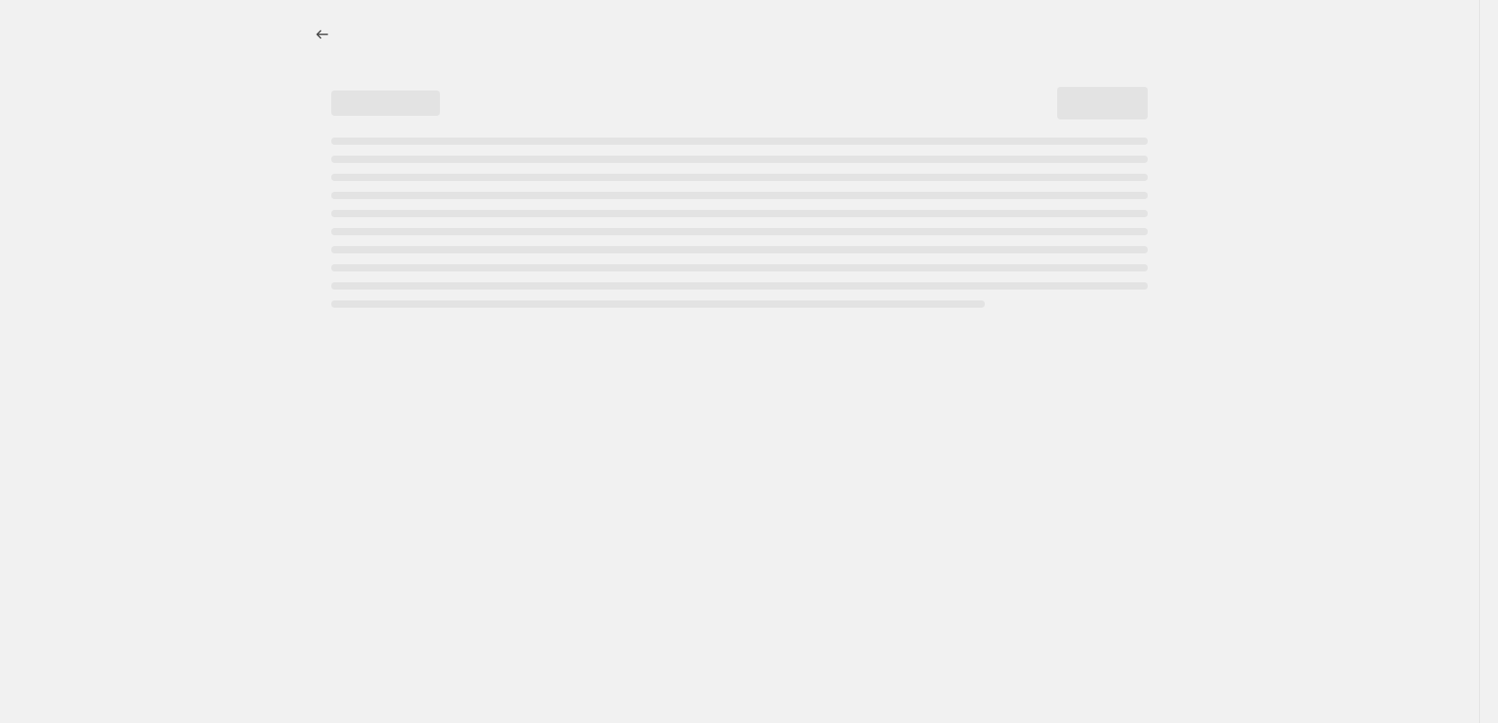
select select "percentage"
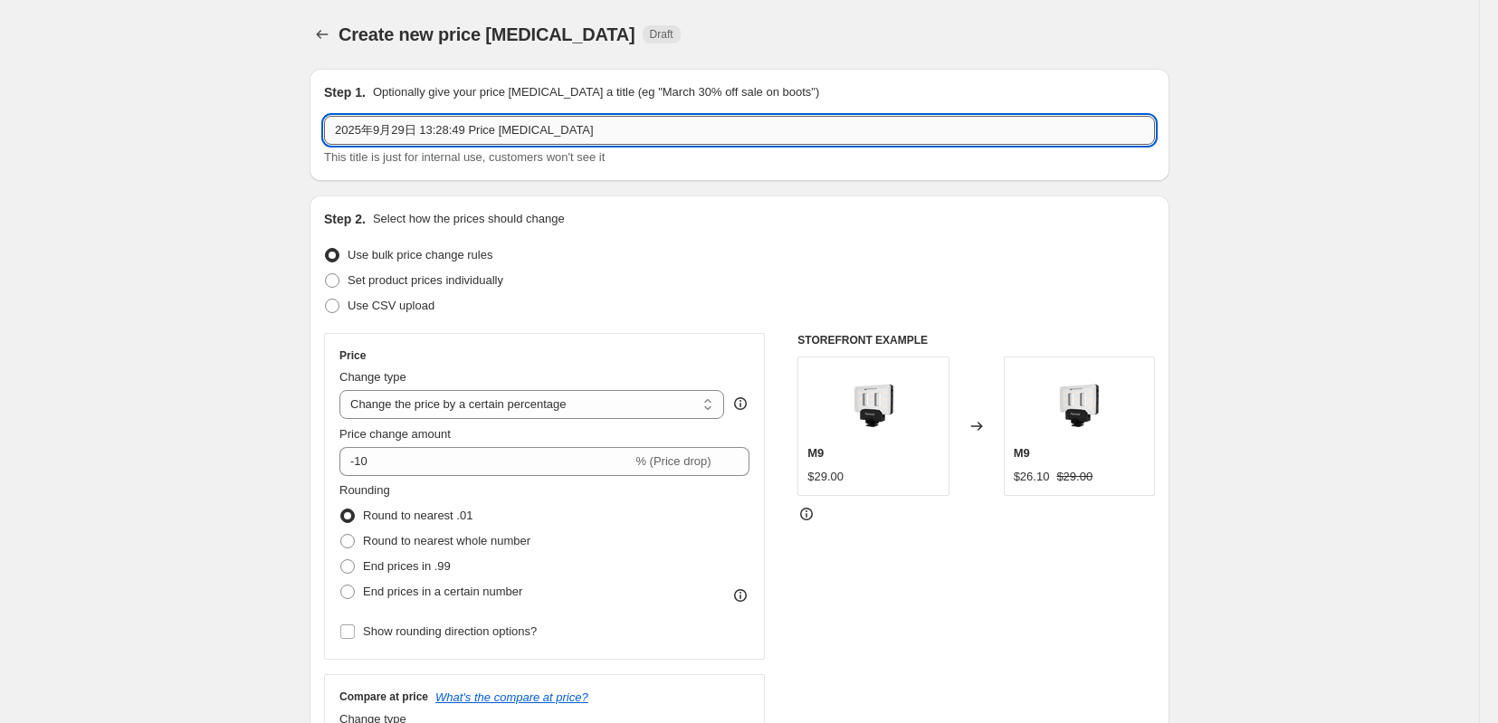
click at [449, 140] on input "2025年9月29日 13:28:49 Price change job" at bounding box center [739, 130] width 831 height 29
paste input "10月2日 14:59:00"
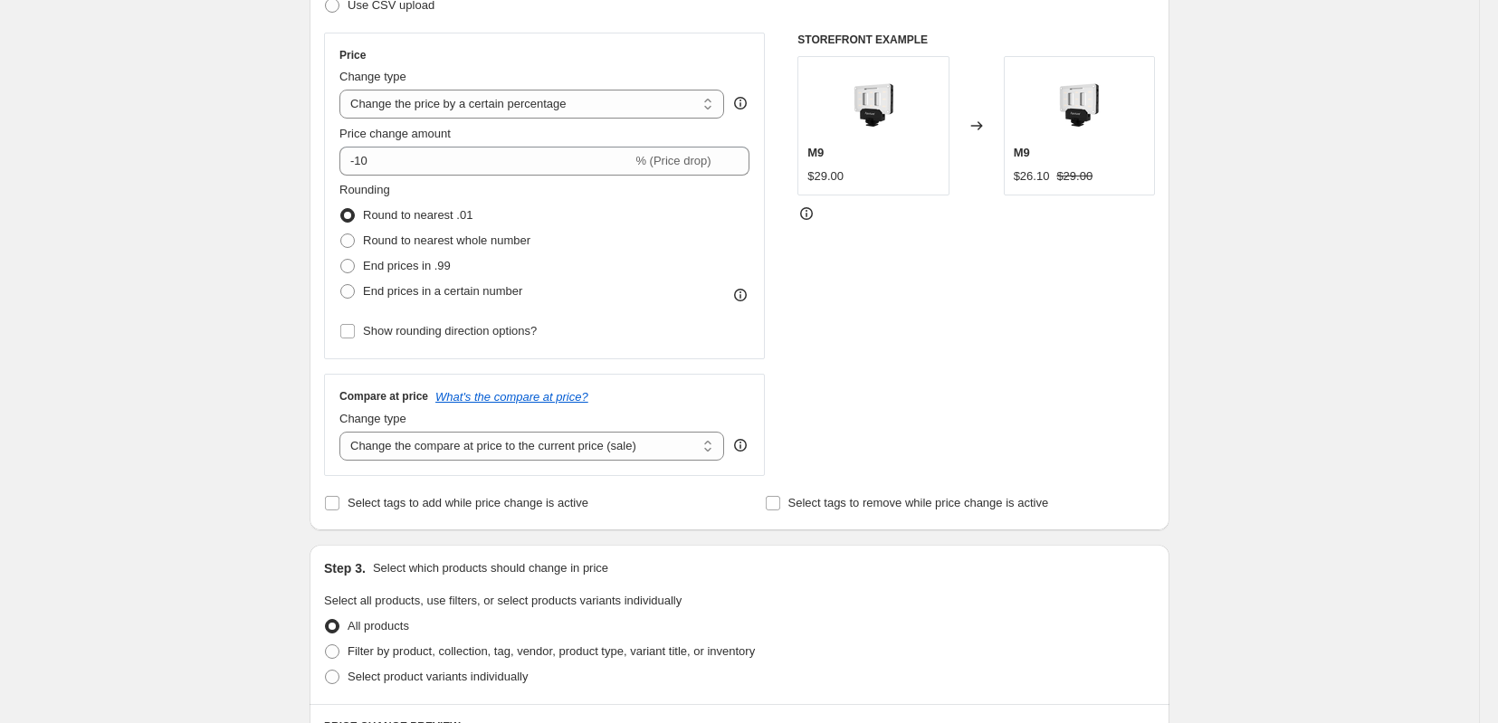
scroll to position [301, 0]
type input "2025年10月2日 14:59:00 Price [MEDICAL_DATA]"
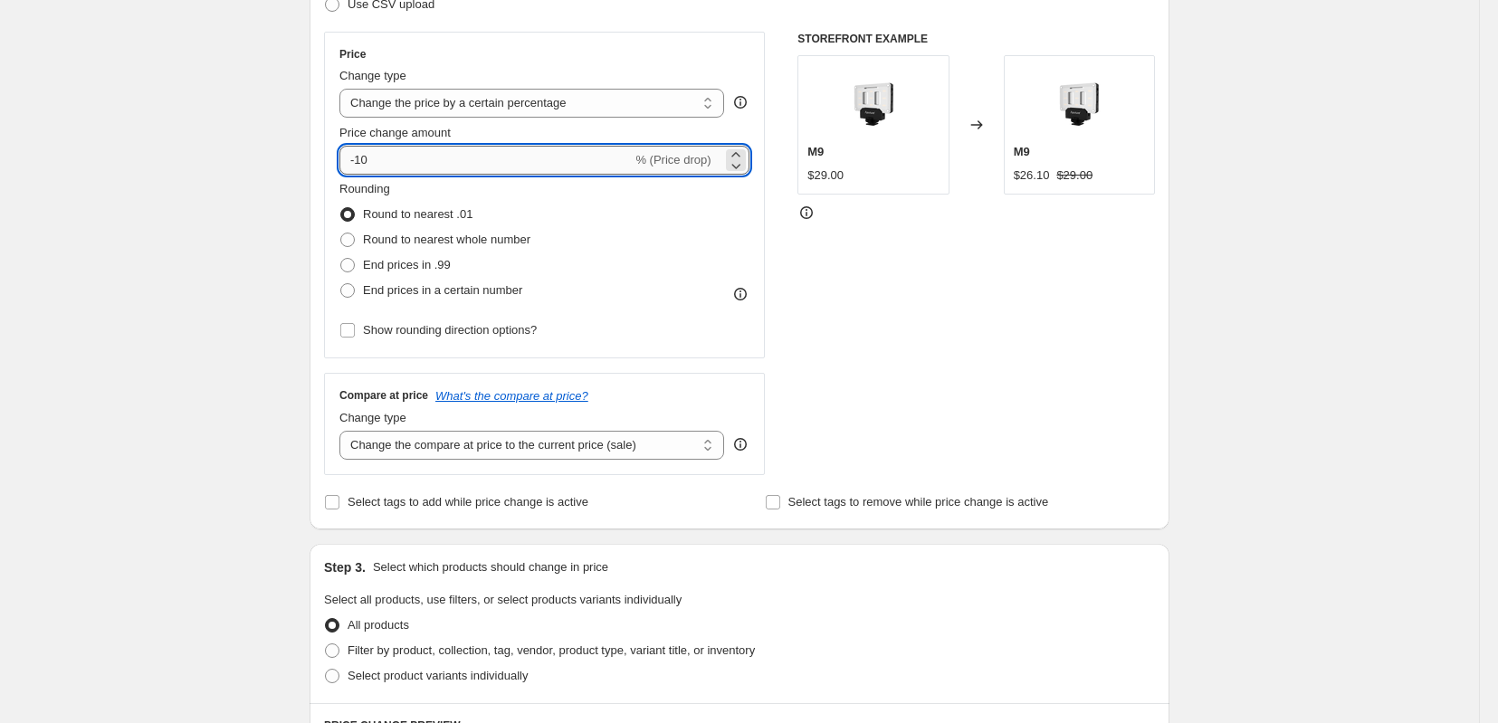
click at [372, 175] on input "-10" at bounding box center [486, 160] width 292 height 29
type input "-1"
type input "-20"
click at [366, 246] on span "Round to nearest whole number" at bounding box center [446, 240] width 167 height 14
click at [341, 234] on input "Round to nearest whole number" at bounding box center [340, 233] width 1 height 1
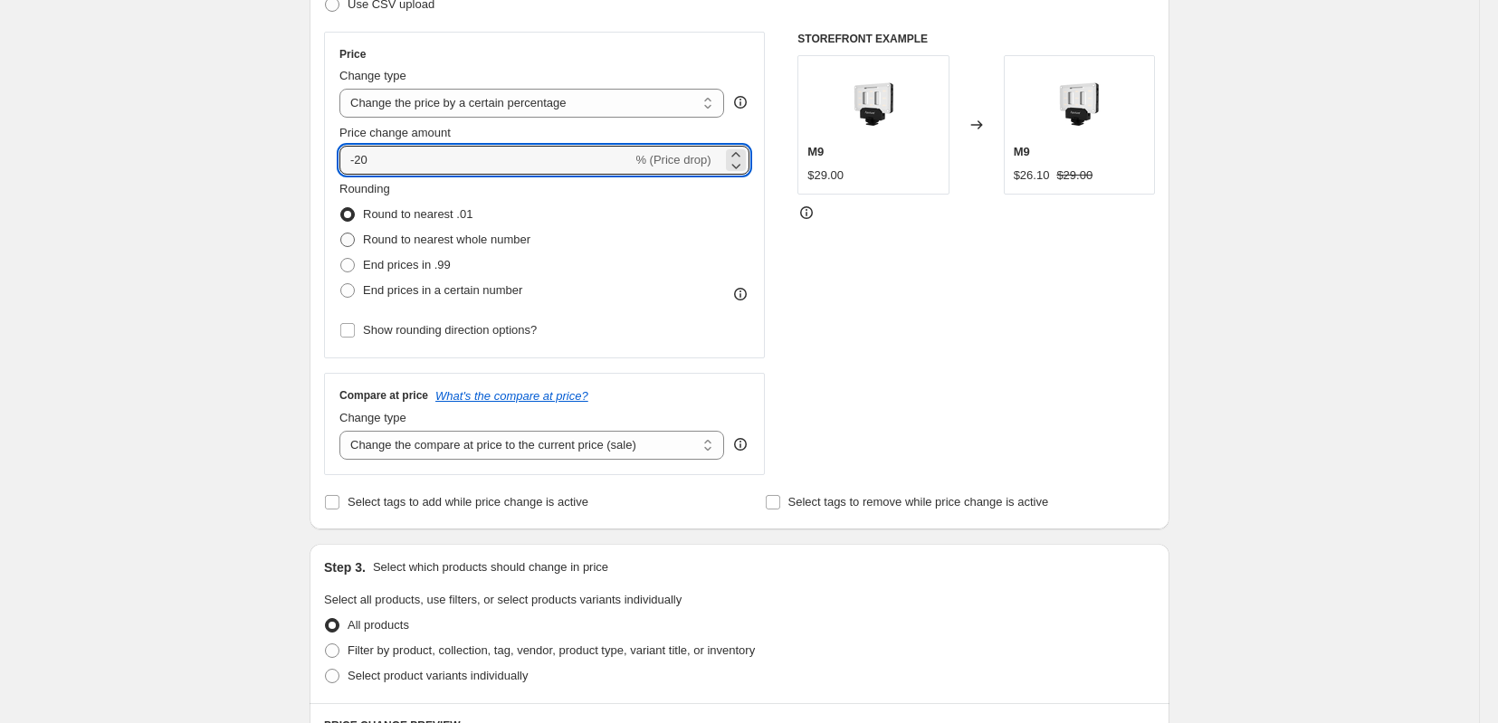
radio input "true"
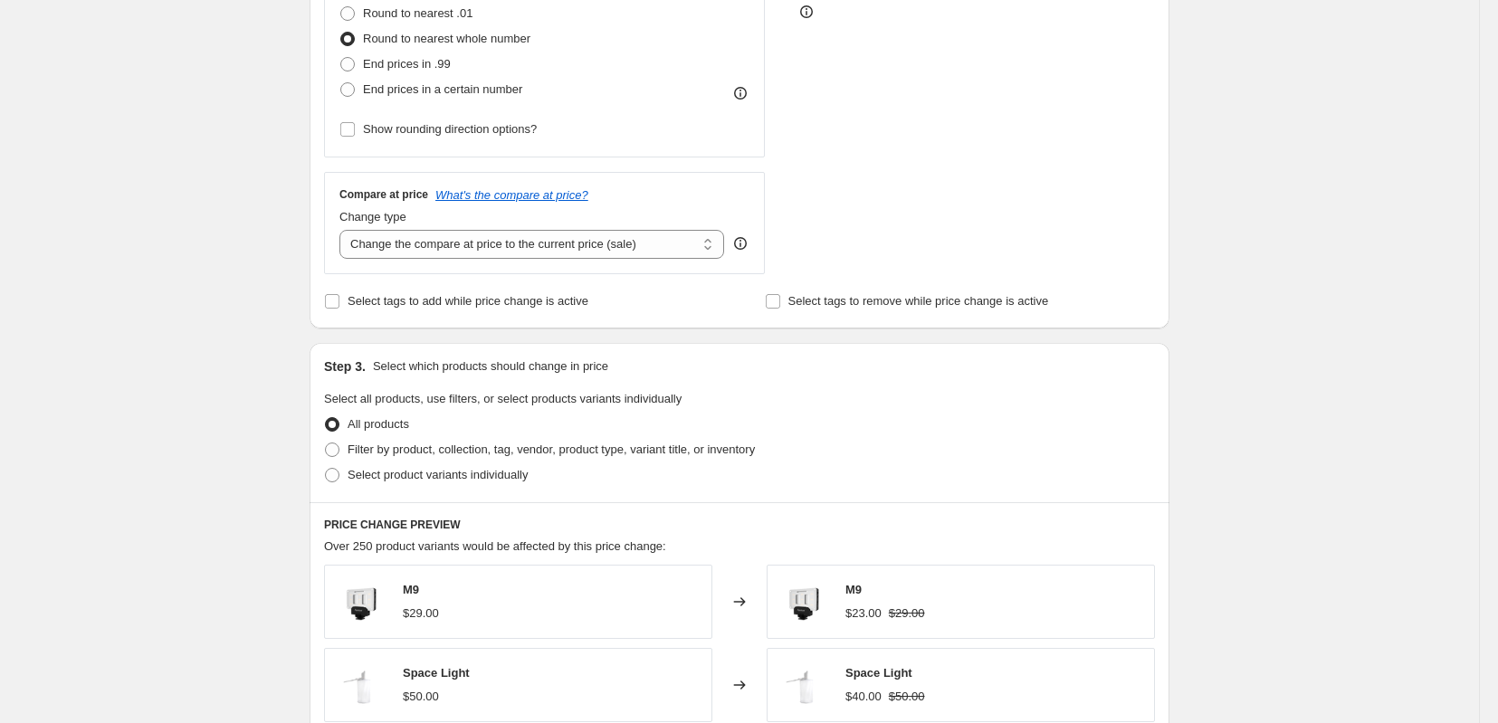
scroll to position [604, 0]
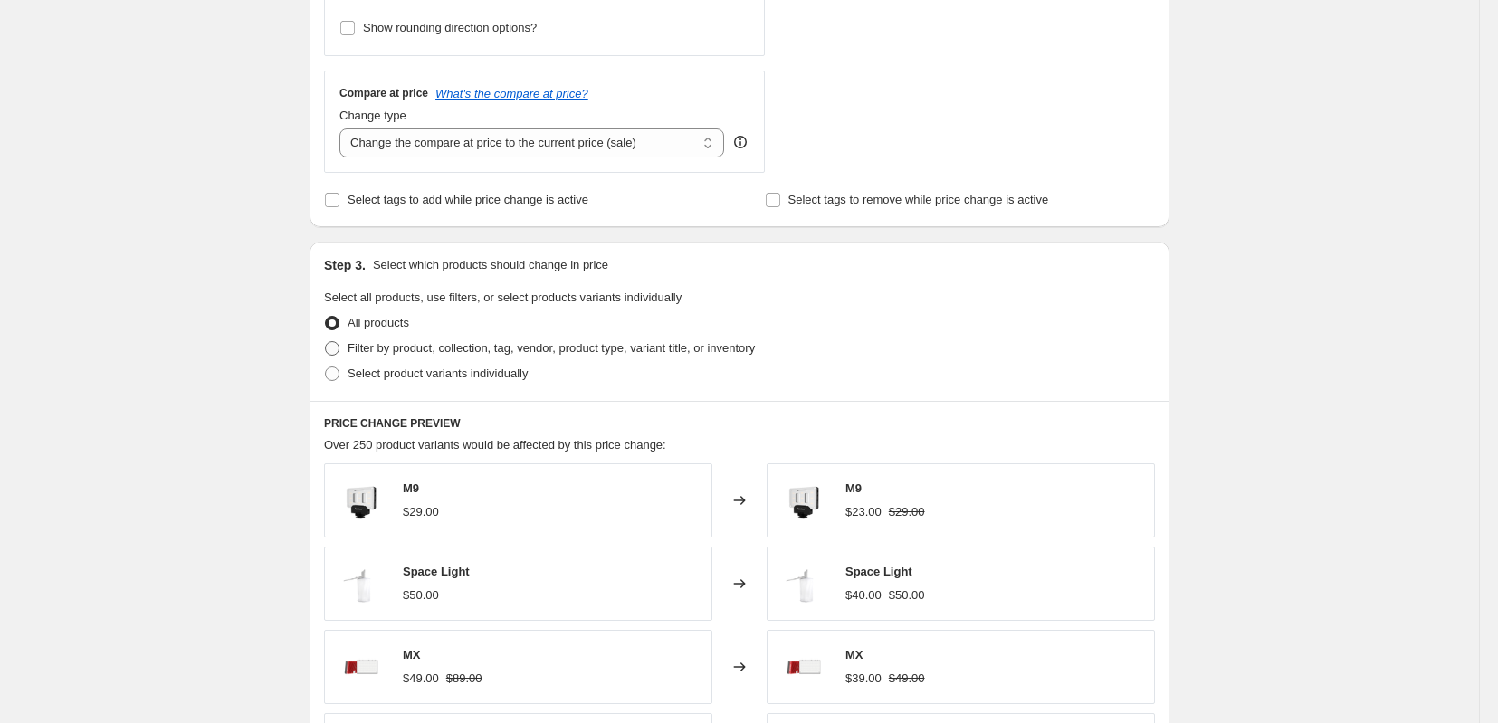
click at [375, 355] on span "Filter by product, collection, tag, vendor, product type, variant title, or inv…" at bounding box center [551, 348] width 407 height 14
click at [326, 342] on input "Filter by product, collection, tag, vendor, product type, variant title, or inv…" at bounding box center [325, 341] width 1 height 1
radio input "true"
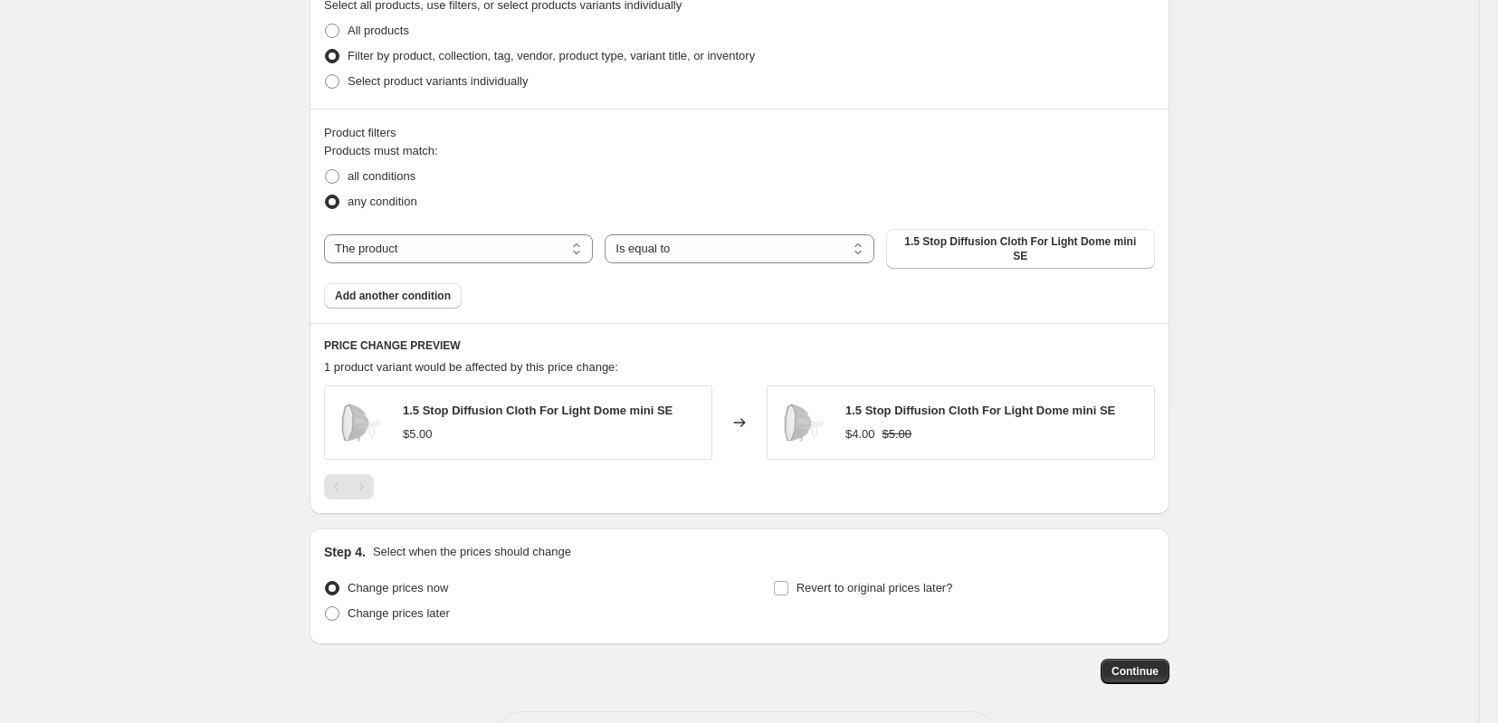
scroll to position [905, 0]
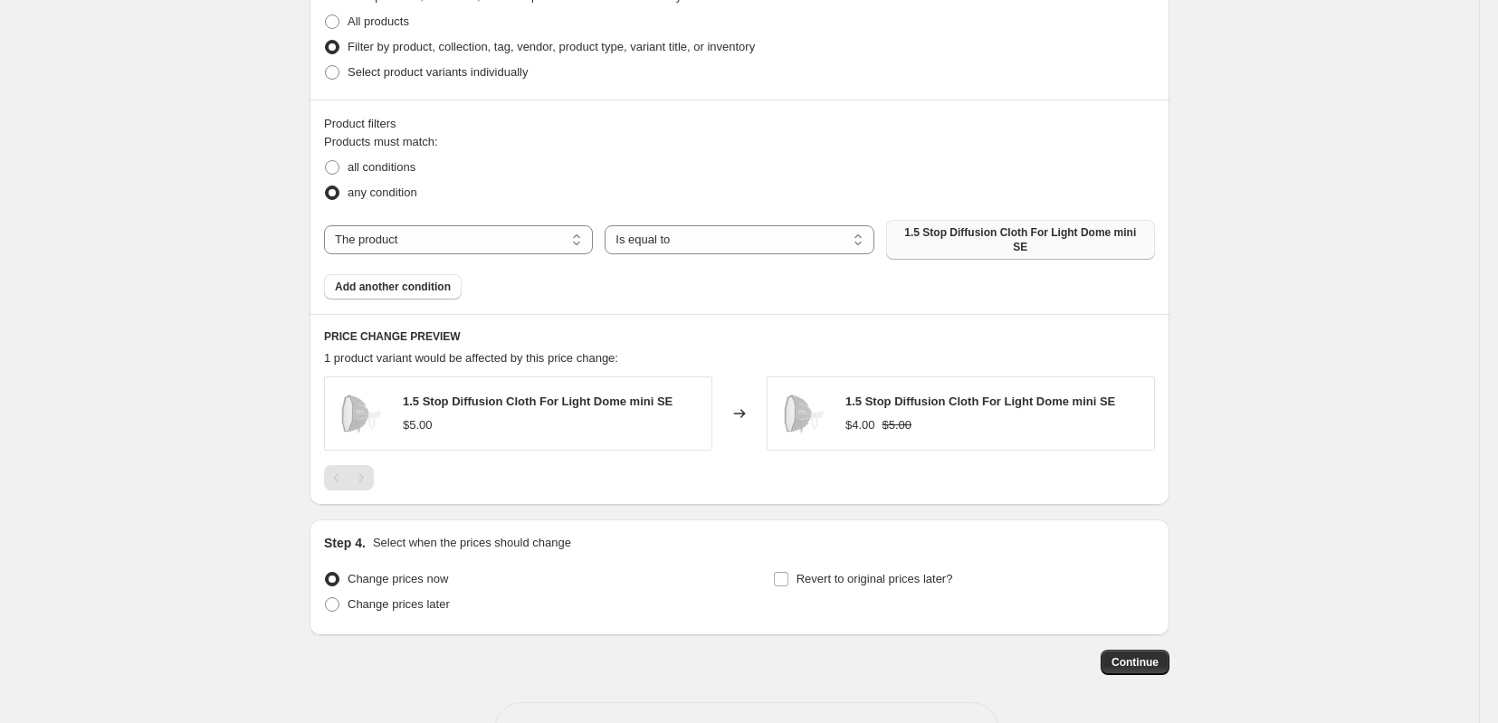
click at [966, 254] on span "1.5 Stop Diffusion Cloth For Light Dome mini SE" at bounding box center [1020, 239] width 247 height 29
click at [536, 254] on select "The product The product's collection The product's tag The product's vendor The…" at bounding box center [458, 239] width 269 height 29
select select "tag"
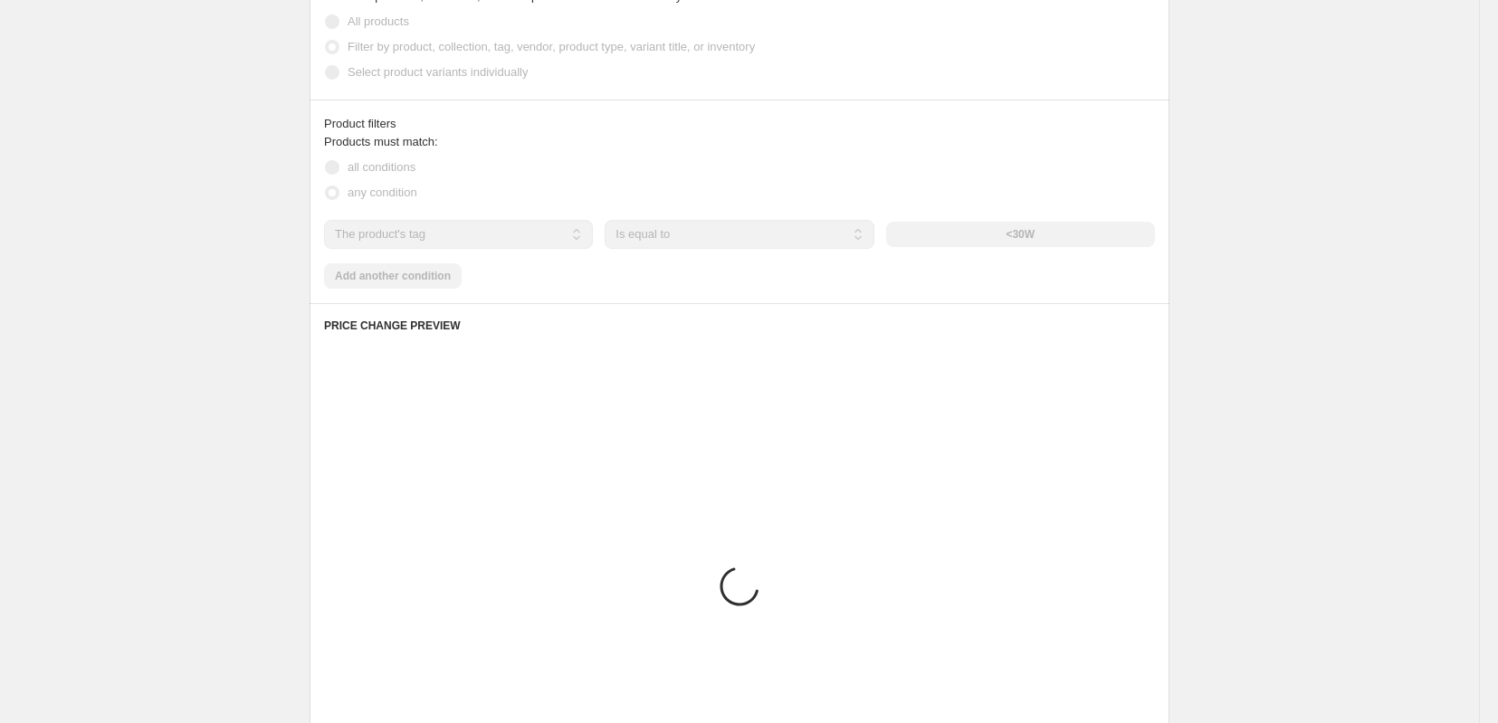
scroll to position [904, 0]
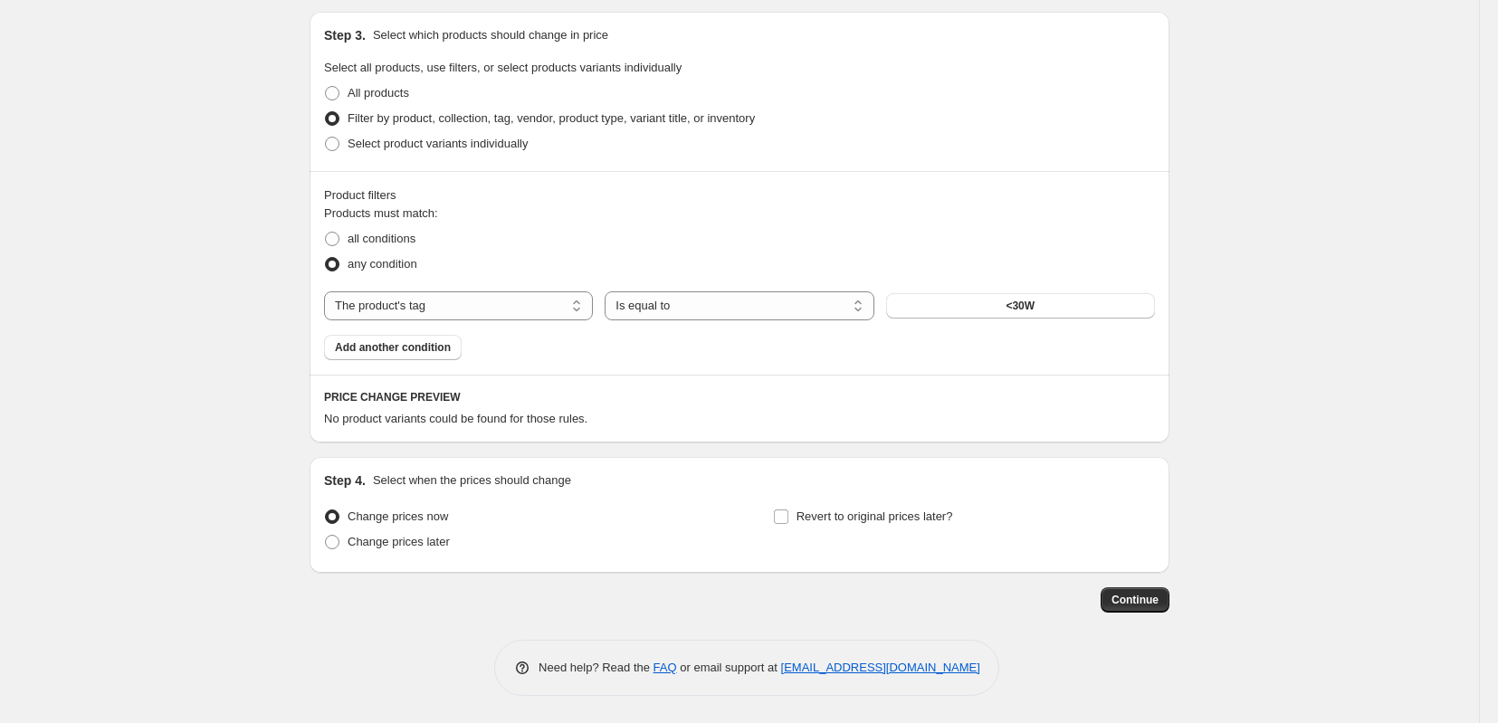
click at [1024, 293] on button "<30W" at bounding box center [1020, 305] width 269 height 25
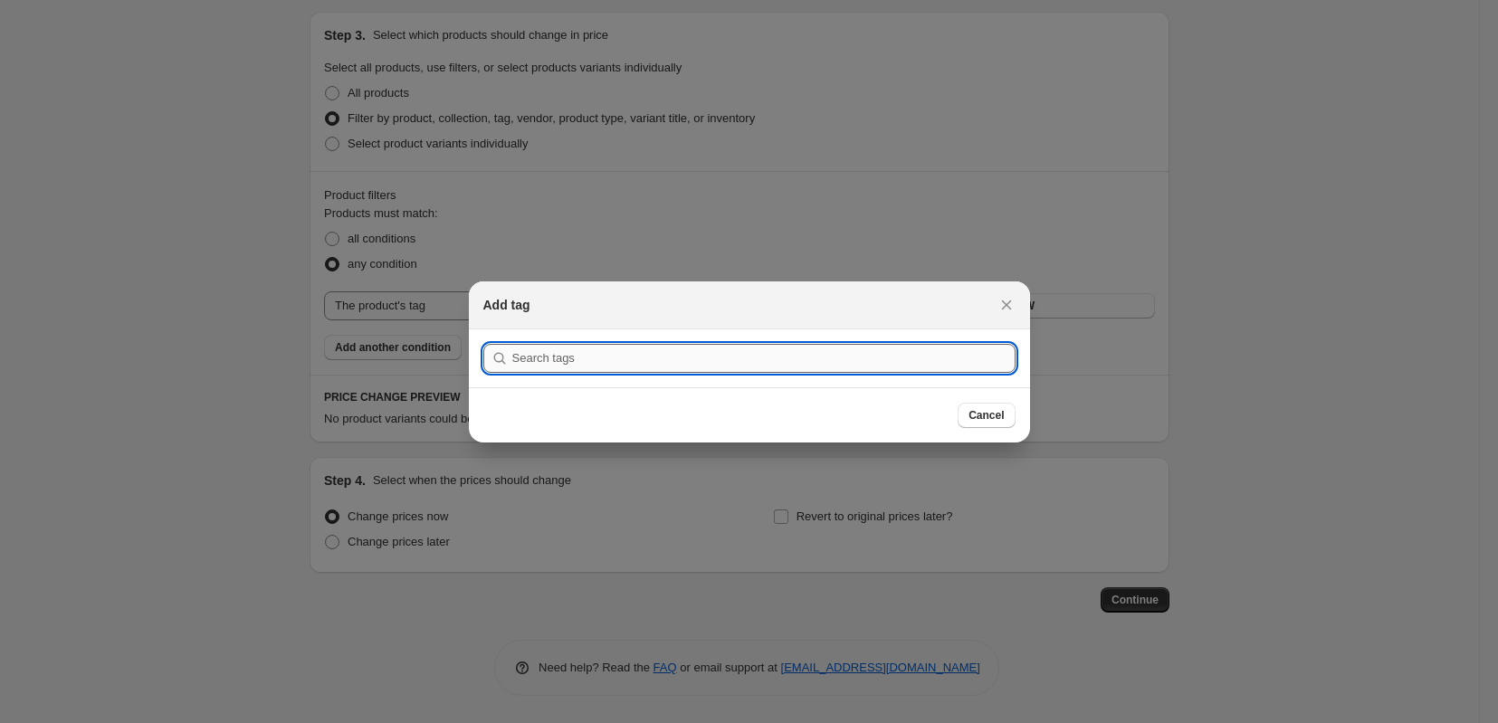
click at [525, 356] on input ":rir:" at bounding box center [763, 358] width 503 height 29
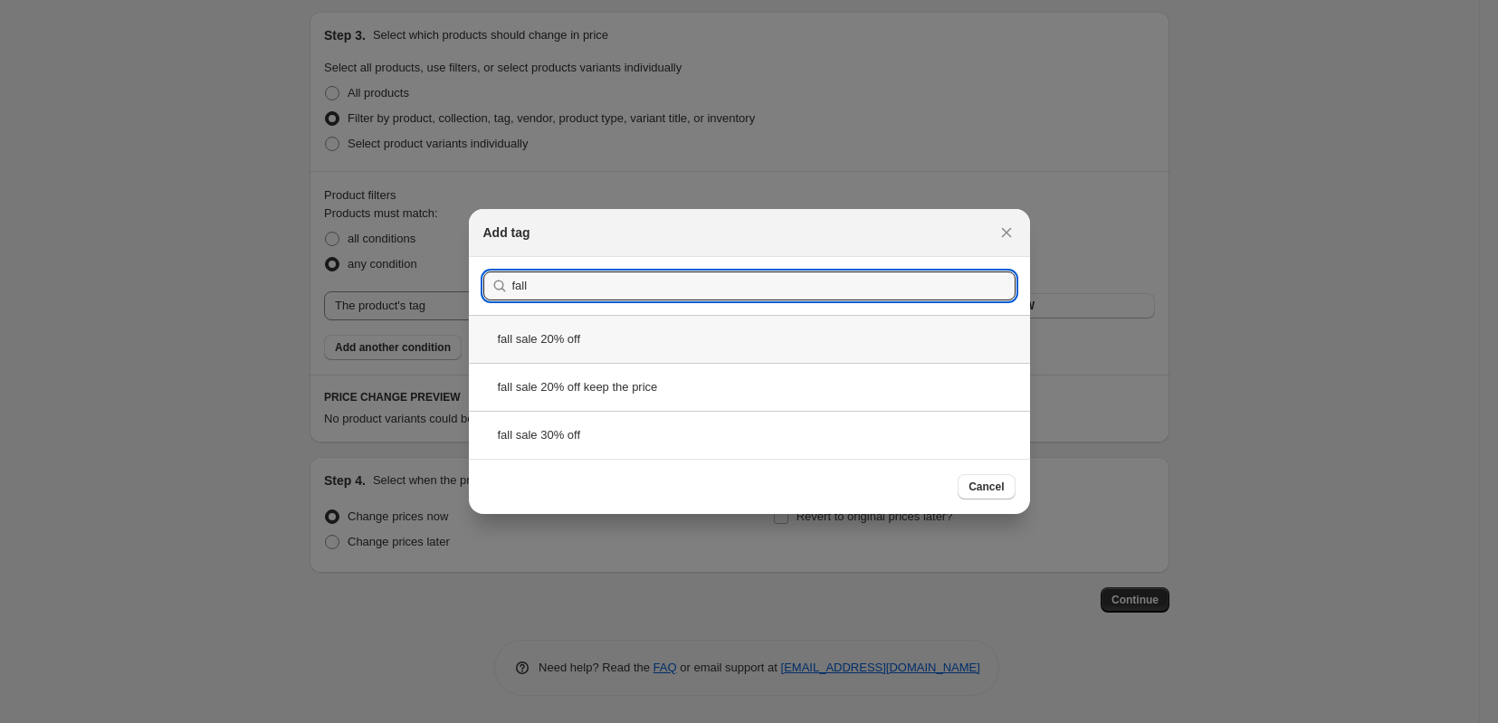
type input "fall"
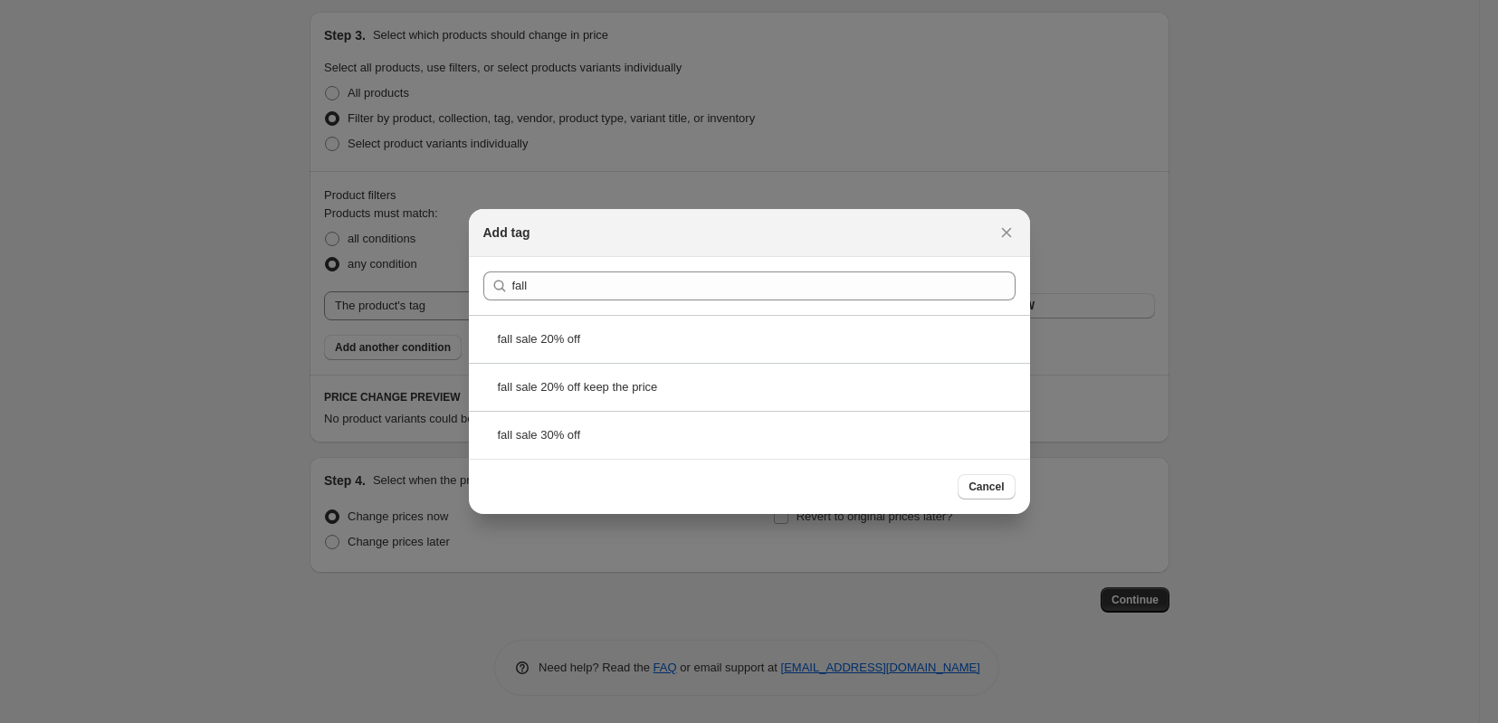
click at [552, 336] on div "fall sale 20% off" at bounding box center [749, 339] width 561 height 48
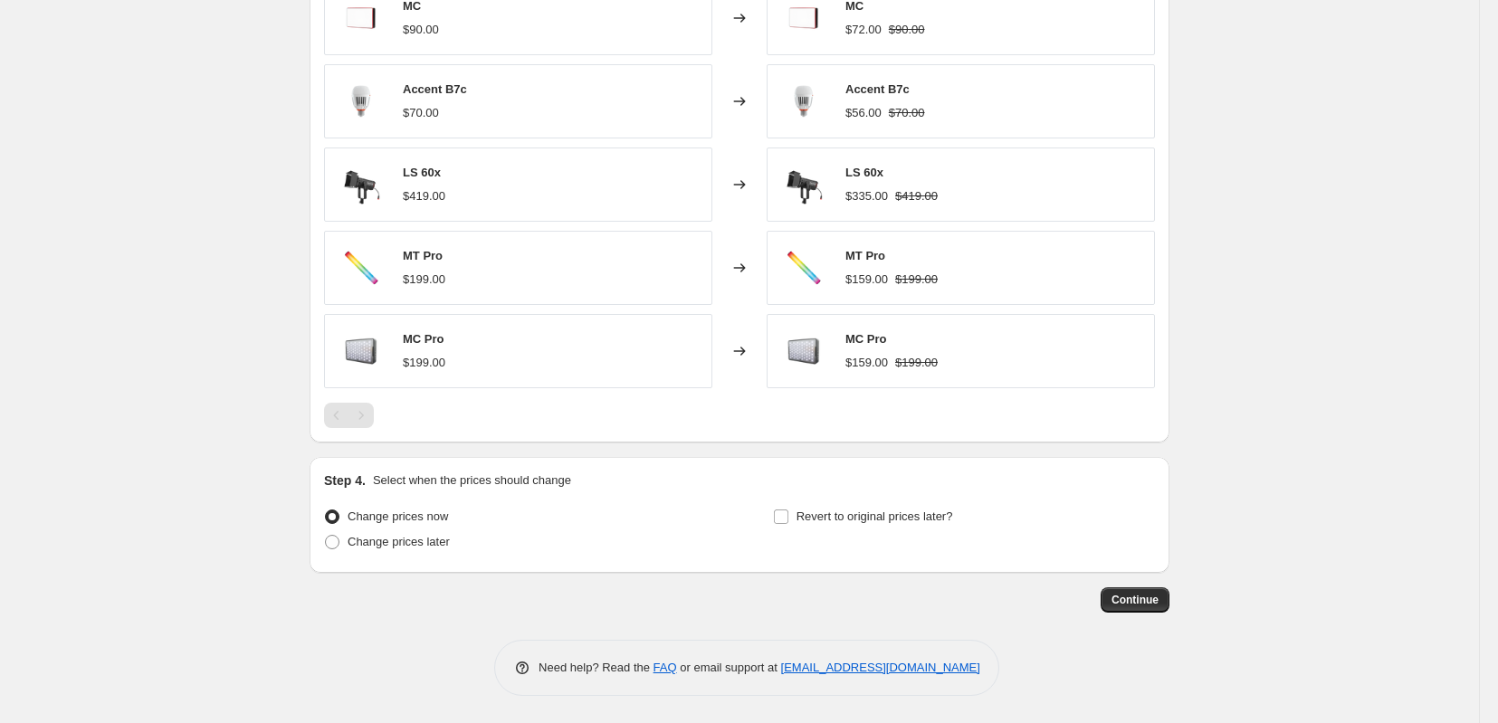
scroll to position [1362, 0]
click at [325, 538] on span at bounding box center [332, 542] width 14 height 14
click at [325, 536] on input "Change prices later" at bounding box center [325, 535] width 1 height 1
radio input "true"
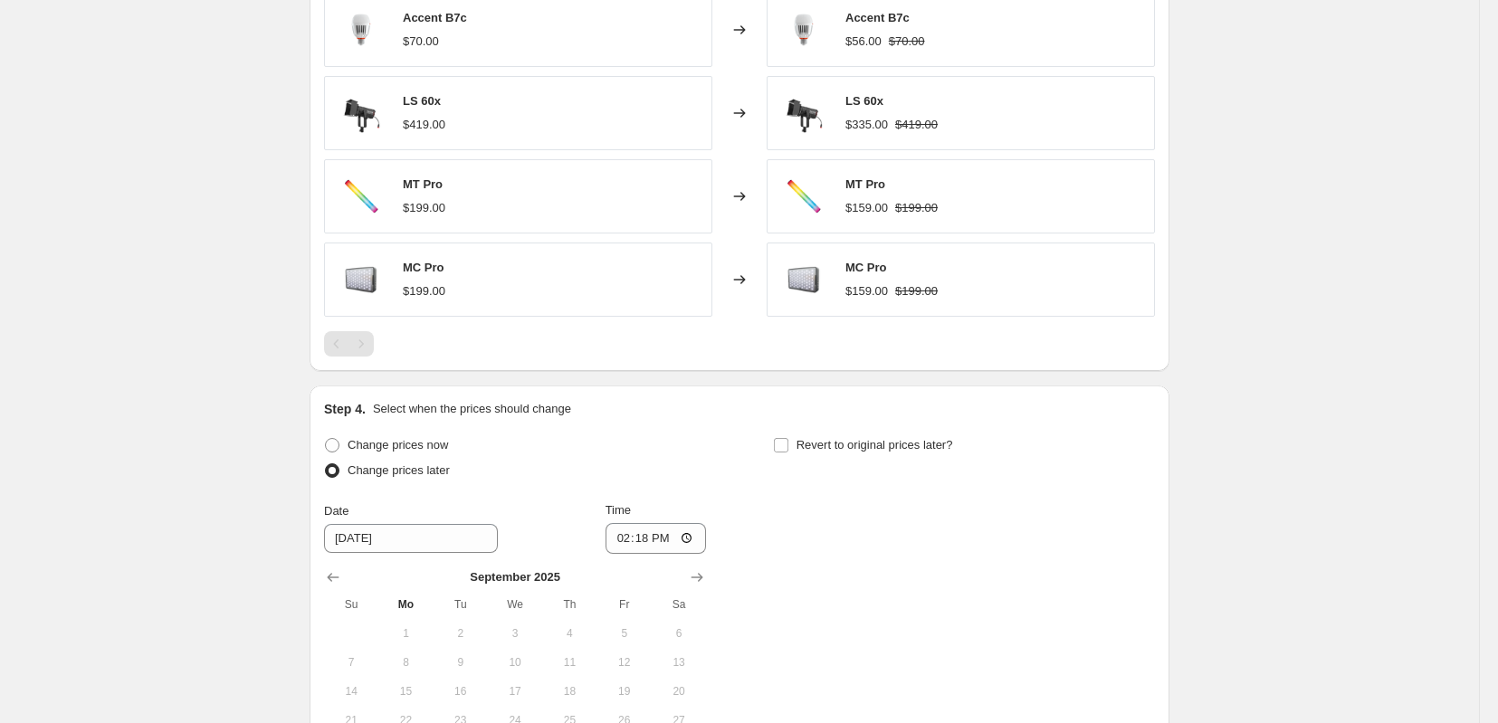
scroll to position [1663, 0]
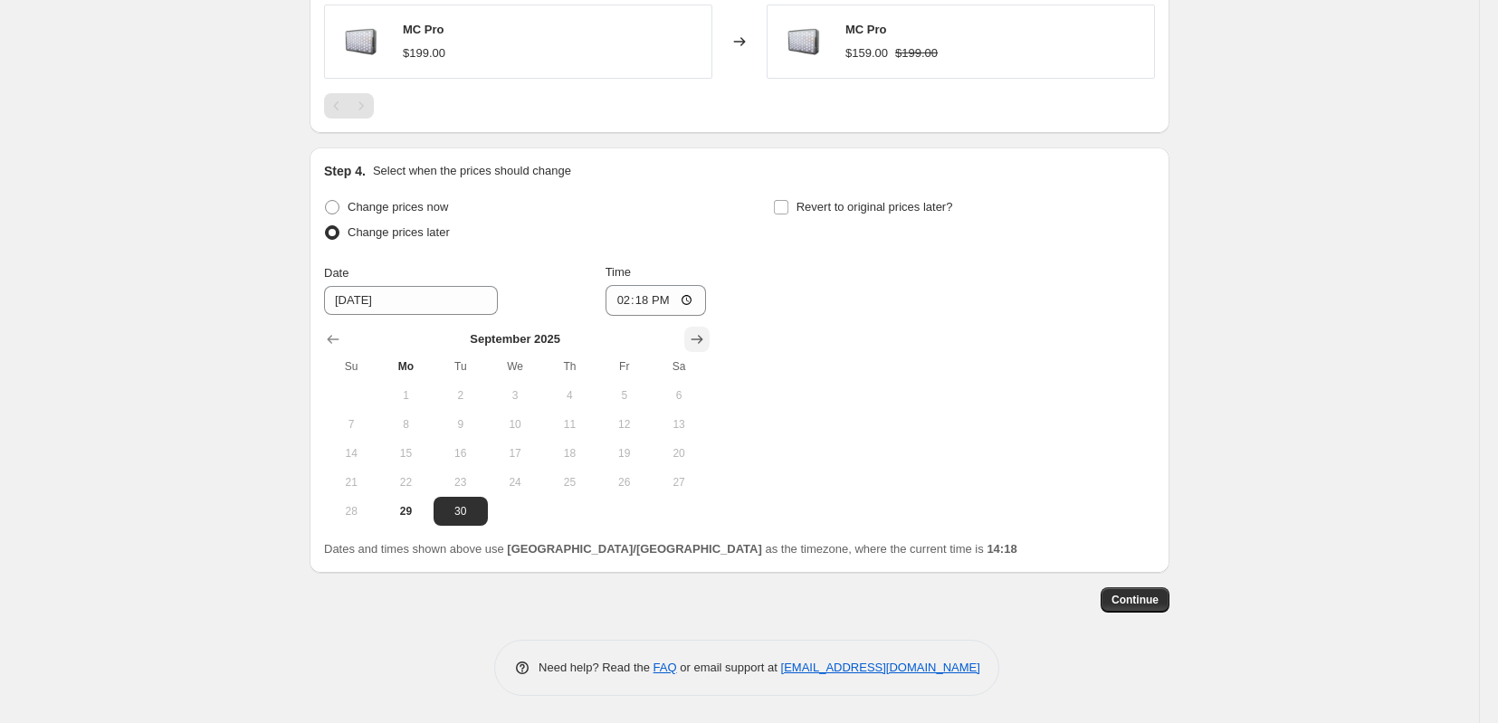
click at [706, 348] on icon "Show next month, October 2025" at bounding box center [697, 339] width 18 height 18
click at [577, 402] on span "2" at bounding box center [570, 395] width 40 height 14
type input "[DATE]"
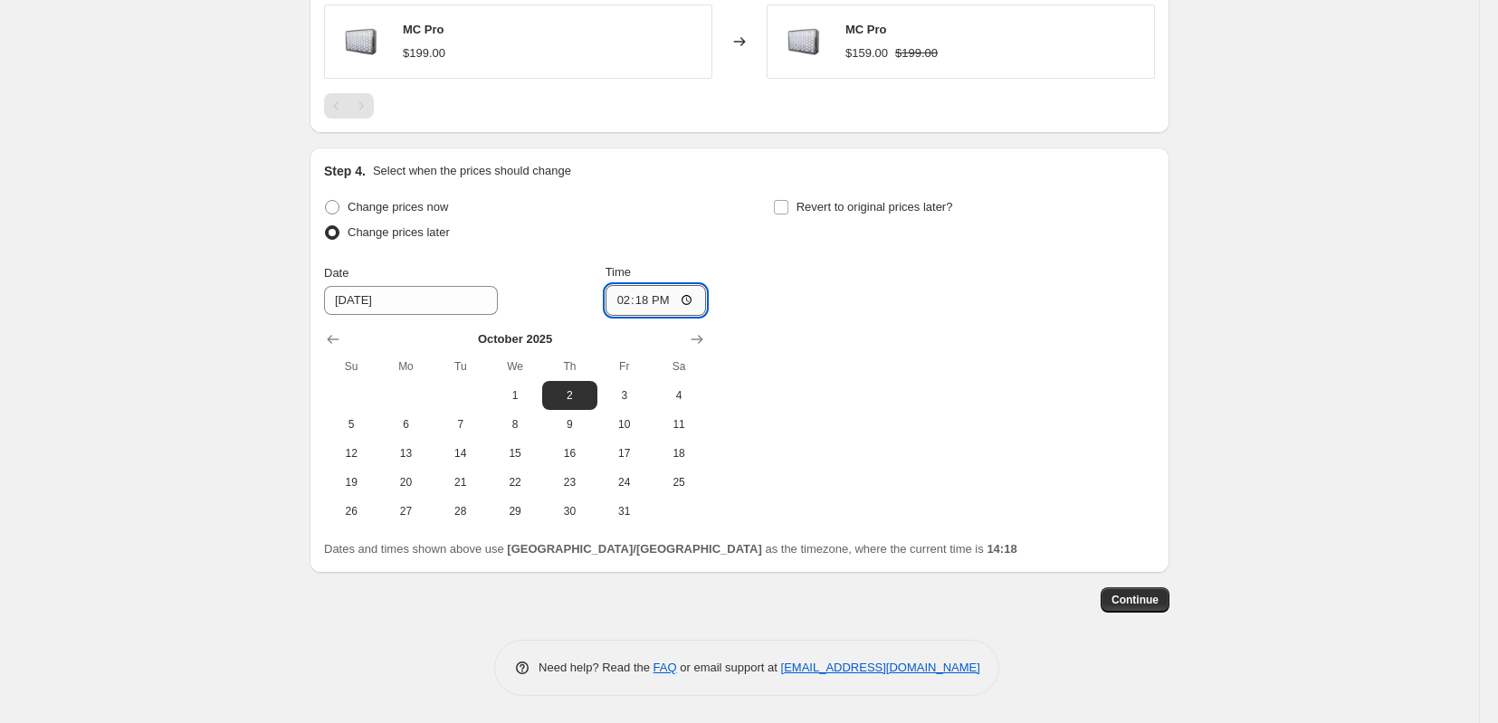
click at [639, 303] on input "14:18" at bounding box center [656, 300] width 101 height 31
click at [663, 312] on input "14:18" at bounding box center [656, 300] width 101 height 31
type input "14:59"
click at [786, 207] on input "Revert to original prices later?" at bounding box center [781, 207] width 14 height 14
checkbox input "true"
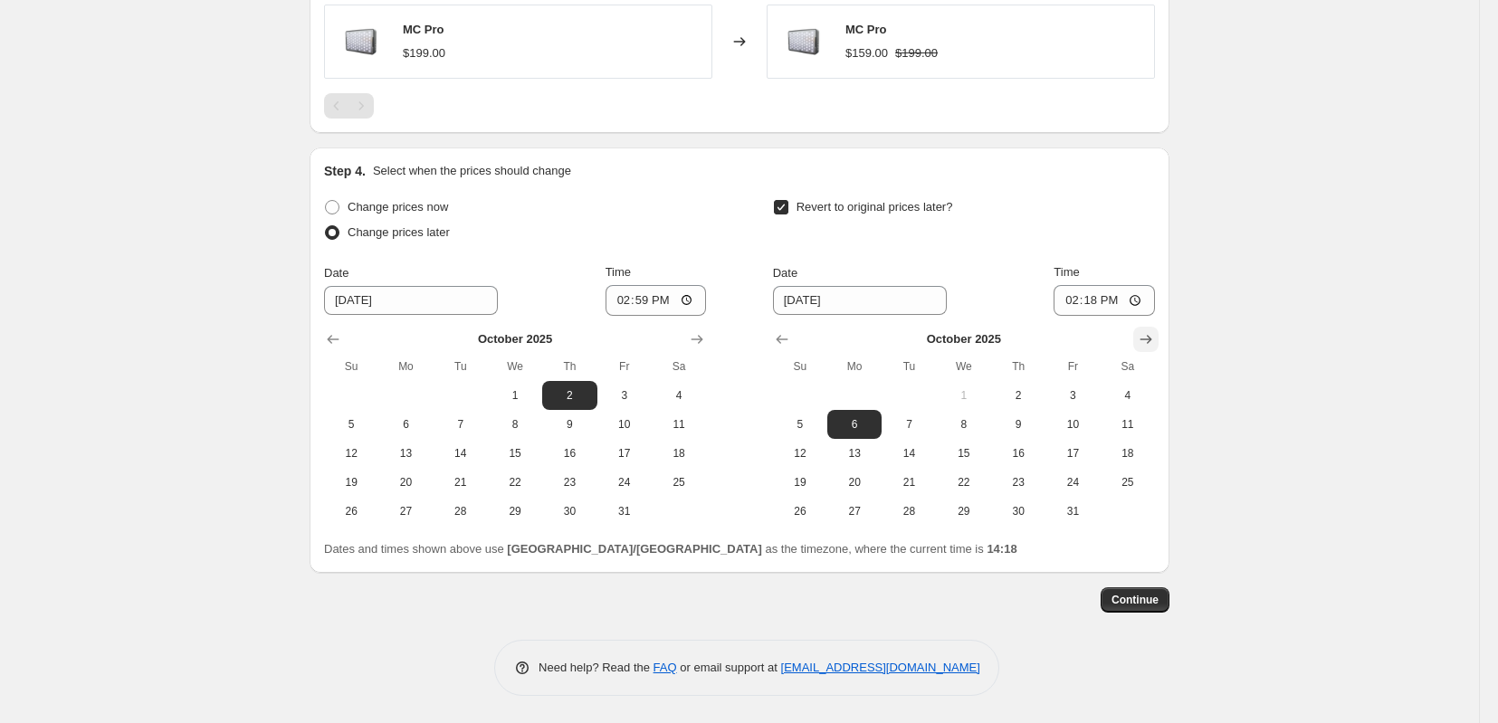
click at [1155, 342] on icon "Show next month, November 2025" at bounding box center [1146, 339] width 18 height 18
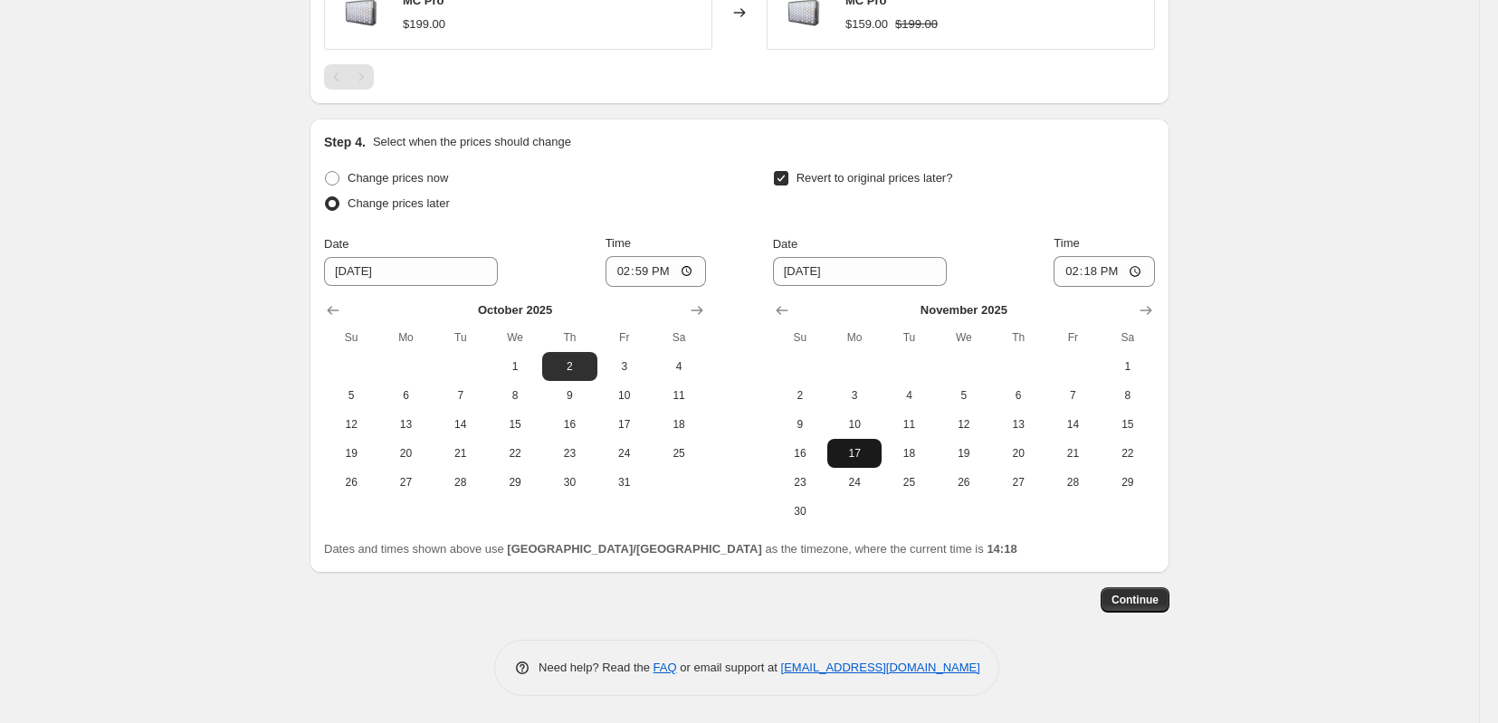
click at [875, 461] on span "17" at bounding box center [855, 453] width 40 height 14
type input "11/17/2025"
click at [1118, 287] on input "14:18" at bounding box center [1104, 271] width 101 height 31
type input "15:00"
click at [1148, 613] on button "Continue" at bounding box center [1135, 600] width 69 height 25
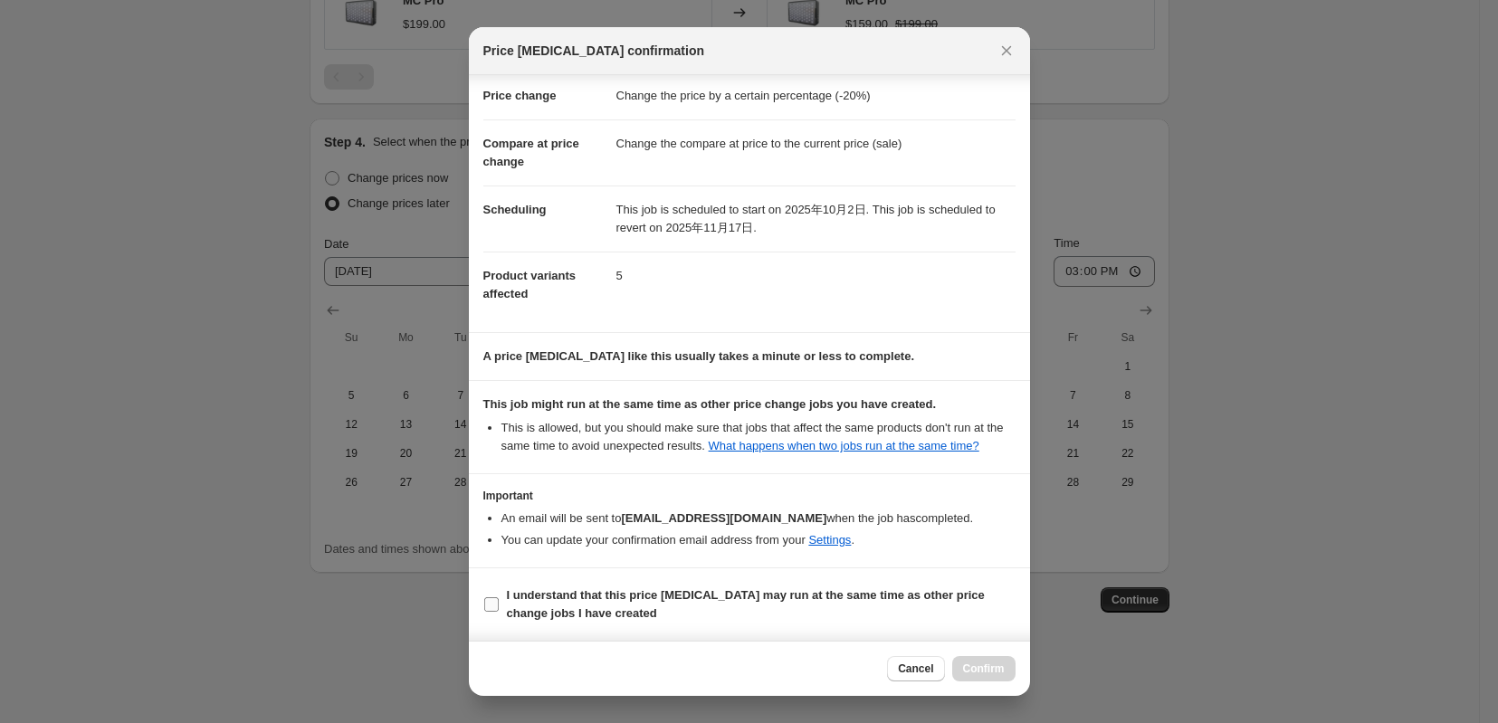
scroll to position [101, 0]
click at [529, 600] on b "I understand that this price change job may run at the same time as other price…" at bounding box center [746, 604] width 478 height 32
click at [499, 600] on input "I understand that this price change job may run at the same time as other price…" at bounding box center [491, 605] width 14 height 14
checkbox input "true"
click at [993, 665] on span "Confirm" at bounding box center [984, 669] width 42 height 14
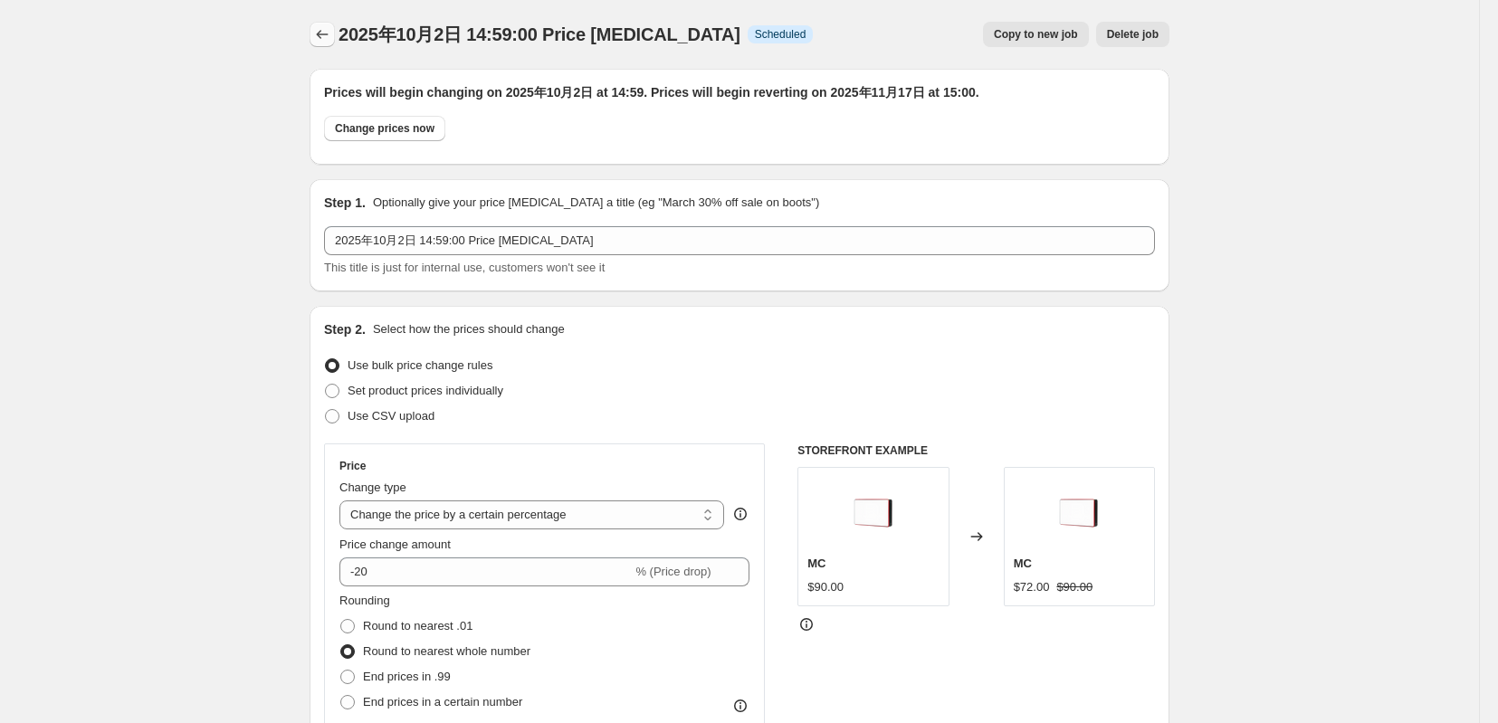
click at [311, 44] on button "Price change jobs" at bounding box center [322, 34] width 25 height 25
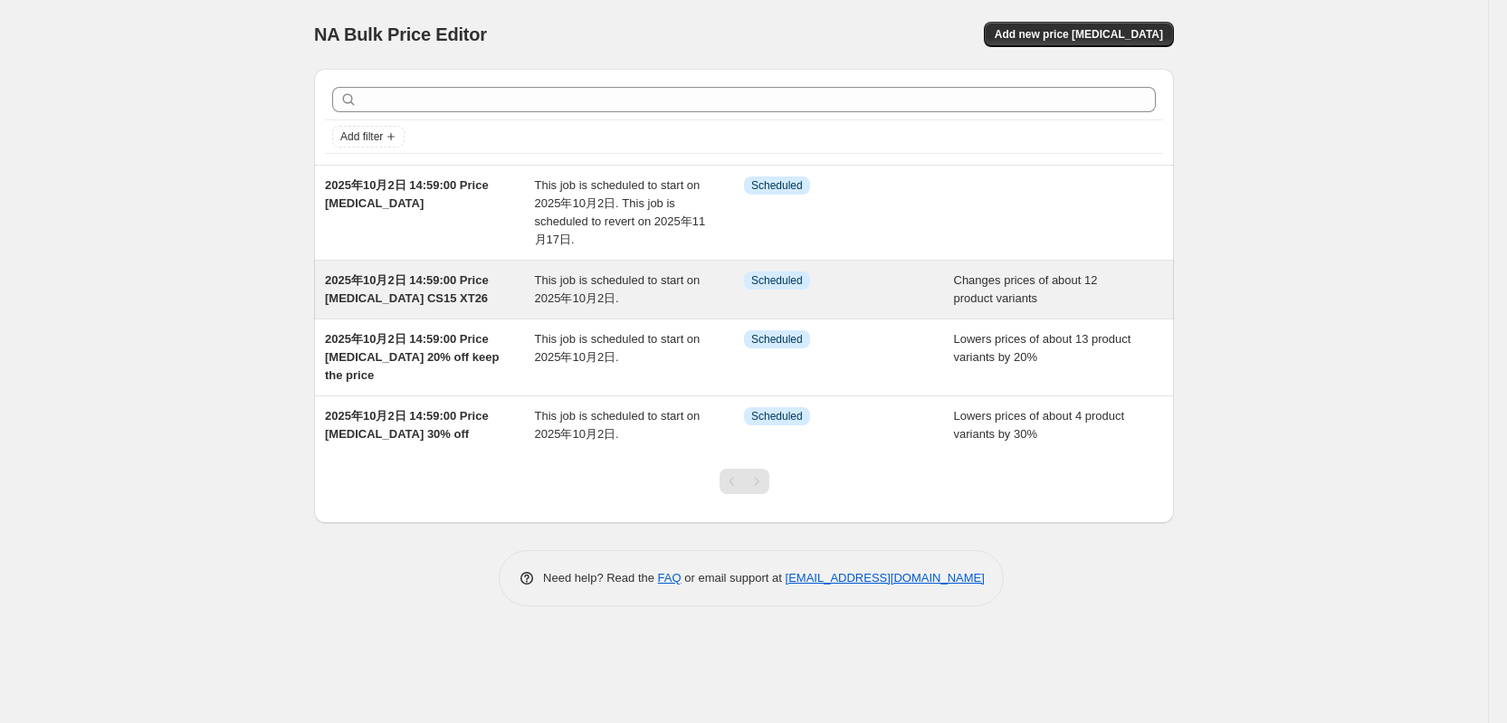
click at [417, 305] on span "2025年10月2日 14:59:00 Price change job CS15 XT26" at bounding box center [407, 289] width 164 height 32
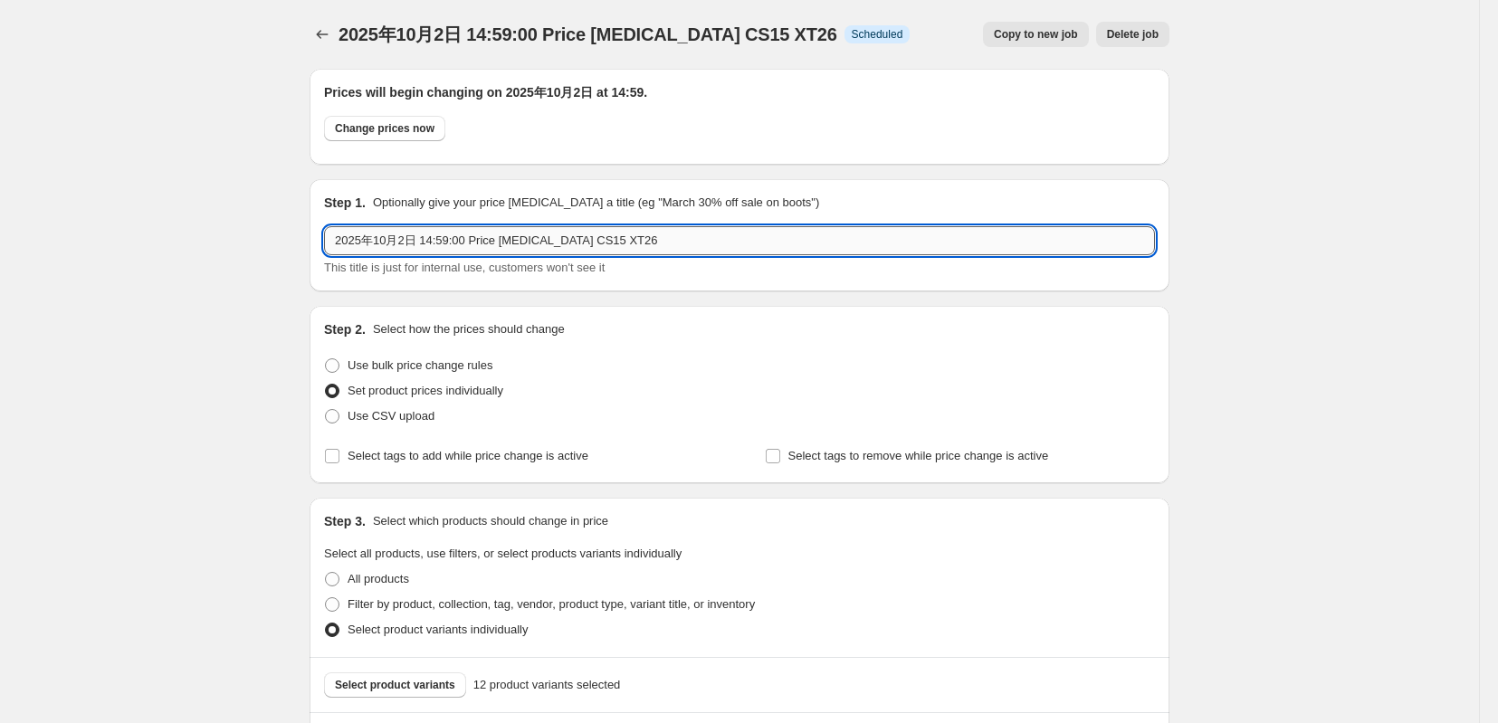
click at [683, 254] on input "2025年10月2日 14:59:00 Price change job CS15 XT26" at bounding box center [739, 240] width 831 height 29
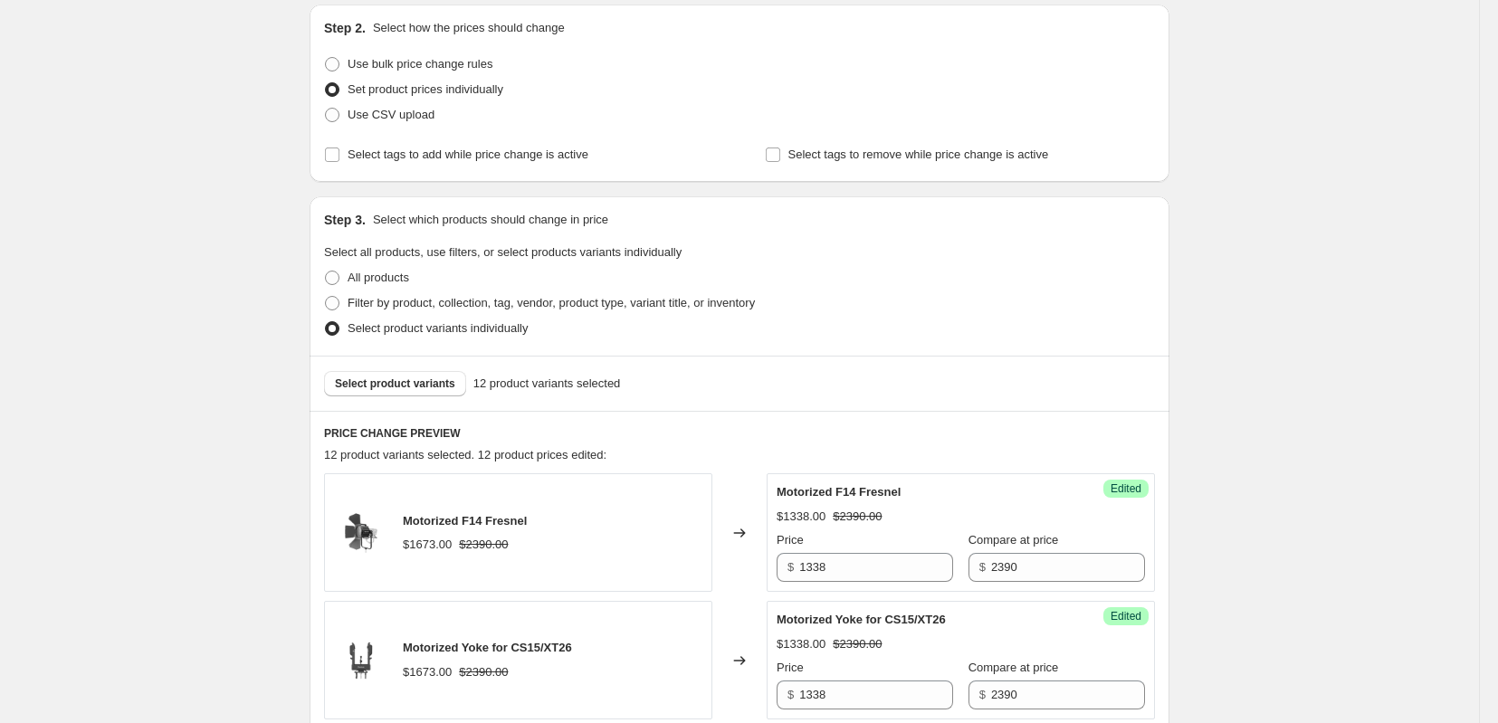
scroll to position [604, 0]
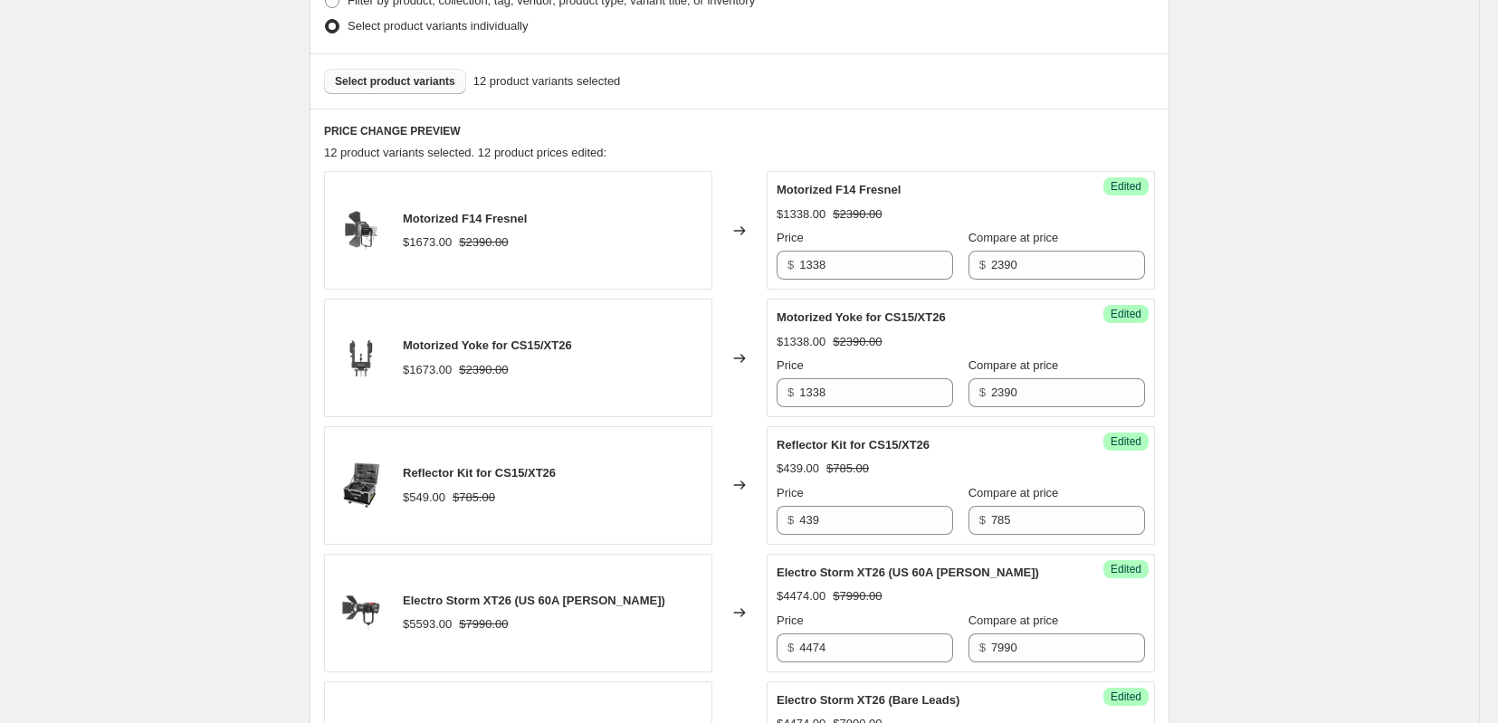
type input "2025年10月2日 14:59:00 Price [MEDICAL_DATA] CS15 XT26 LS 600c Pro II"
click at [378, 89] on span "Select product variants" at bounding box center [395, 81] width 120 height 14
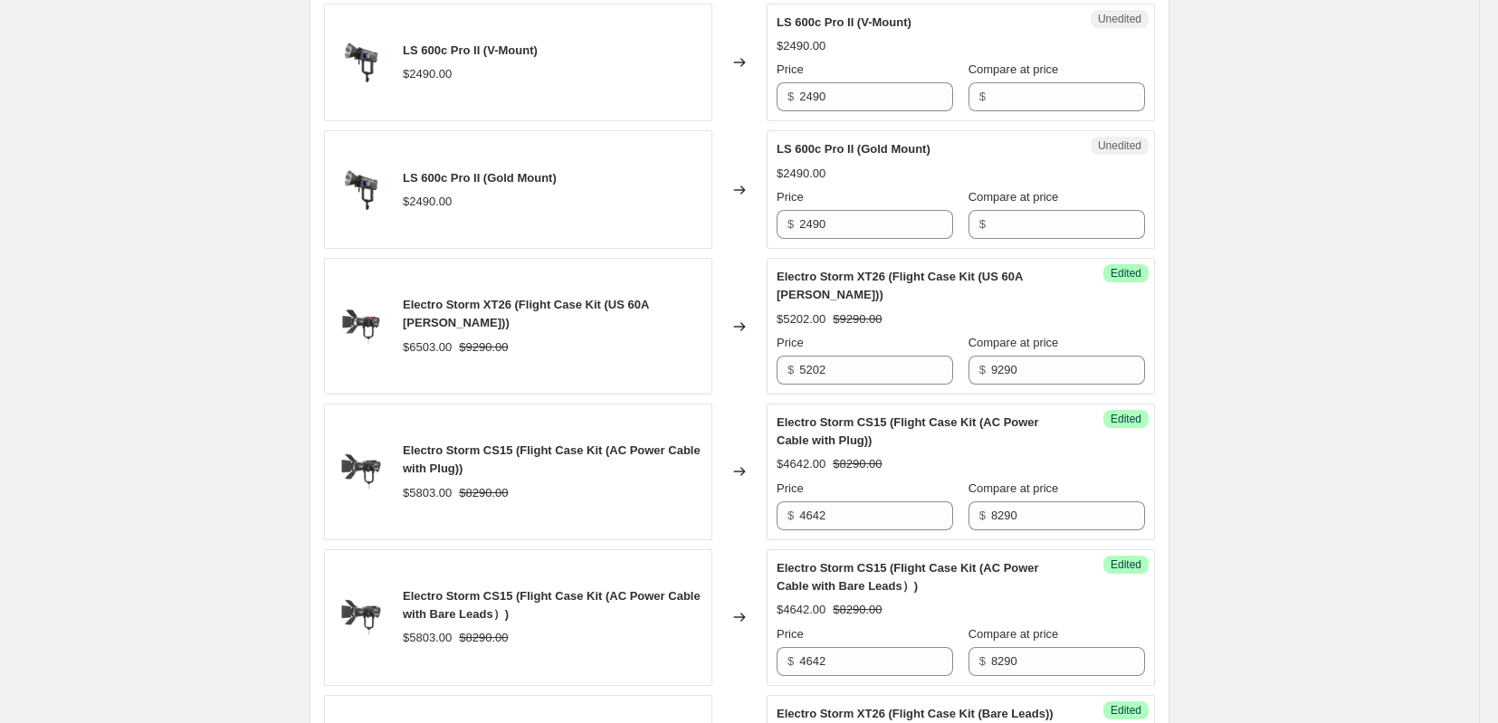
scroll to position [1811, 0]
drag, startPoint x: 895, startPoint y: 182, endPoint x: 788, endPoint y: 189, distance: 108.0
click at [788, 110] on div "$ 2490" at bounding box center [865, 95] width 177 height 29
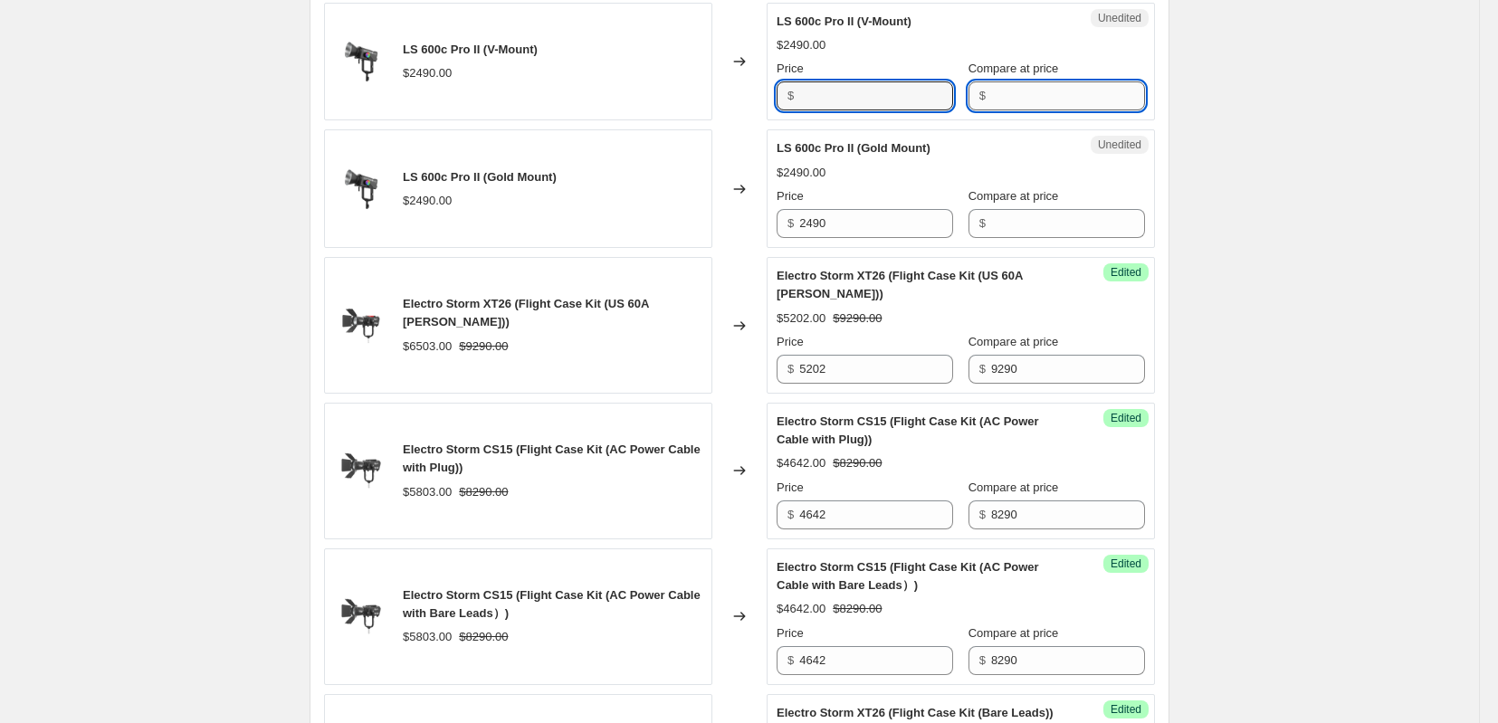
type input "2490"
click at [1057, 110] on input "Compare at price" at bounding box center [1068, 95] width 154 height 29
paste input "2490"
type input "2490"
click at [873, 110] on input "2490" at bounding box center [876, 95] width 154 height 29
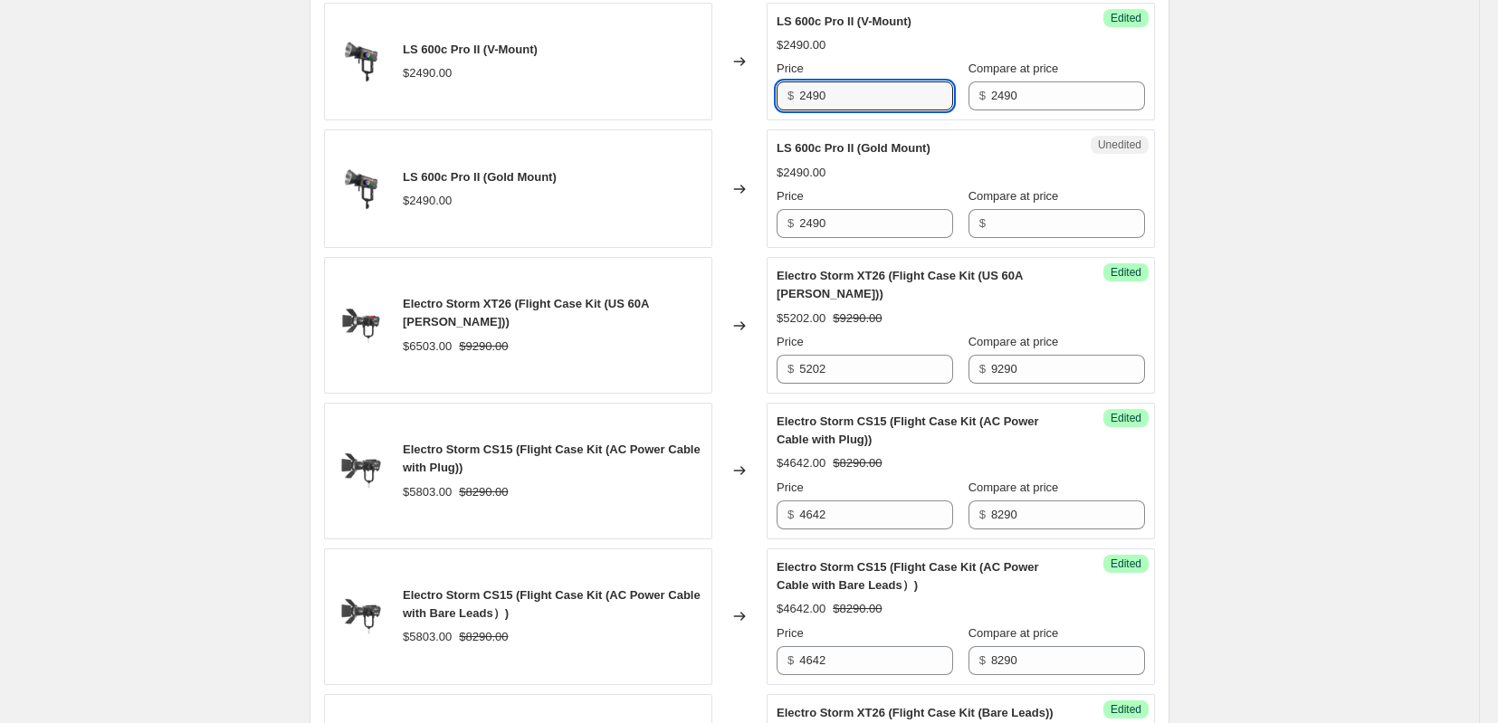
drag, startPoint x: 873, startPoint y: 191, endPoint x: 785, endPoint y: 191, distance: 87.8
click at [785, 110] on div "$ 2490" at bounding box center [865, 95] width 177 height 29
type input "1490"
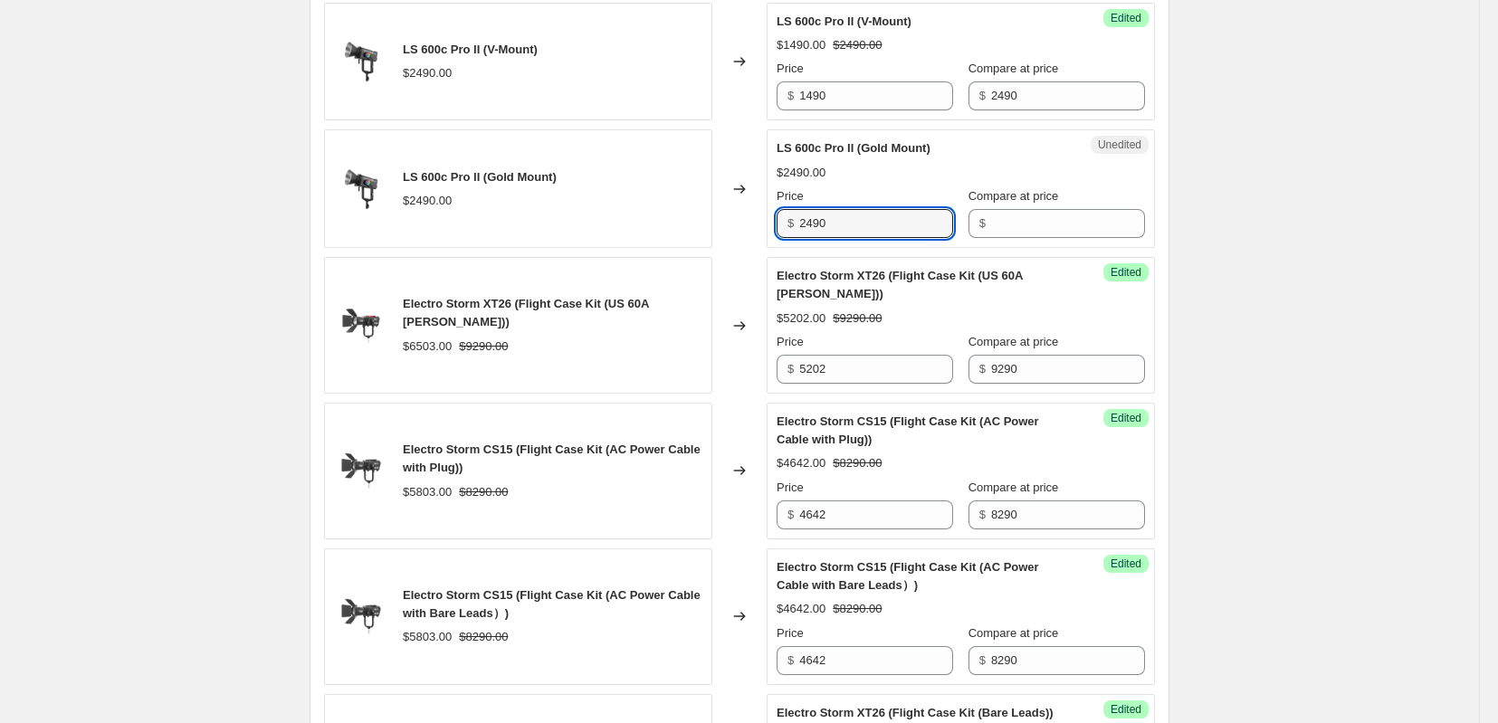
drag, startPoint x: 855, startPoint y: 326, endPoint x: 769, endPoint y: 325, distance: 86.0
click at [769, 248] on div "LS 600c Pro II (Gold Mount) $2490.00 Changed to Unedited LS 600c Pro II (Gold M…" at bounding box center [739, 188] width 831 height 119
type input "1490"
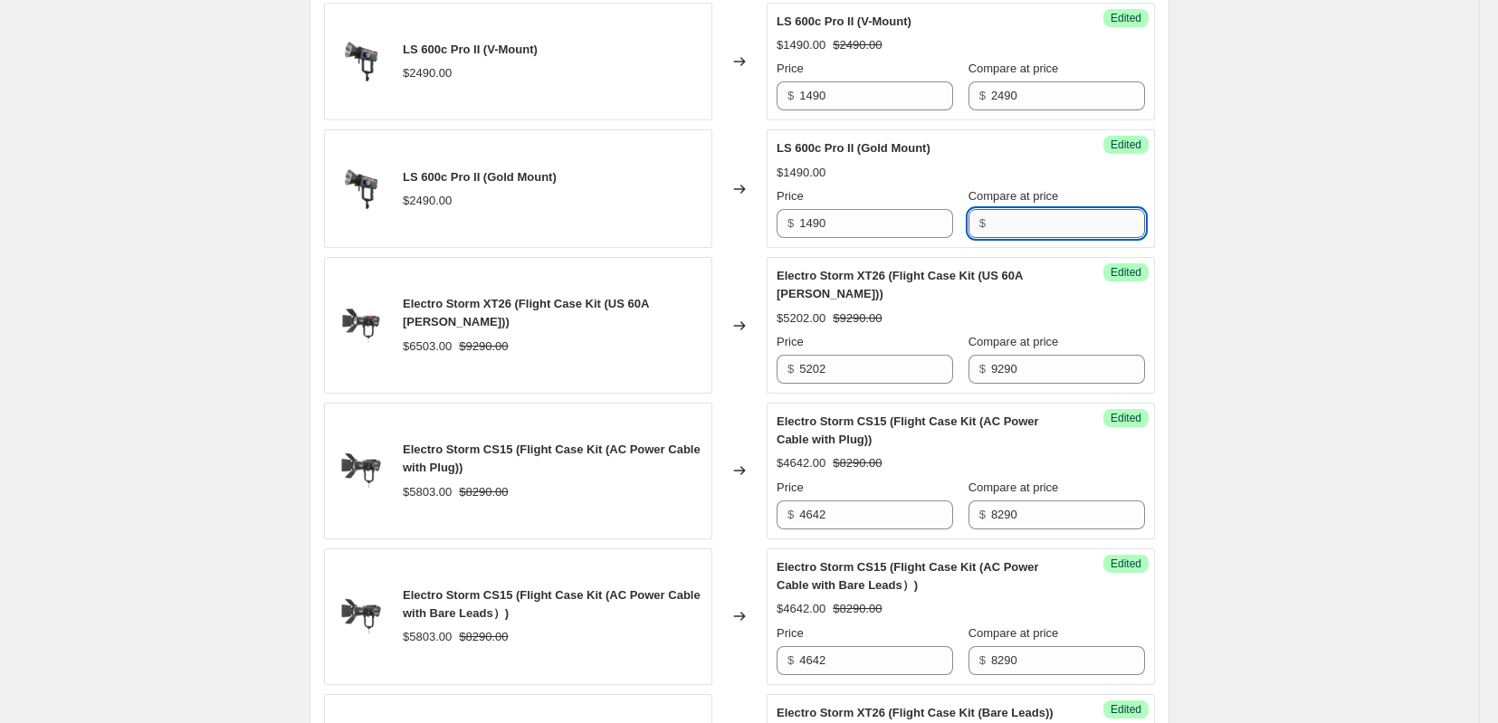
click at [1089, 238] on input "Compare at price" at bounding box center [1068, 223] width 154 height 29
paste input "2490"
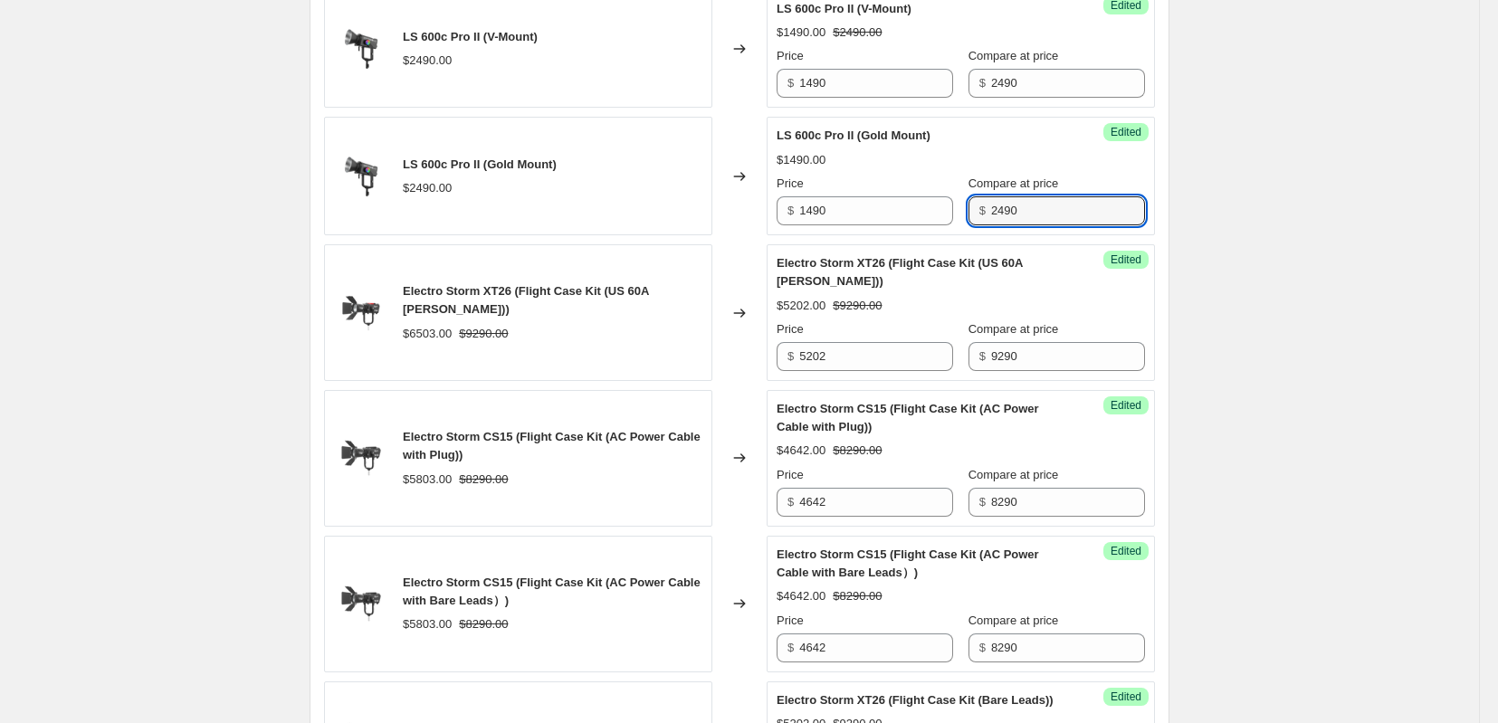
scroll to position [2680, 0]
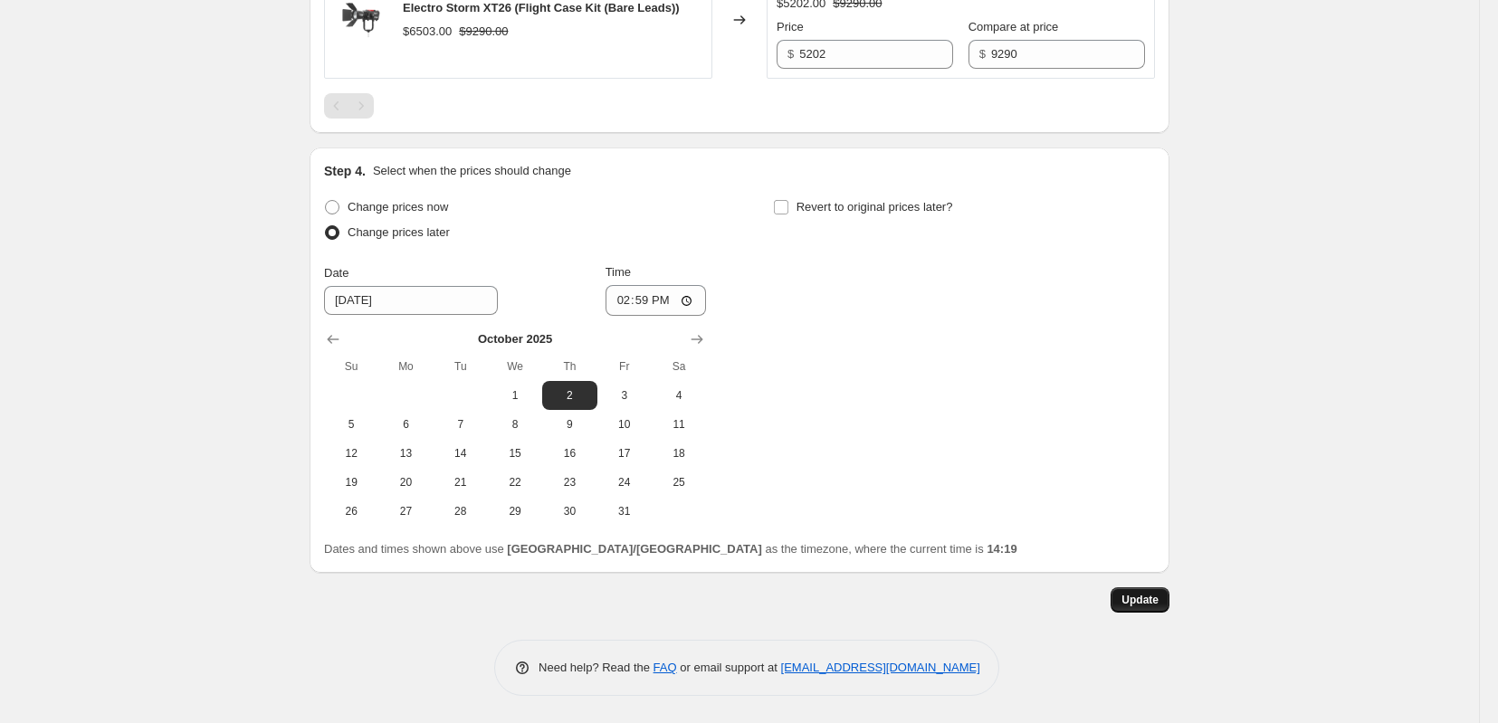
type input "2490"
click at [1159, 593] on span "Update" at bounding box center [1140, 600] width 37 height 14
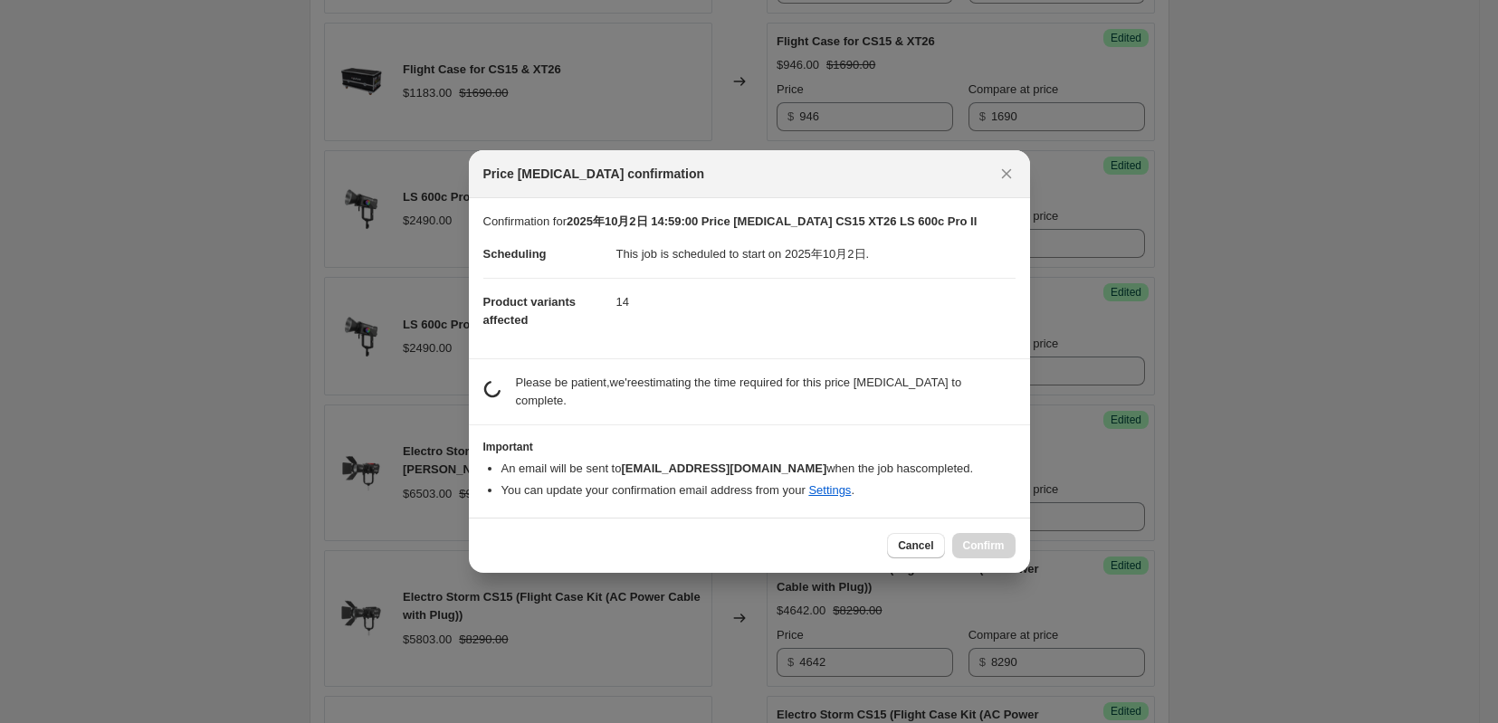
scroll to position [0, 0]
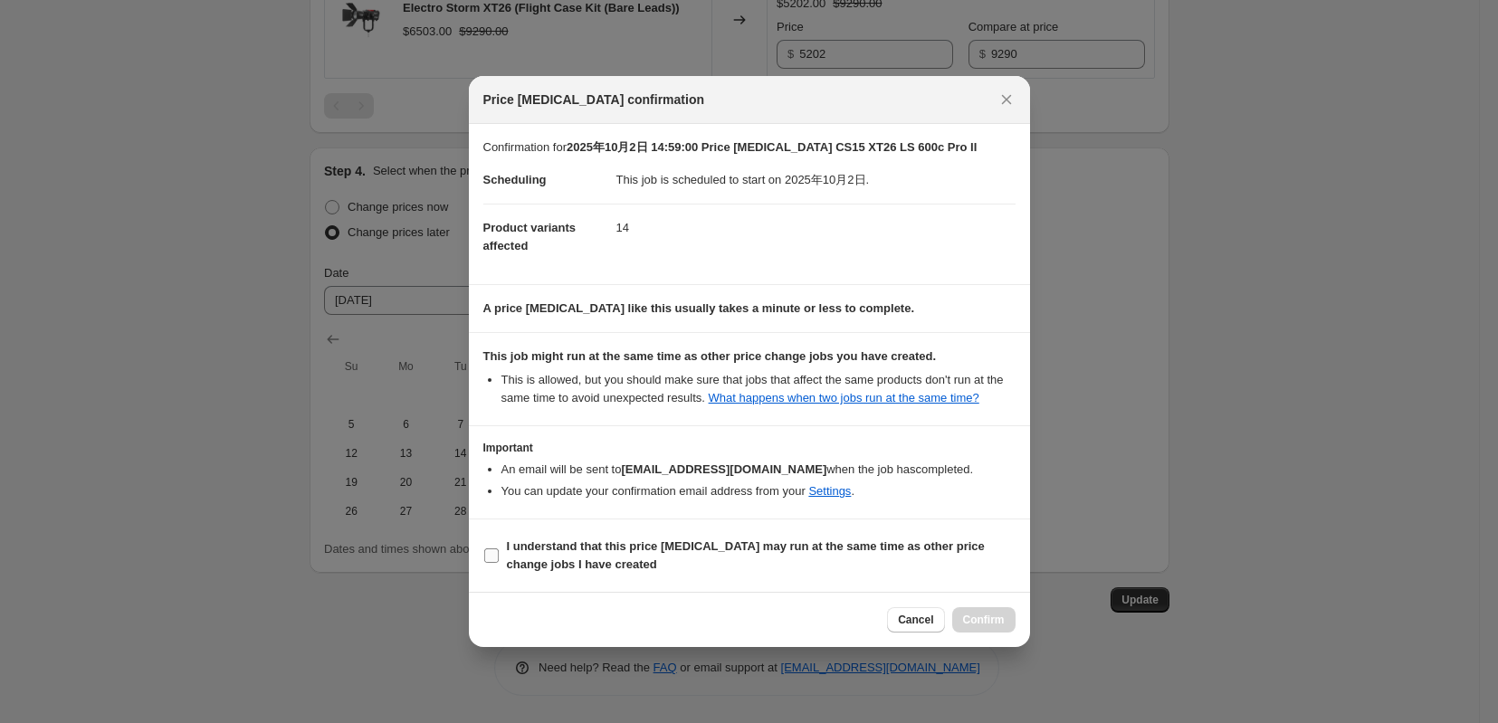
click at [543, 567] on b "I understand that this price change job may run at the same time as other price…" at bounding box center [746, 556] width 478 height 32
click at [499, 563] on input "I understand that this price change job may run at the same time as other price…" at bounding box center [491, 556] width 14 height 14
checkbox input "true"
click at [1005, 627] on span "Confirm" at bounding box center [984, 620] width 42 height 14
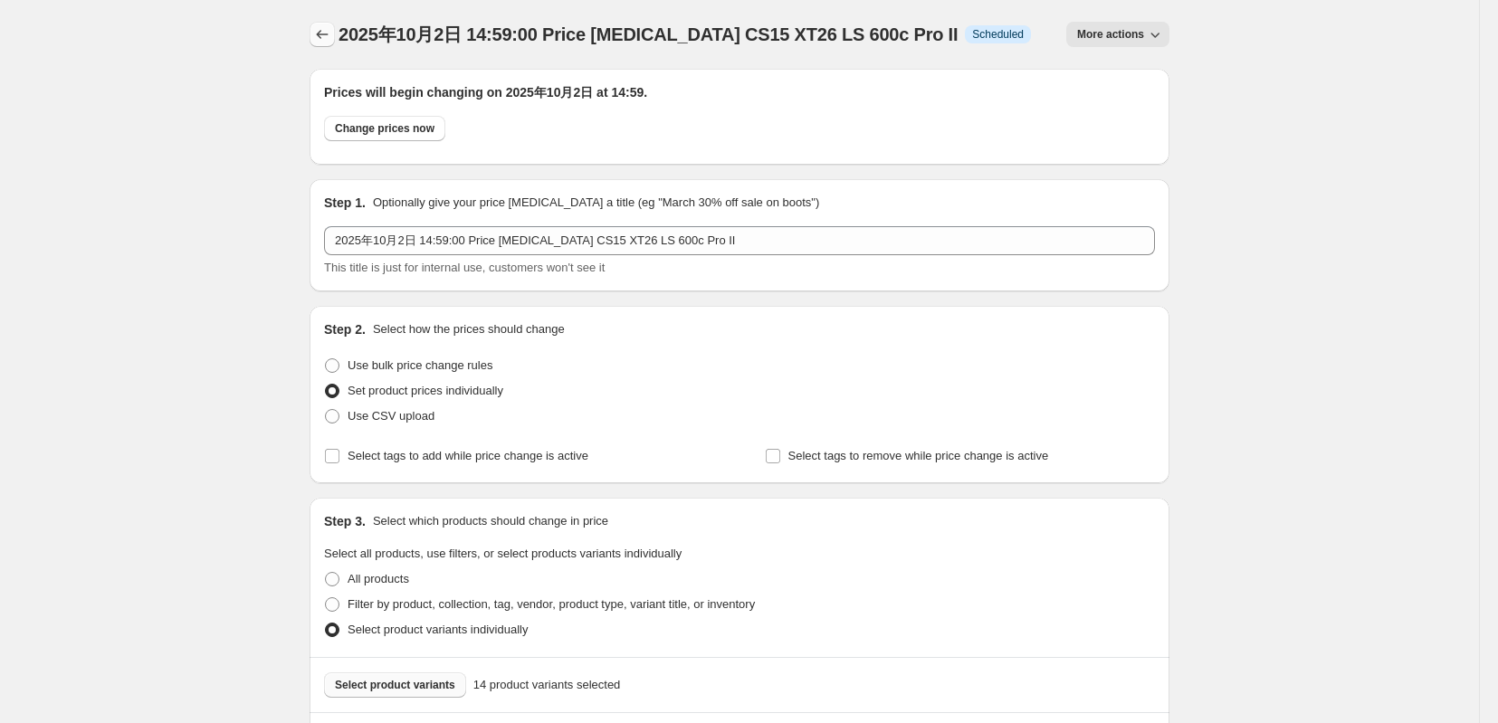
click at [313, 32] on icon "Price change jobs" at bounding box center [322, 34] width 18 height 18
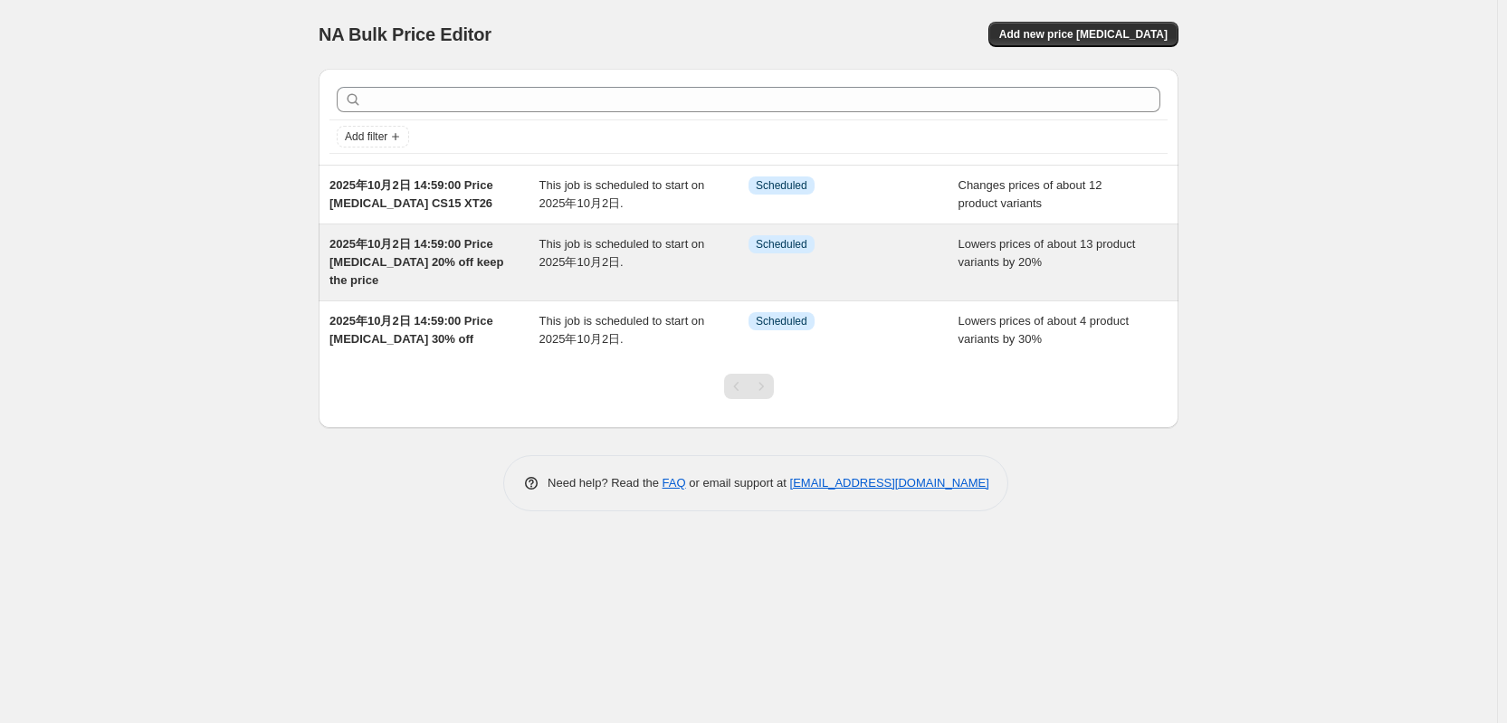
click at [432, 277] on span "2025年10月2日 14:59:00 Price [MEDICAL_DATA] 20% off keep the price" at bounding box center [417, 262] width 174 height 50
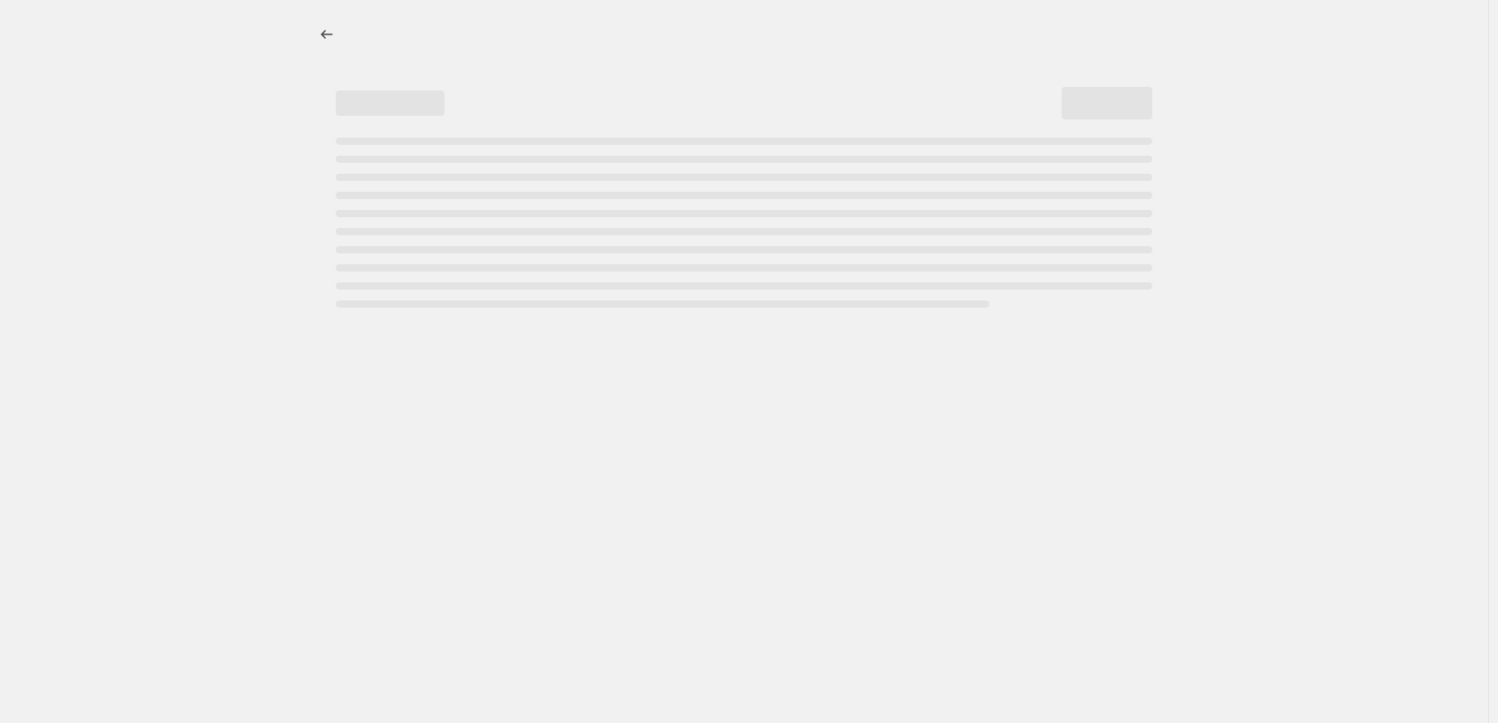
select select "percentage"
select select "tag"
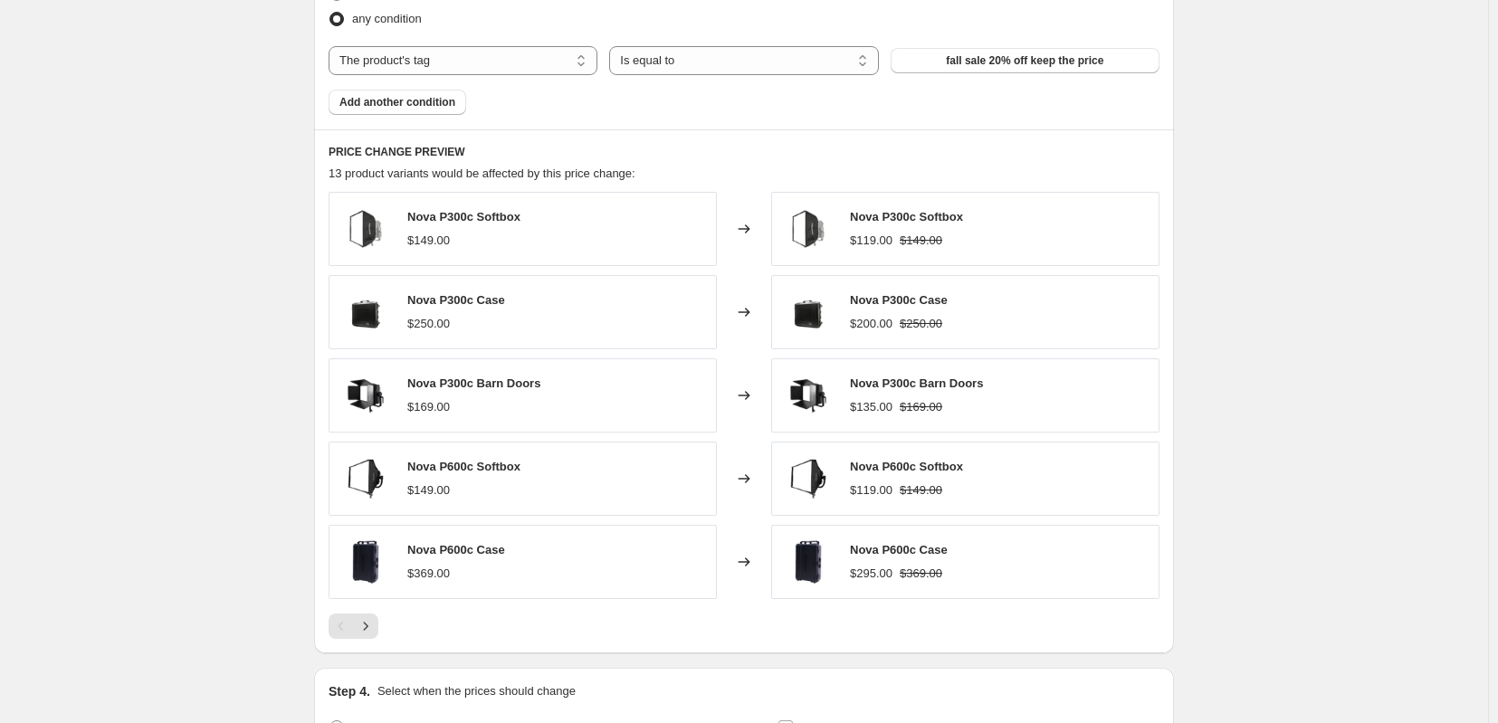
scroll to position [1207, 0]
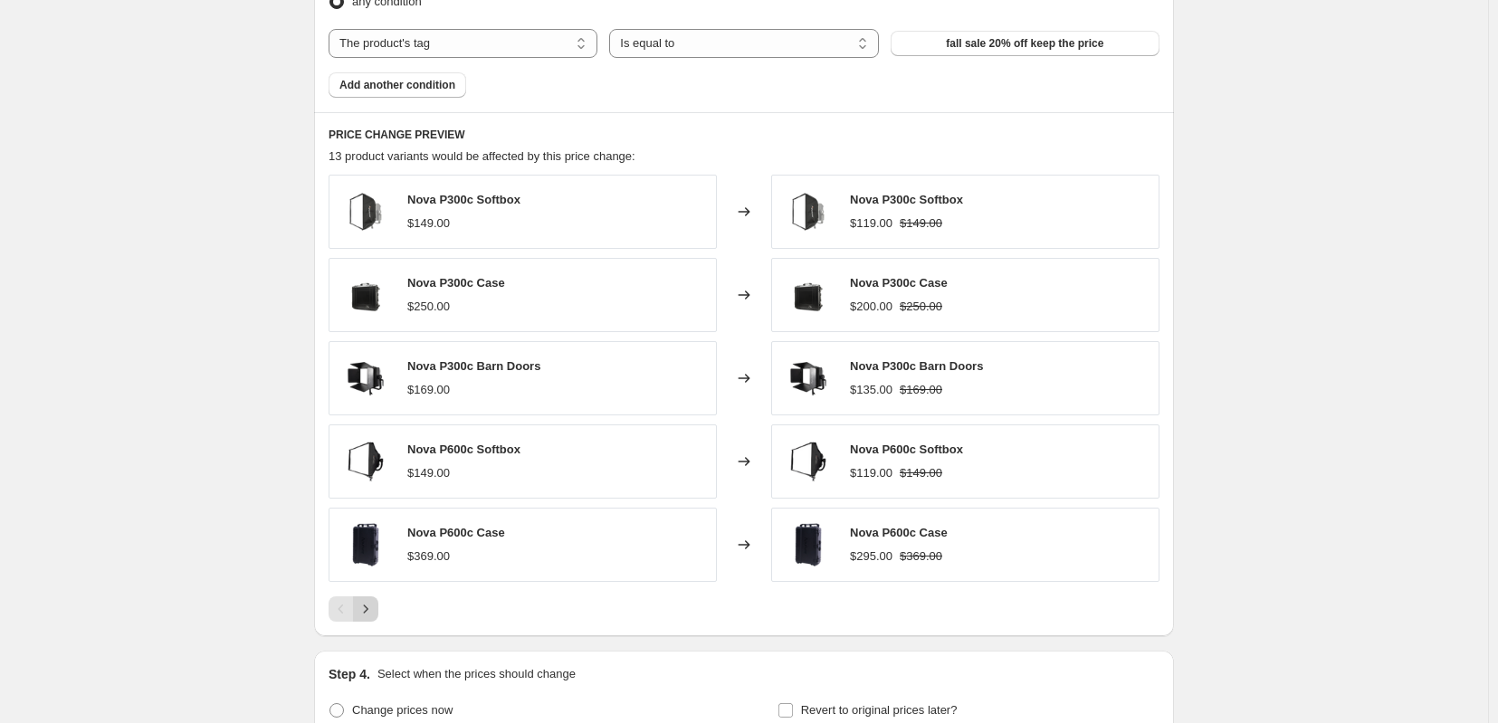
click at [357, 618] on icon "Next" at bounding box center [366, 609] width 18 height 18
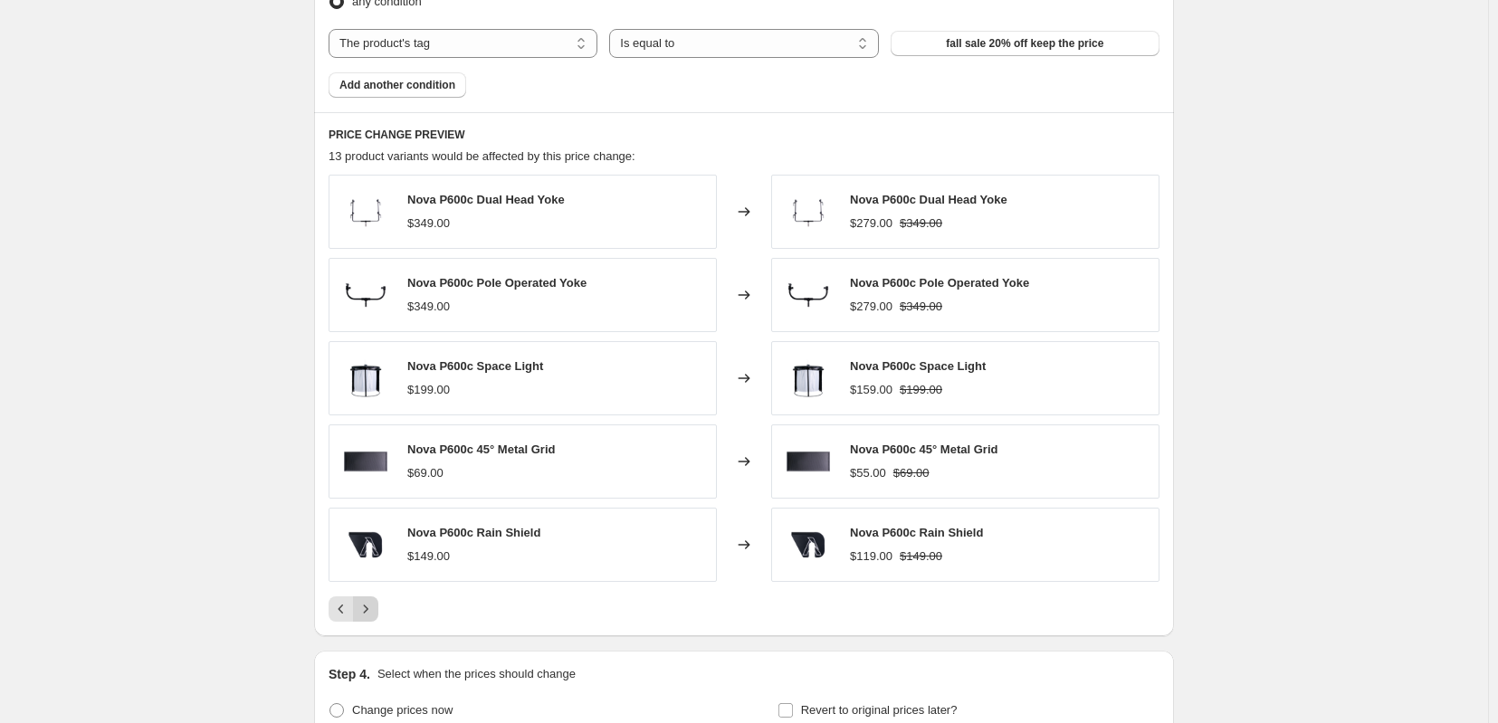
click at [364, 613] on icon "Next" at bounding box center [366, 609] width 5 height 8
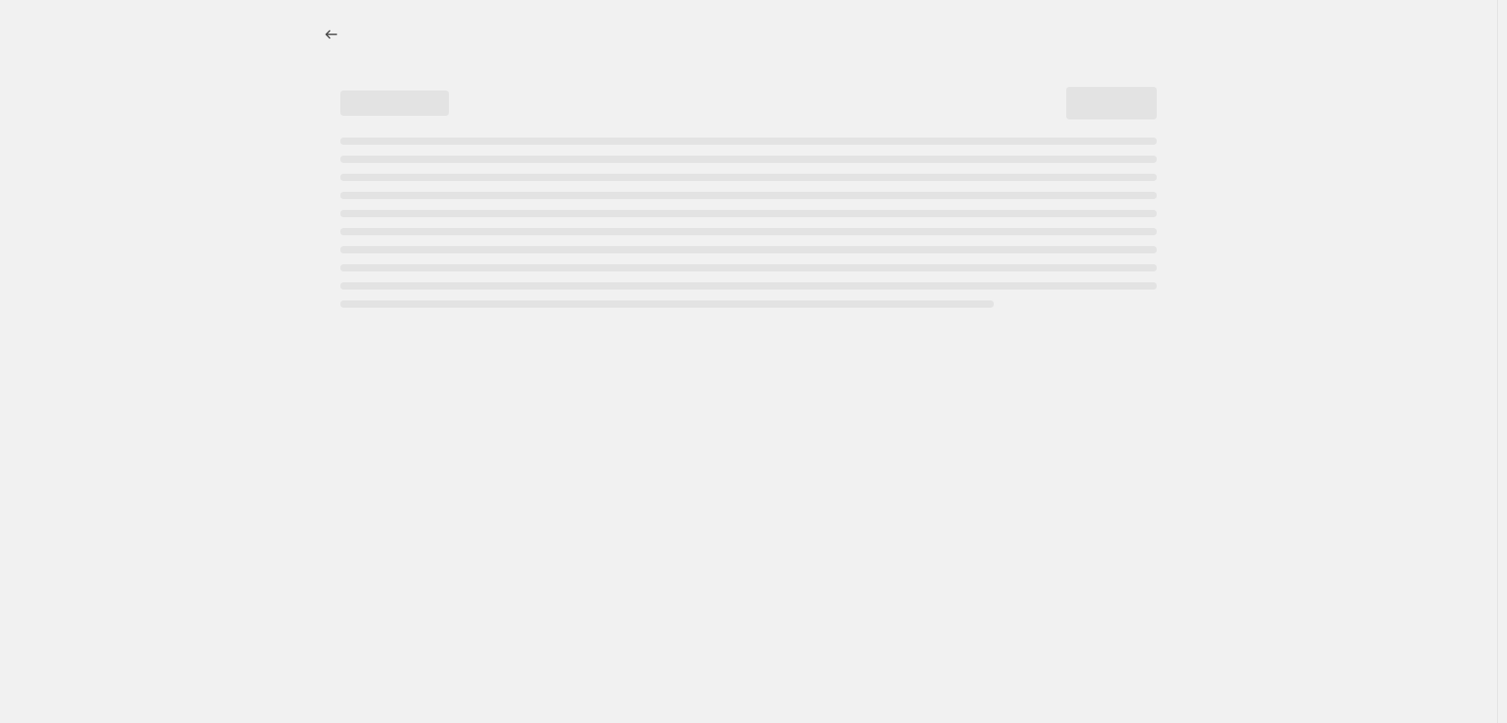
select select "percentage"
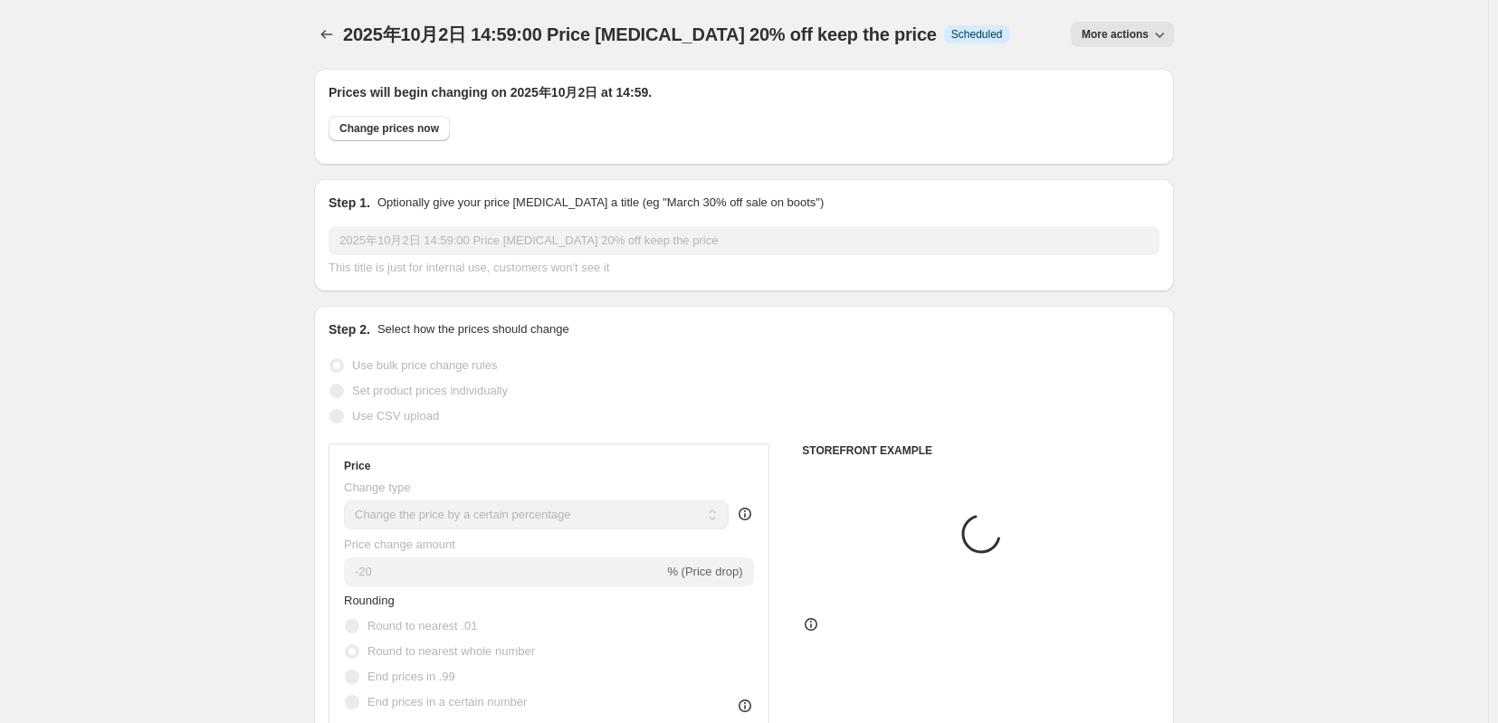
select select "tag"
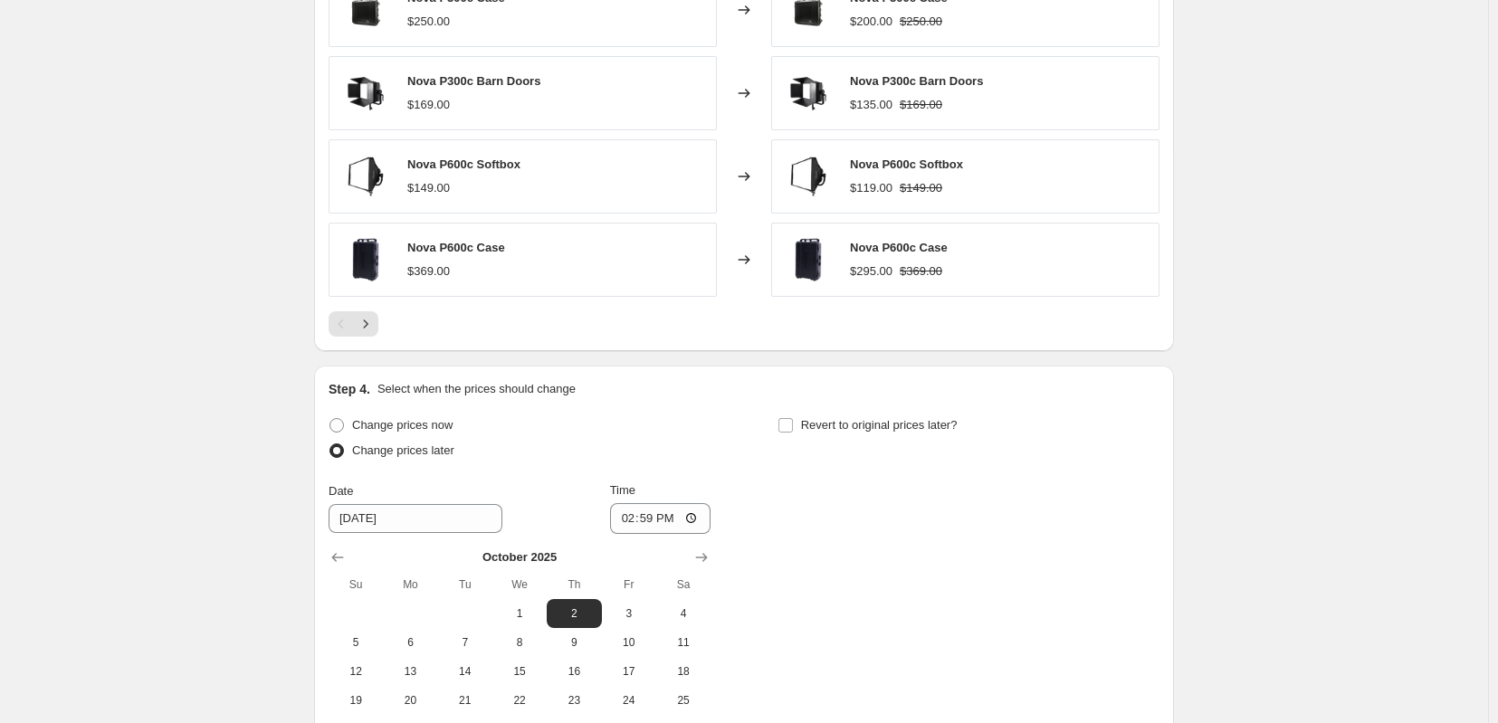
scroll to position [1509, 0]
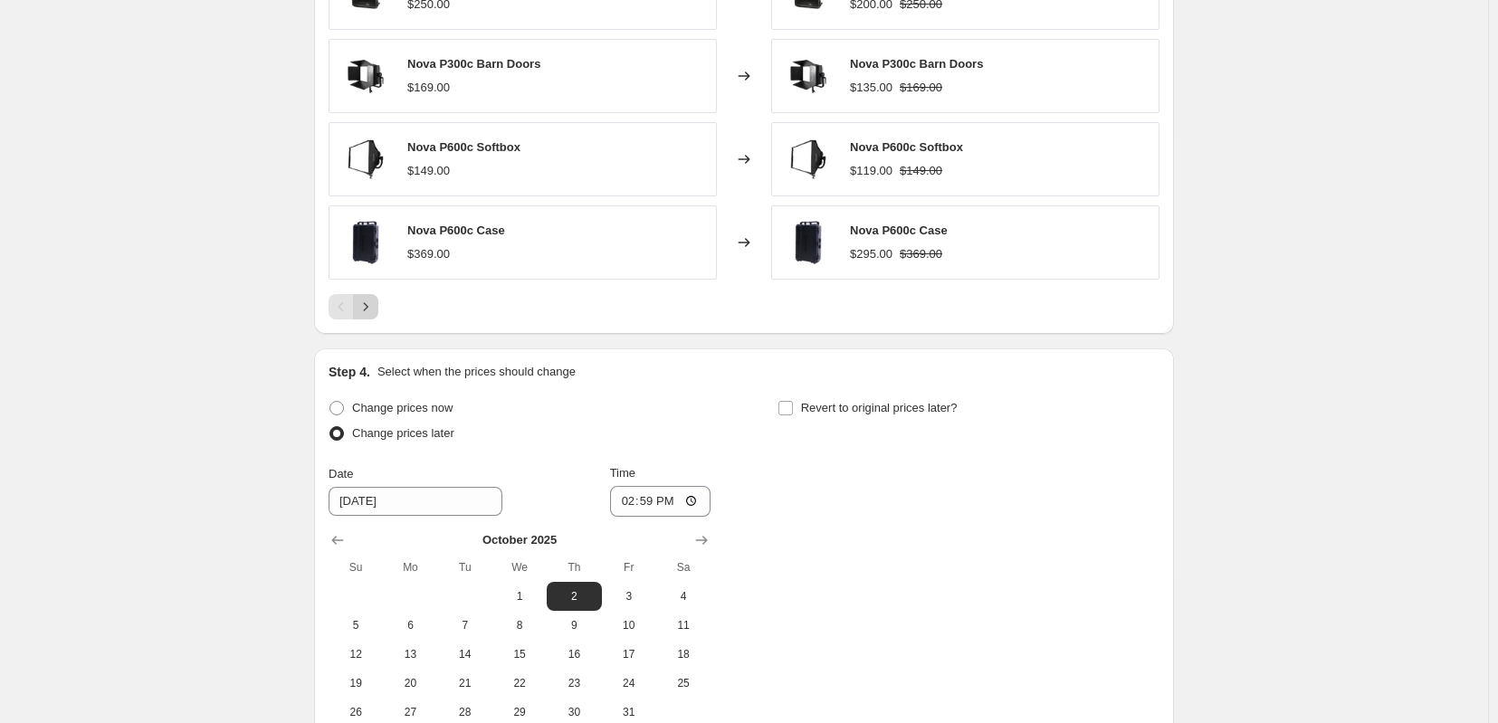
click at [357, 316] on icon "Next" at bounding box center [366, 307] width 18 height 18
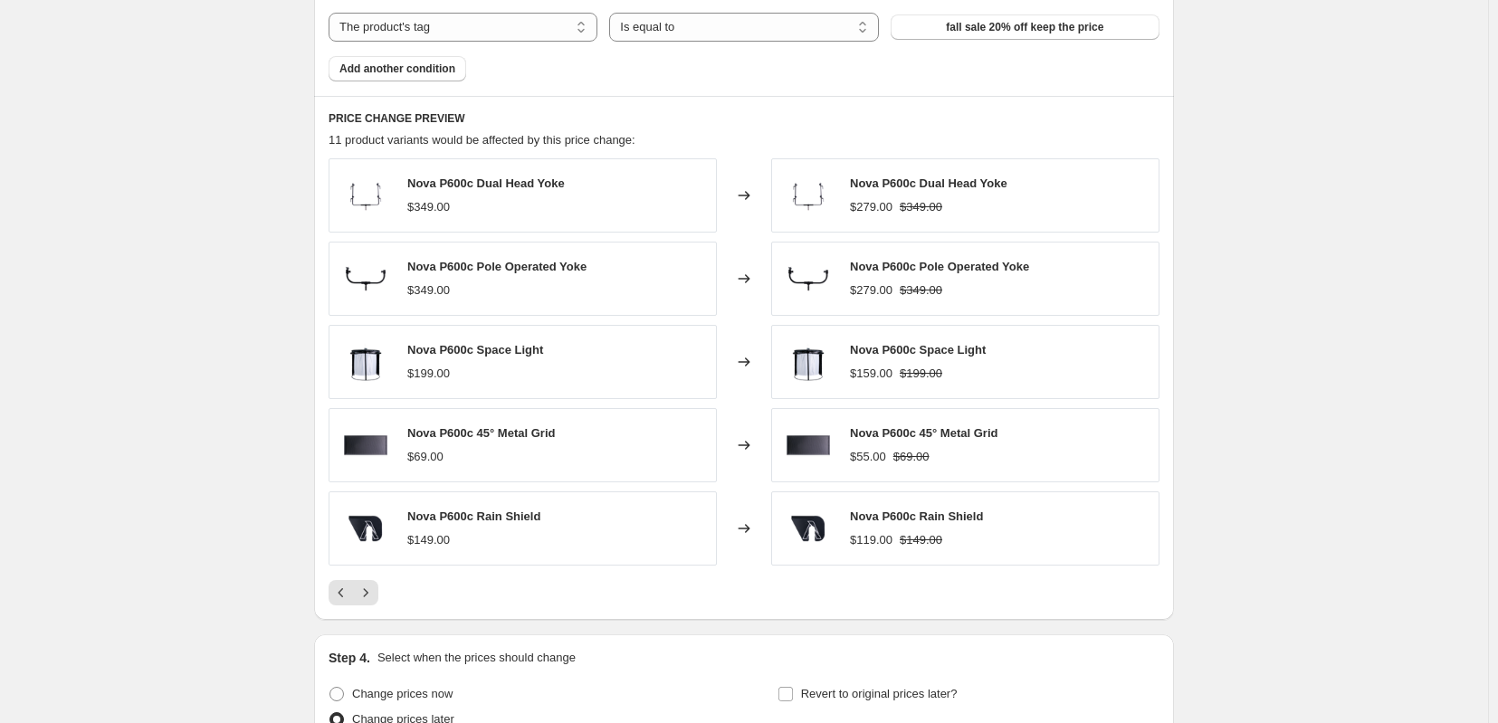
scroll to position [1207, 0]
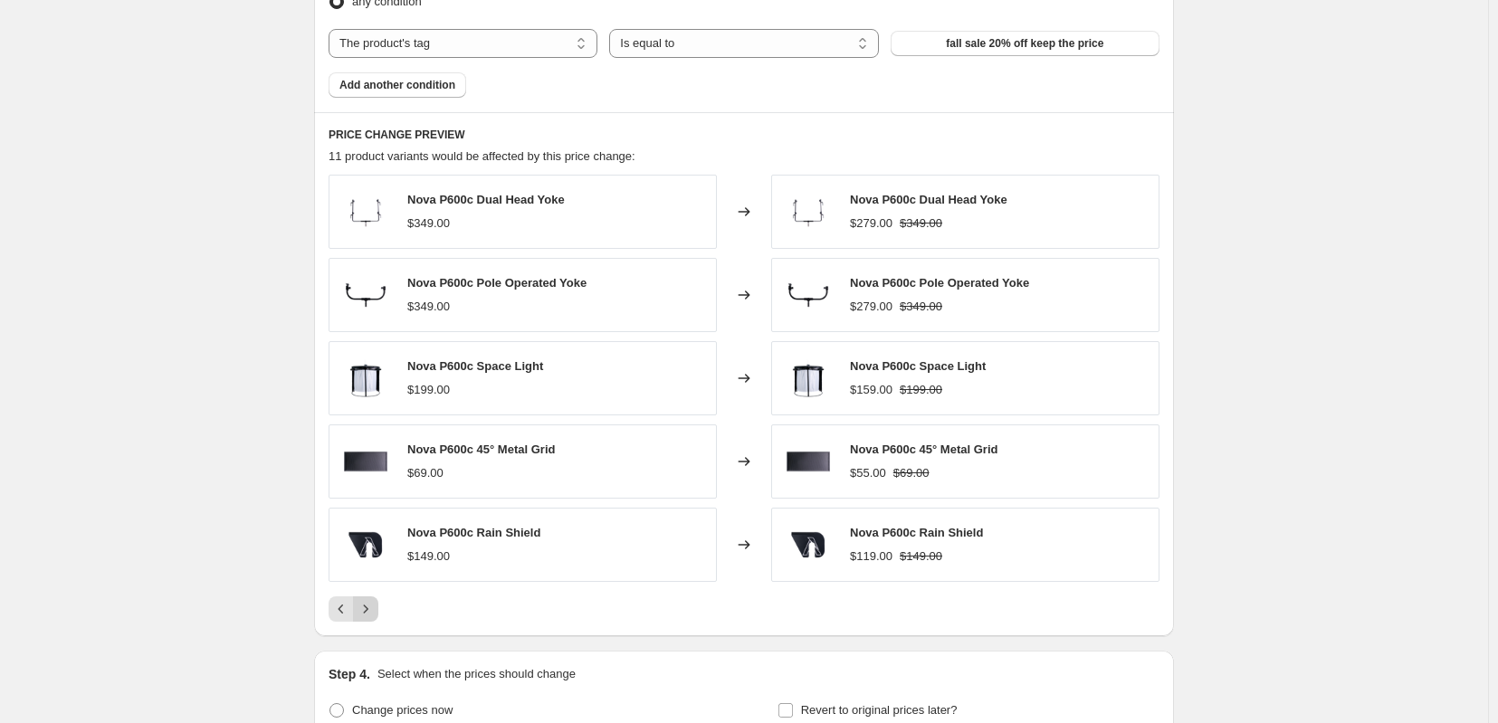
click at [357, 618] on icon "Next" at bounding box center [366, 609] width 18 height 18
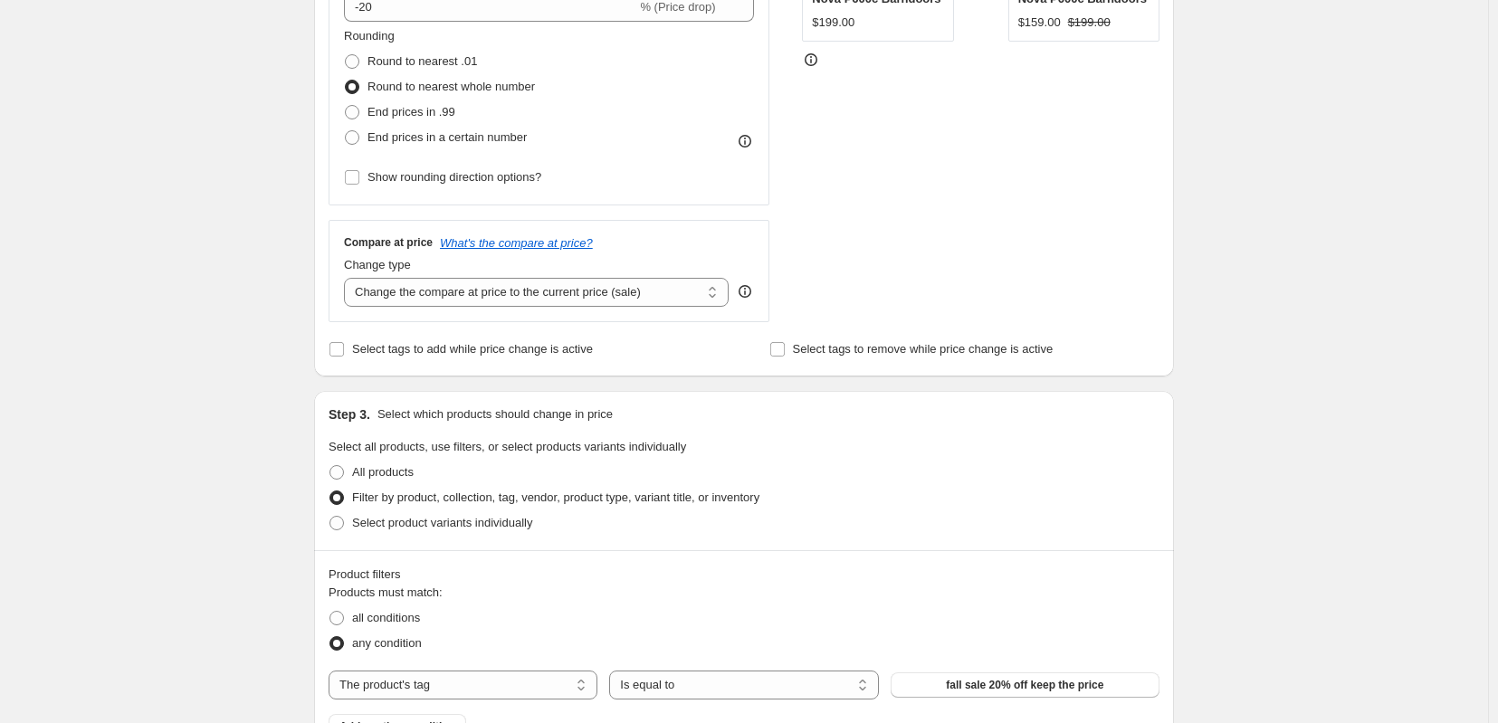
scroll to position [0, 0]
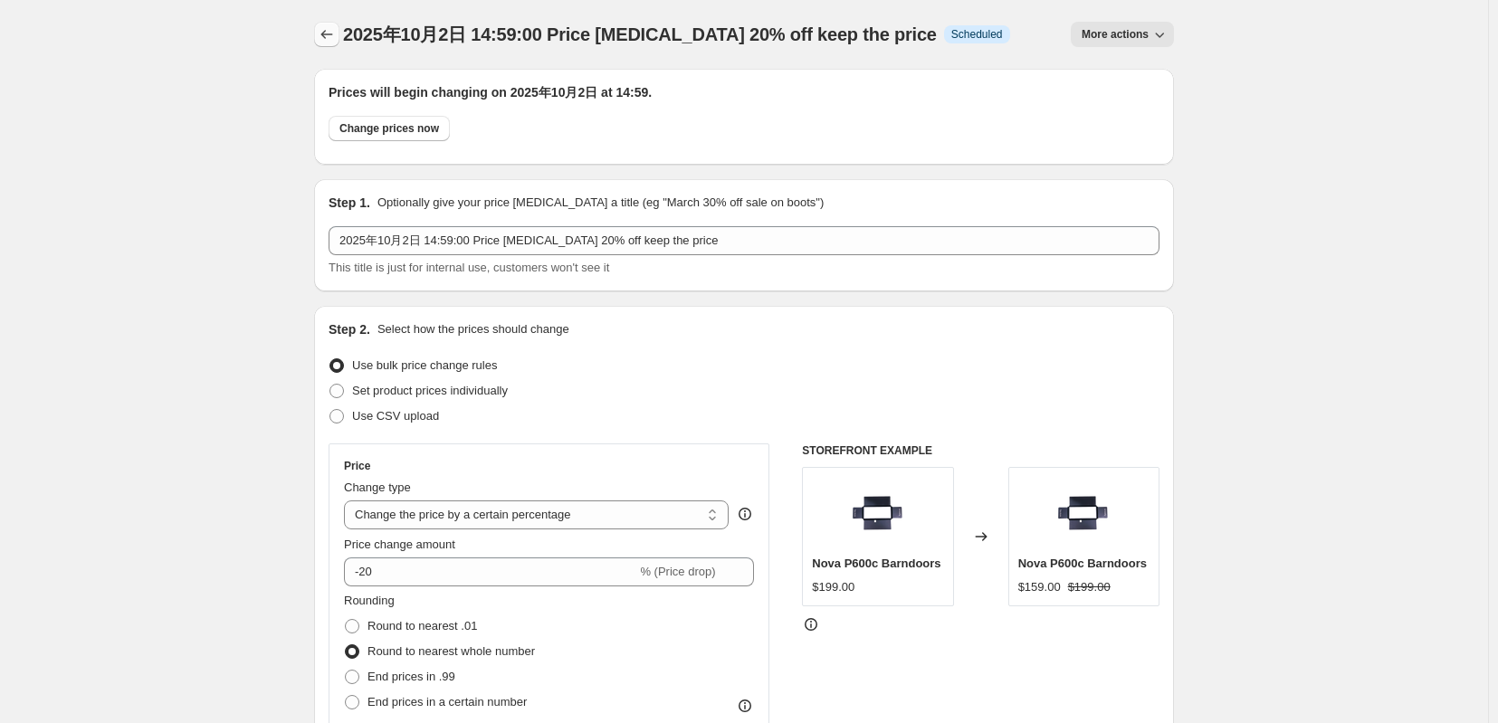
click at [318, 36] on icon "Price change jobs" at bounding box center [327, 34] width 18 height 18
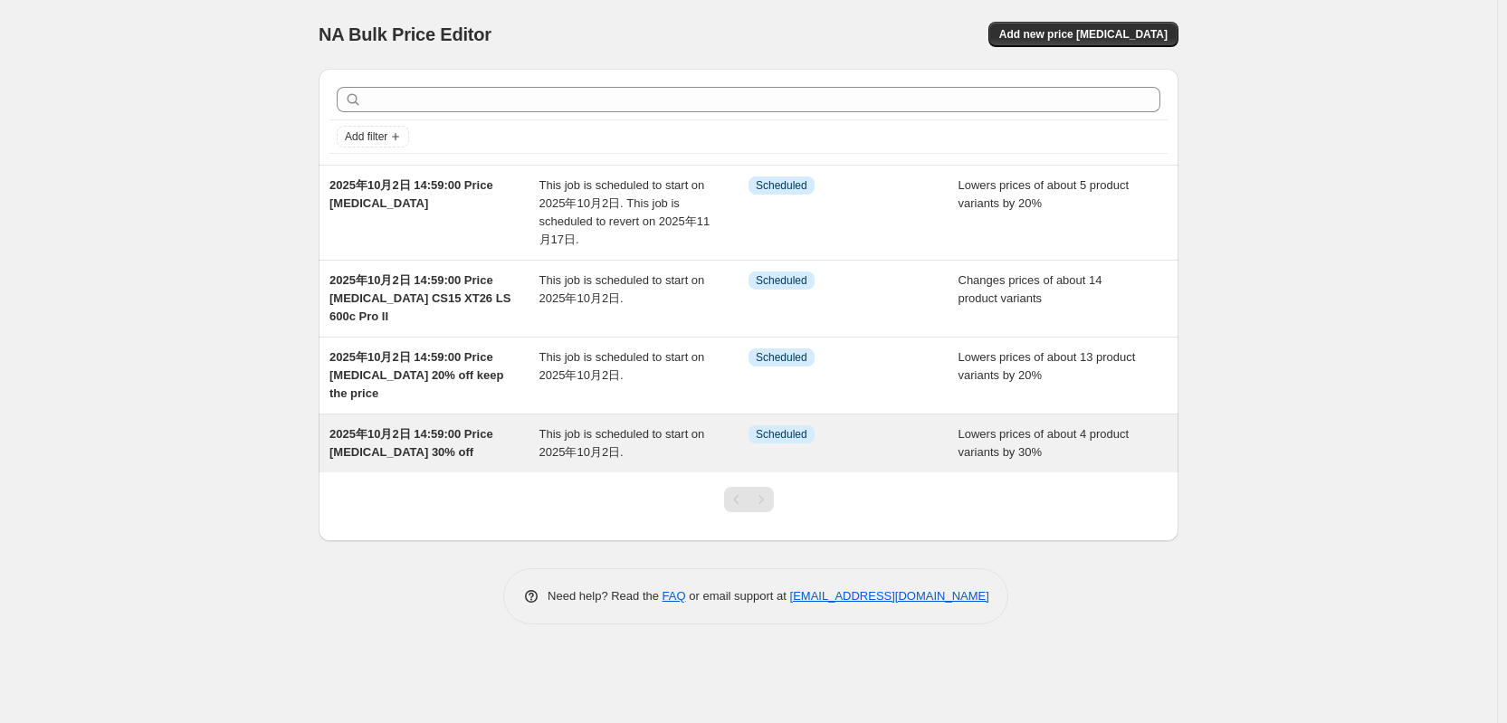
click at [397, 462] on div "2025年10月2日 14:59:00 Price [MEDICAL_DATA] 30% off" at bounding box center [435, 444] width 210 height 36
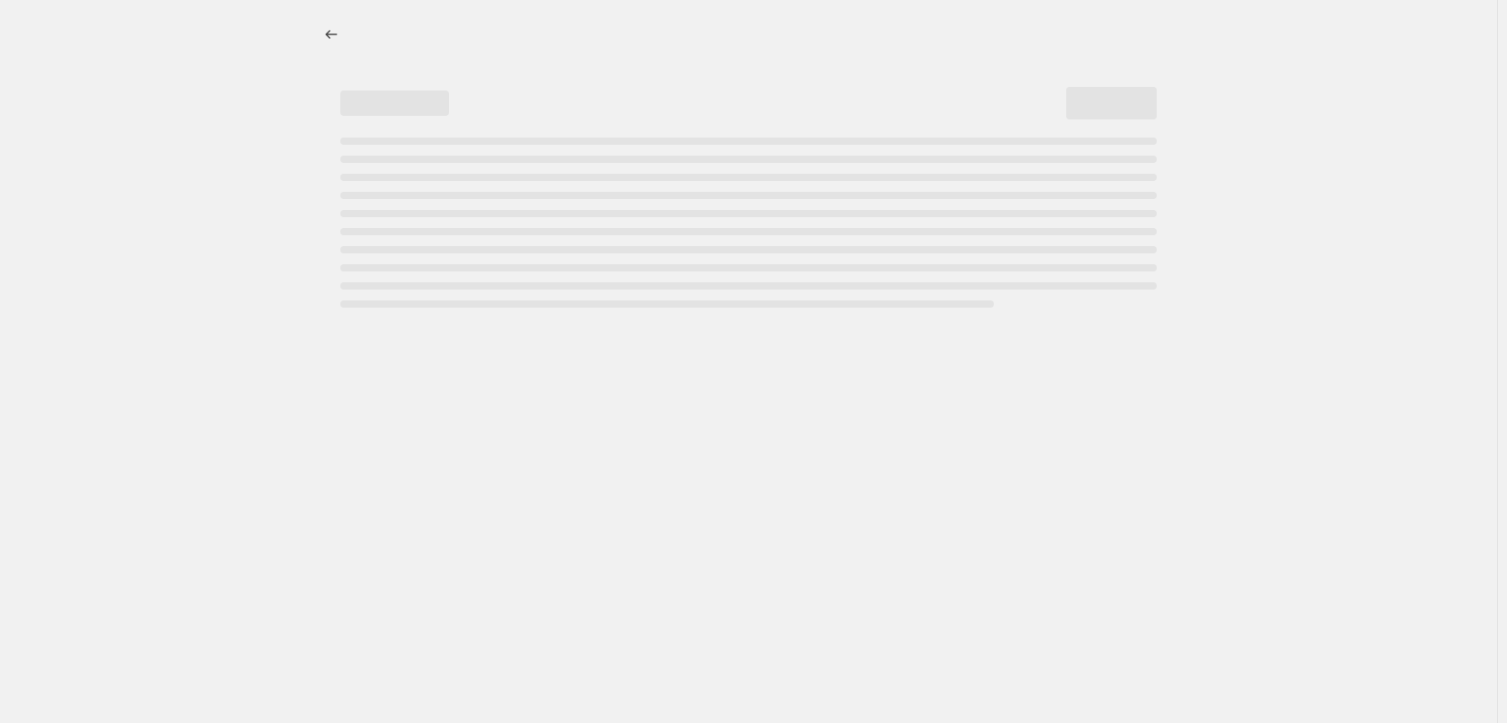
select select "percentage"
select select "tag"
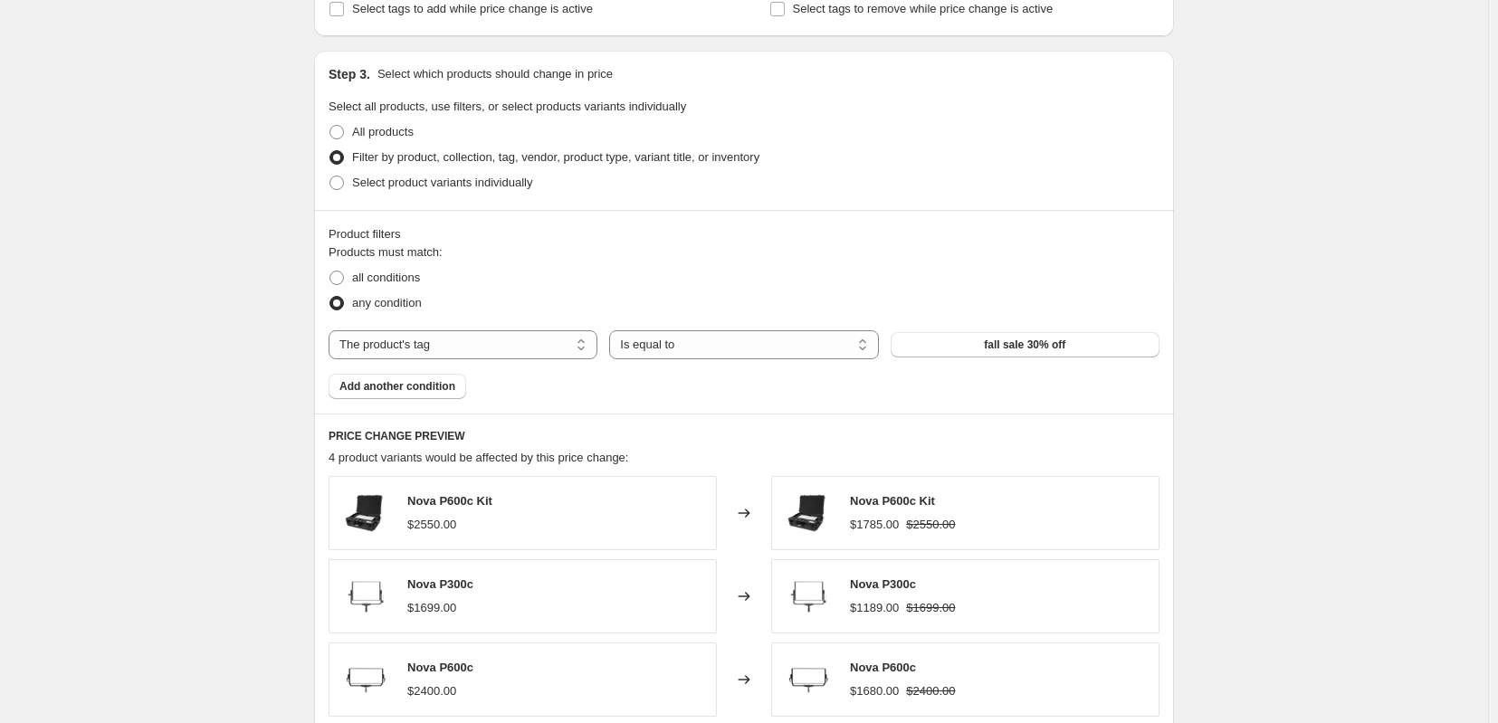
scroll to position [1207, 0]
